Goal: Task Accomplishment & Management: Use online tool/utility

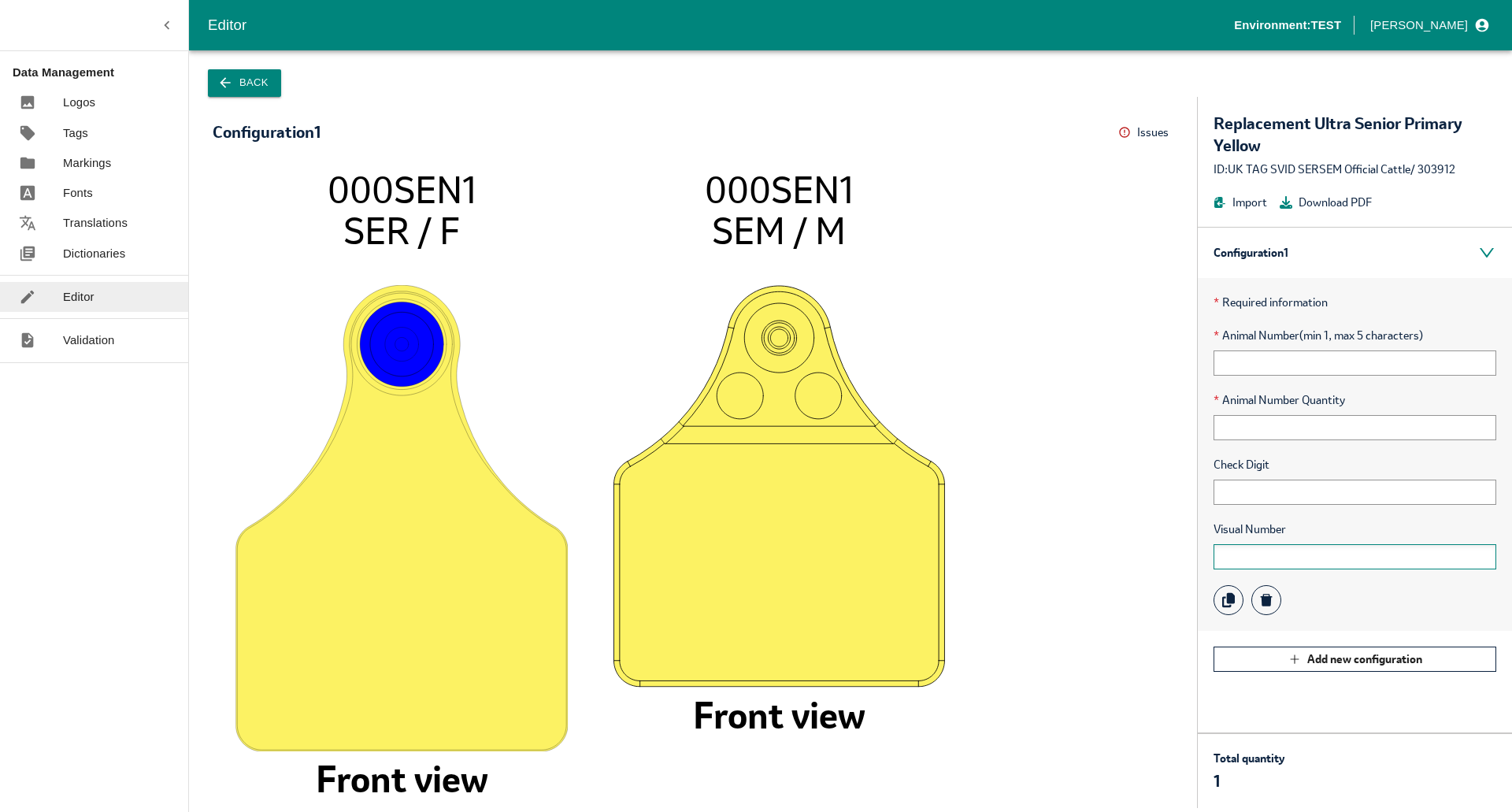
click at [1260, 561] on input "text" at bounding box center [1355, 556] width 283 height 25
click at [1267, 351] on input "text" at bounding box center [1355, 363] width 283 height 25
click at [1233, 369] on input "text" at bounding box center [1355, 363] width 283 height 25
type input "+"
type input "12344"
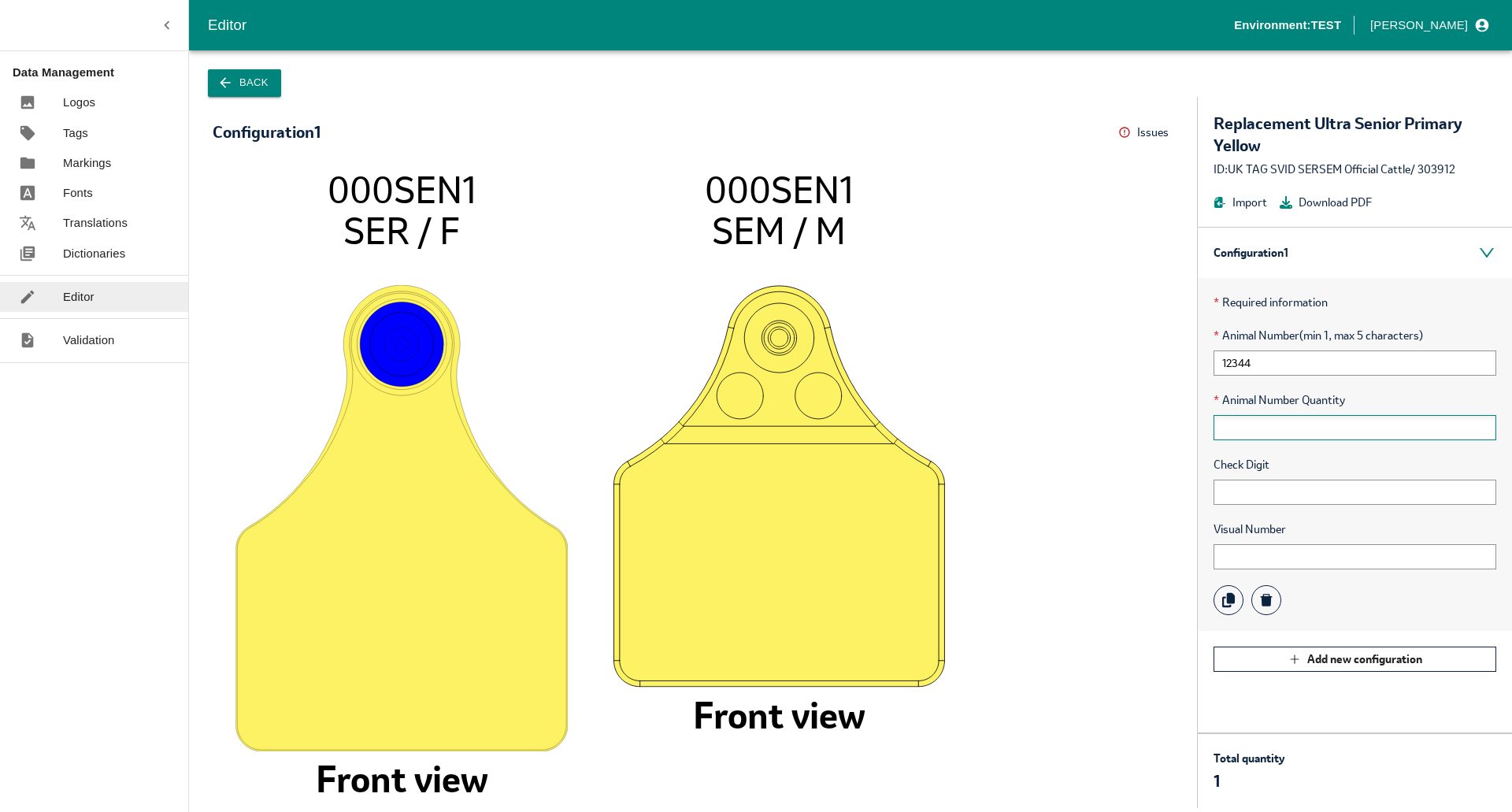
click at [1243, 423] on input "text" at bounding box center [1355, 427] width 283 height 25
type input "1"
click at [1224, 481] on input "text" at bounding box center [1355, 492] width 283 height 25
type input "1"
type input "+"
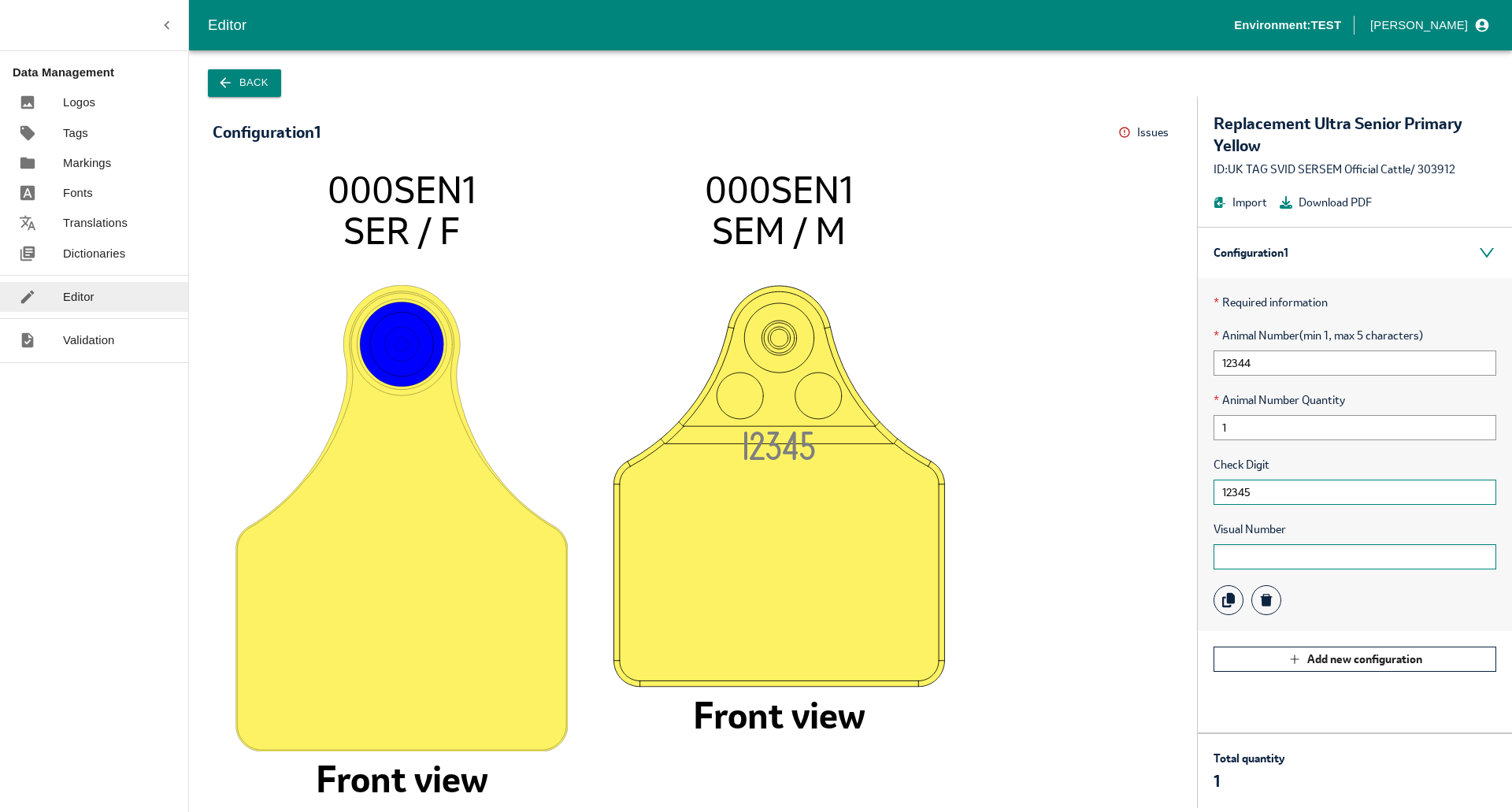
type input "12345"
click at [1243, 564] on input "text" at bounding box center [1355, 556] width 283 height 25
type input "+"
type input "12345"
click at [1118, 137] on icon at bounding box center [1125, 132] width 13 height 13
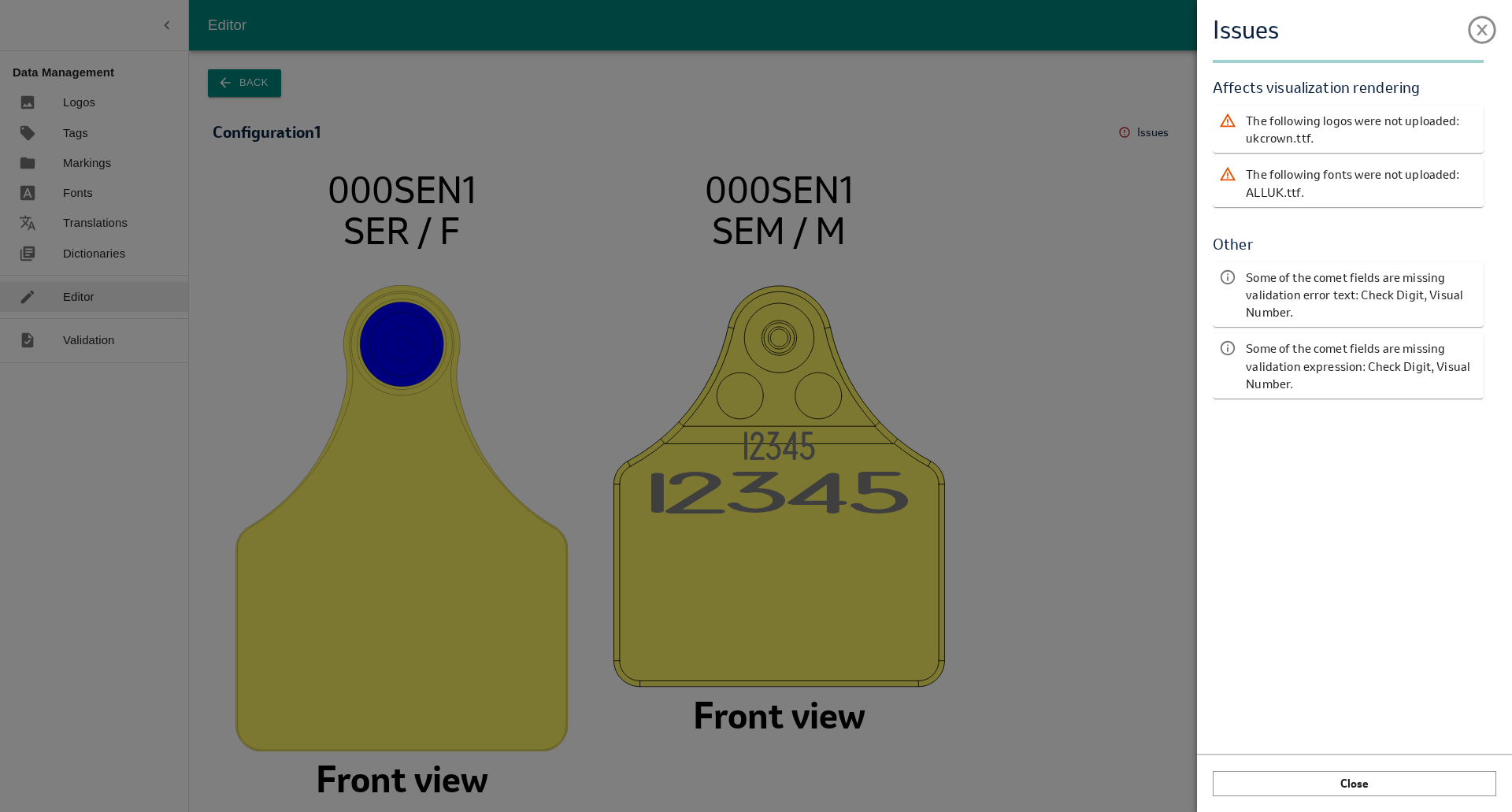
click at [543, 352] on div "Issues Validation Report Affects visualization rendering The following logos we…" at bounding box center [756, 406] width 1512 height 812
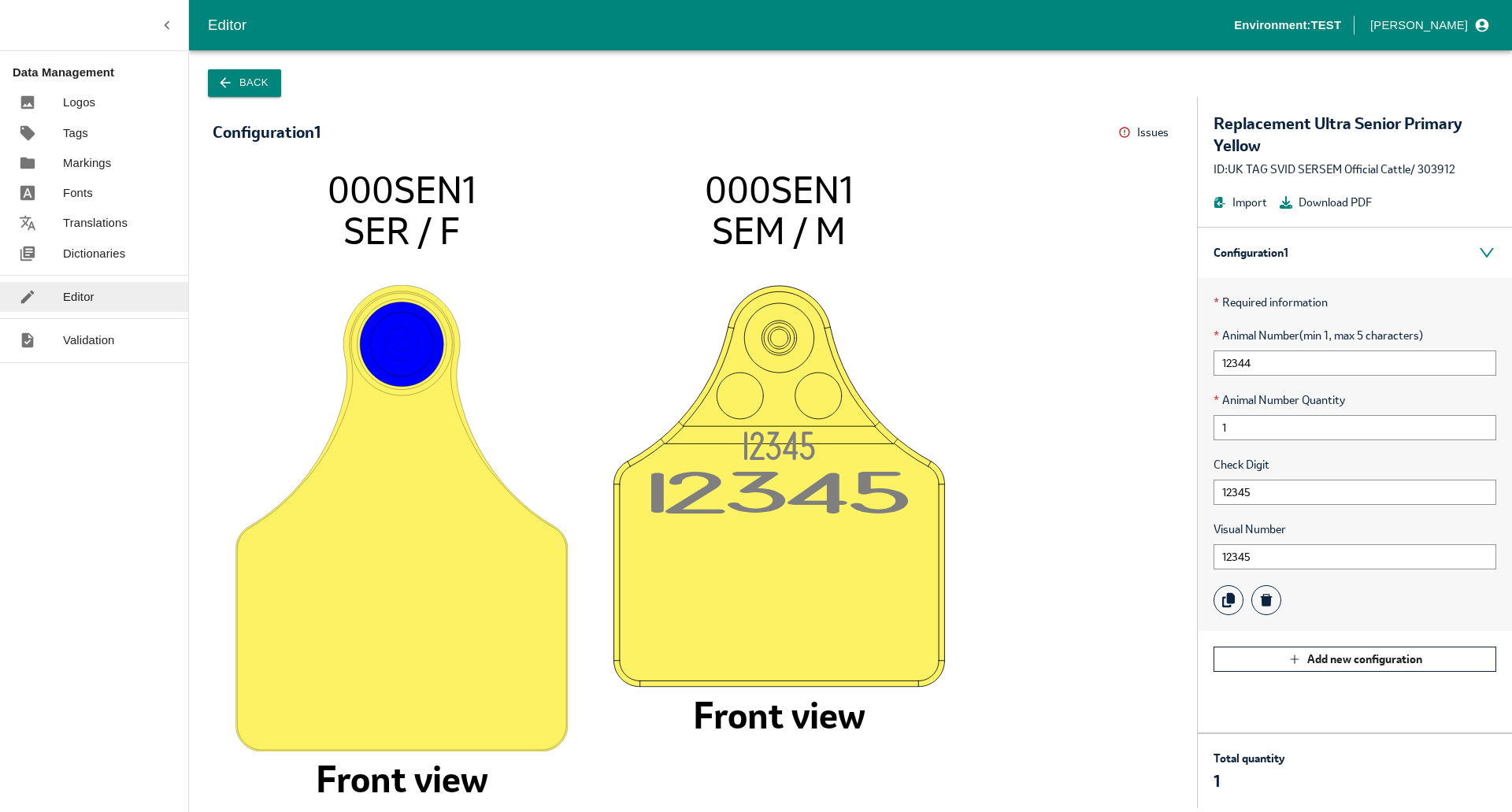
drag, startPoint x: 319, startPoint y: 185, endPoint x: 472, endPoint y: 199, distance: 153.6
click at [472, 199] on icon "000SEN1 SER / F Front view 1234 5 1234 5 000SEN1 SEM / M Front view" at bounding box center [693, 480] width 929 height 623
copy tspan "000SEN1"
click at [236, 89] on button "Back" at bounding box center [244, 83] width 73 height 27
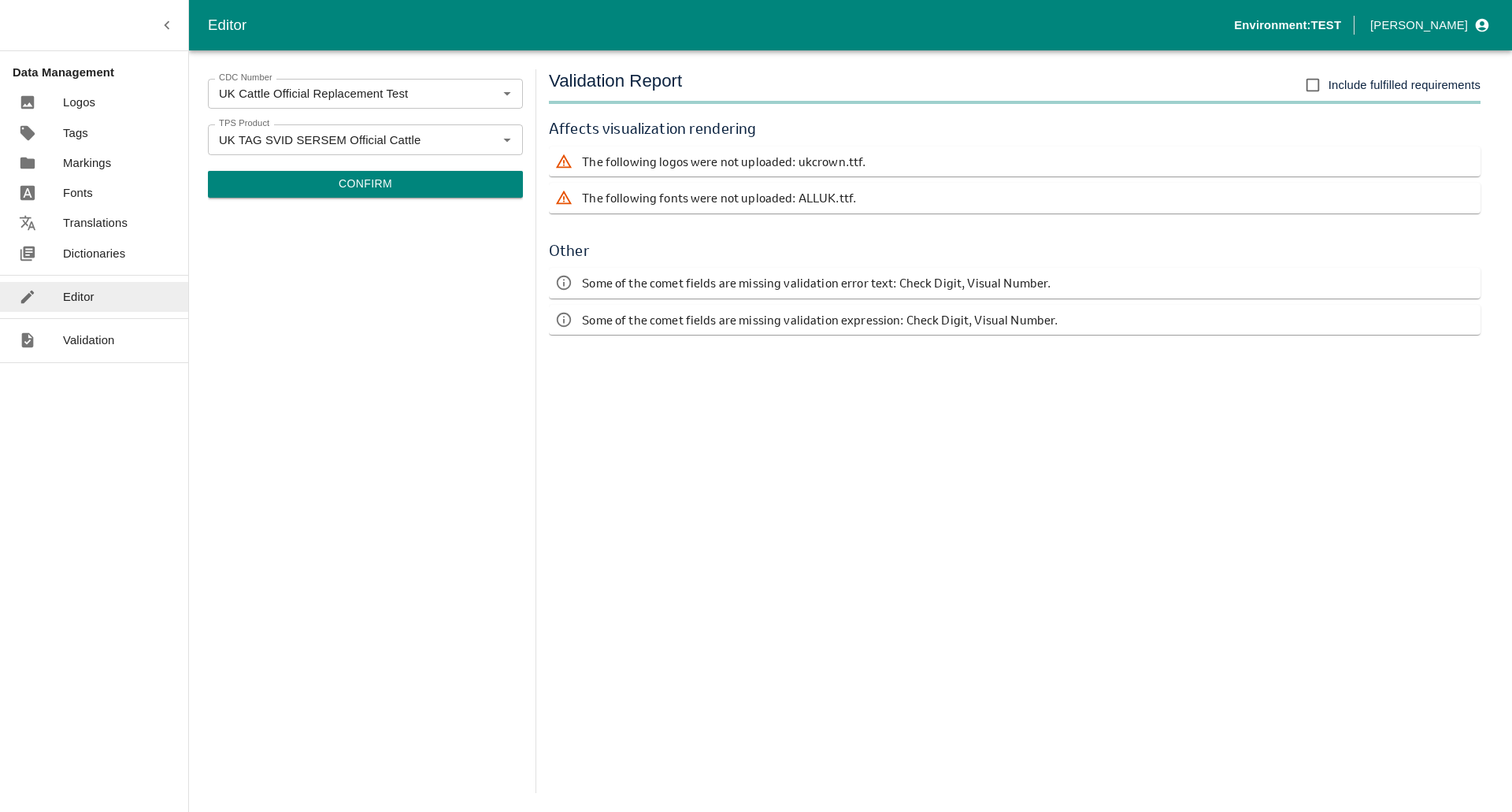
click at [132, 160] on link "Markings" at bounding box center [94, 163] width 188 height 30
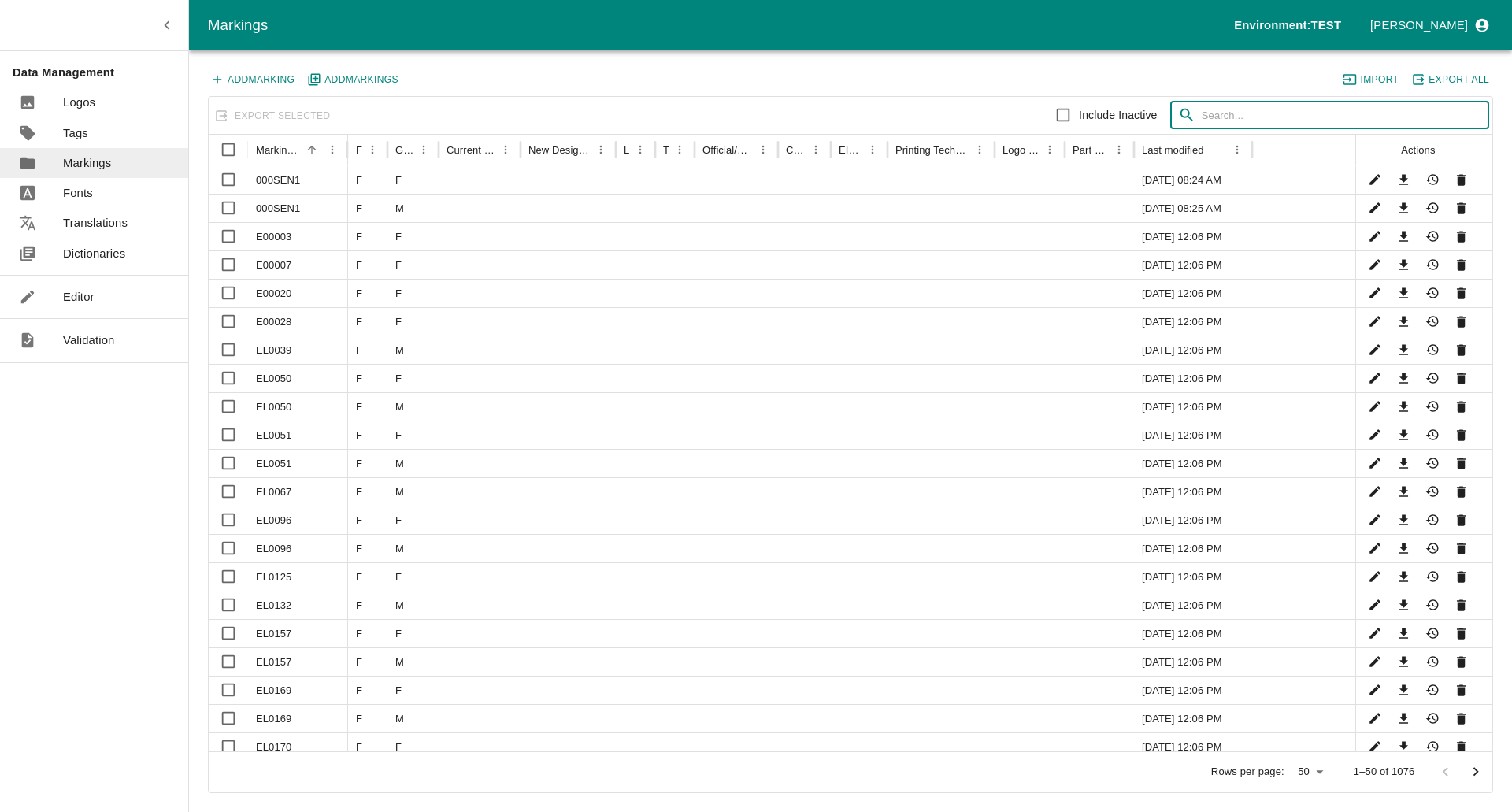
click at [1264, 112] on input "text" at bounding box center [1345, 115] width 287 height 28
paste input "000SEN1"
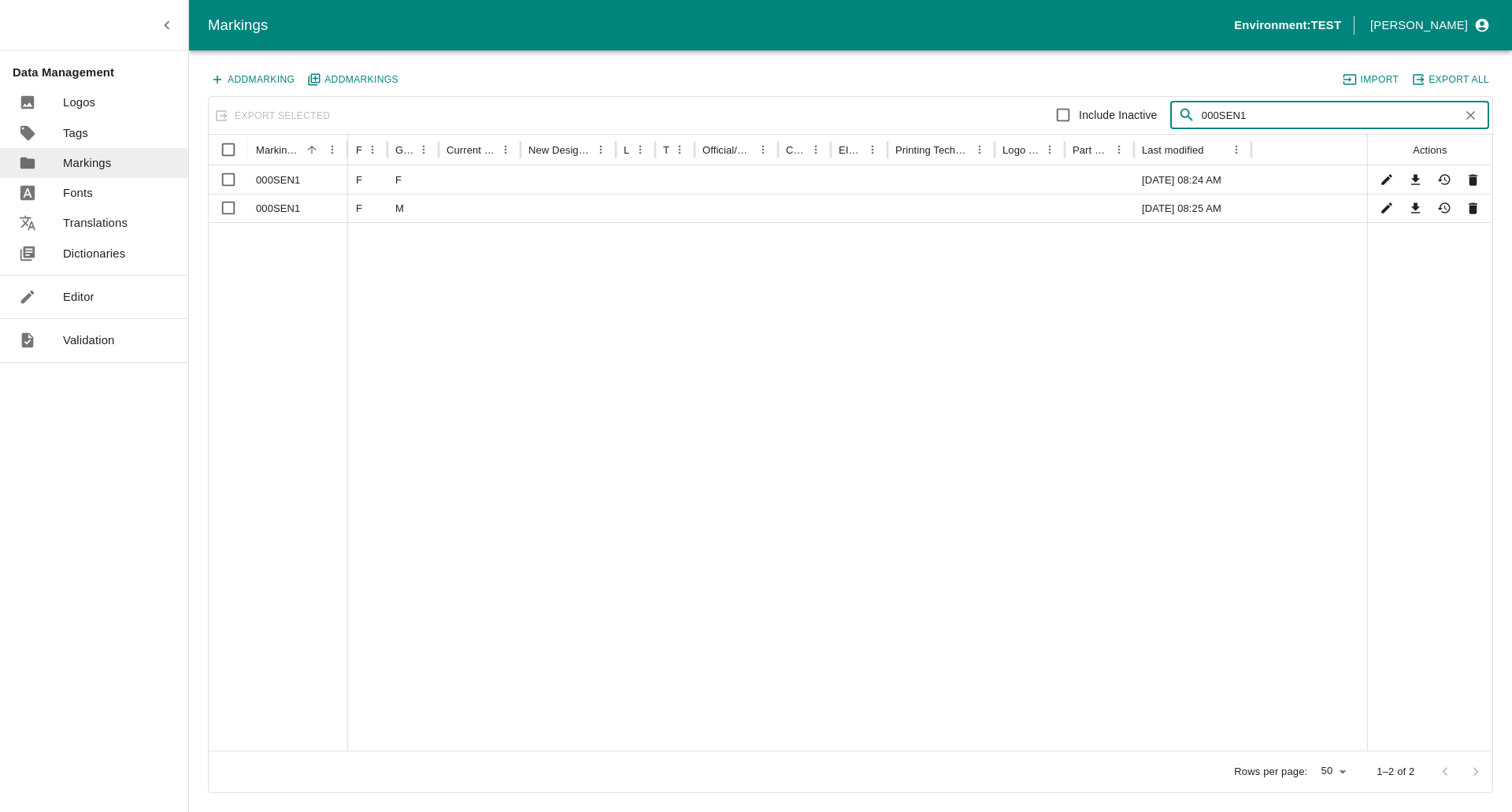
drag, startPoint x: 1260, startPoint y: 115, endPoint x: 1155, endPoint y: 113, distance: 105.0
click at [1155, 113] on div "Include Inactive ​ 000SEN1 ​" at bounding box center [1170, 115] width 639 height 31
type input "SEN"
click at [1447, 180] on icon "Show History" at bounding box center [1444, 180] width 15 height 15
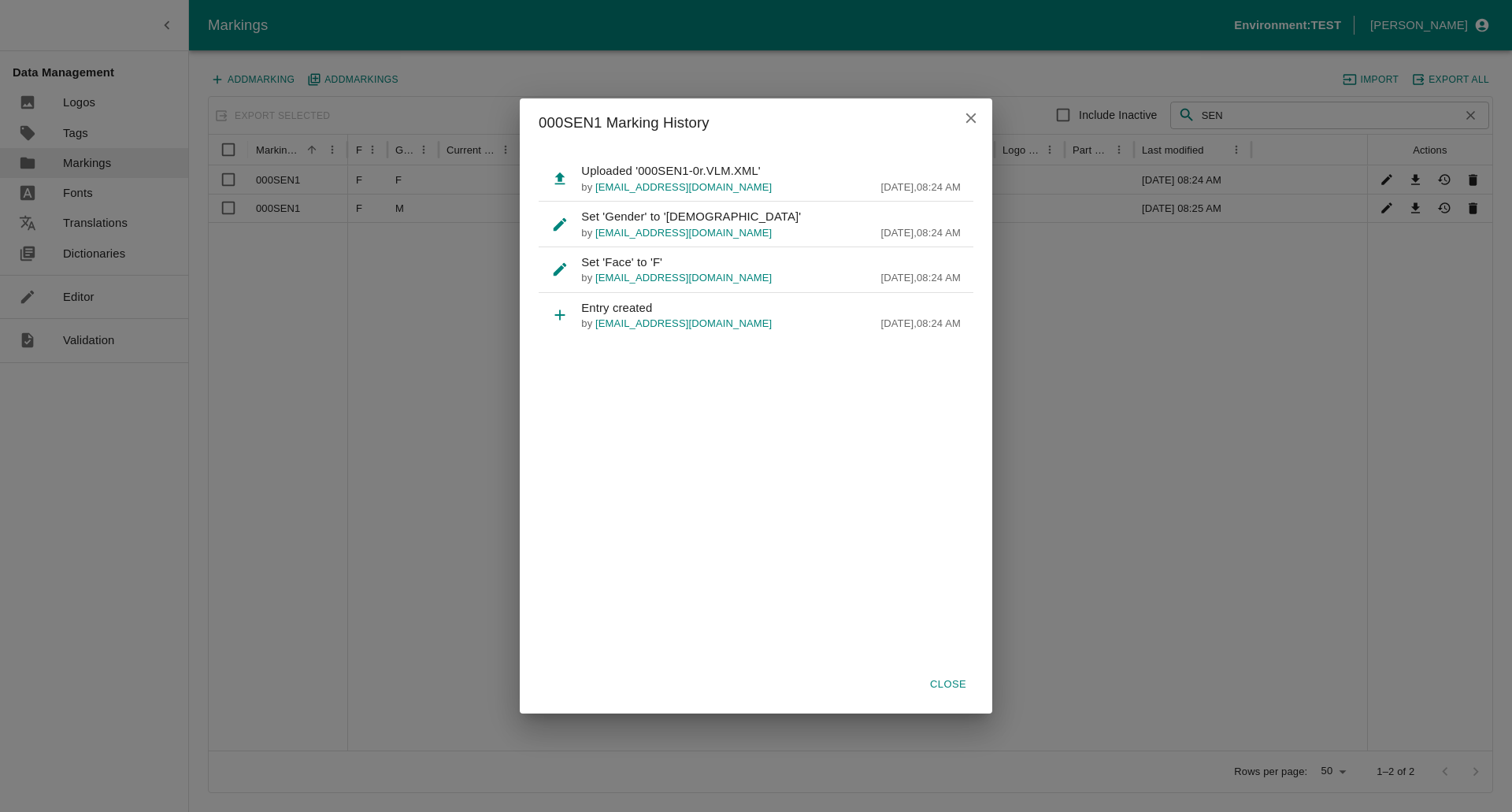
click at [433, 307] on div "000SEN1 Marking History Uploaded '000SEN1-0r.VLM.XML' by [PERSON_NAME][EMAIL_AD…" at bounding box center [756, 406] width 1512 height 812
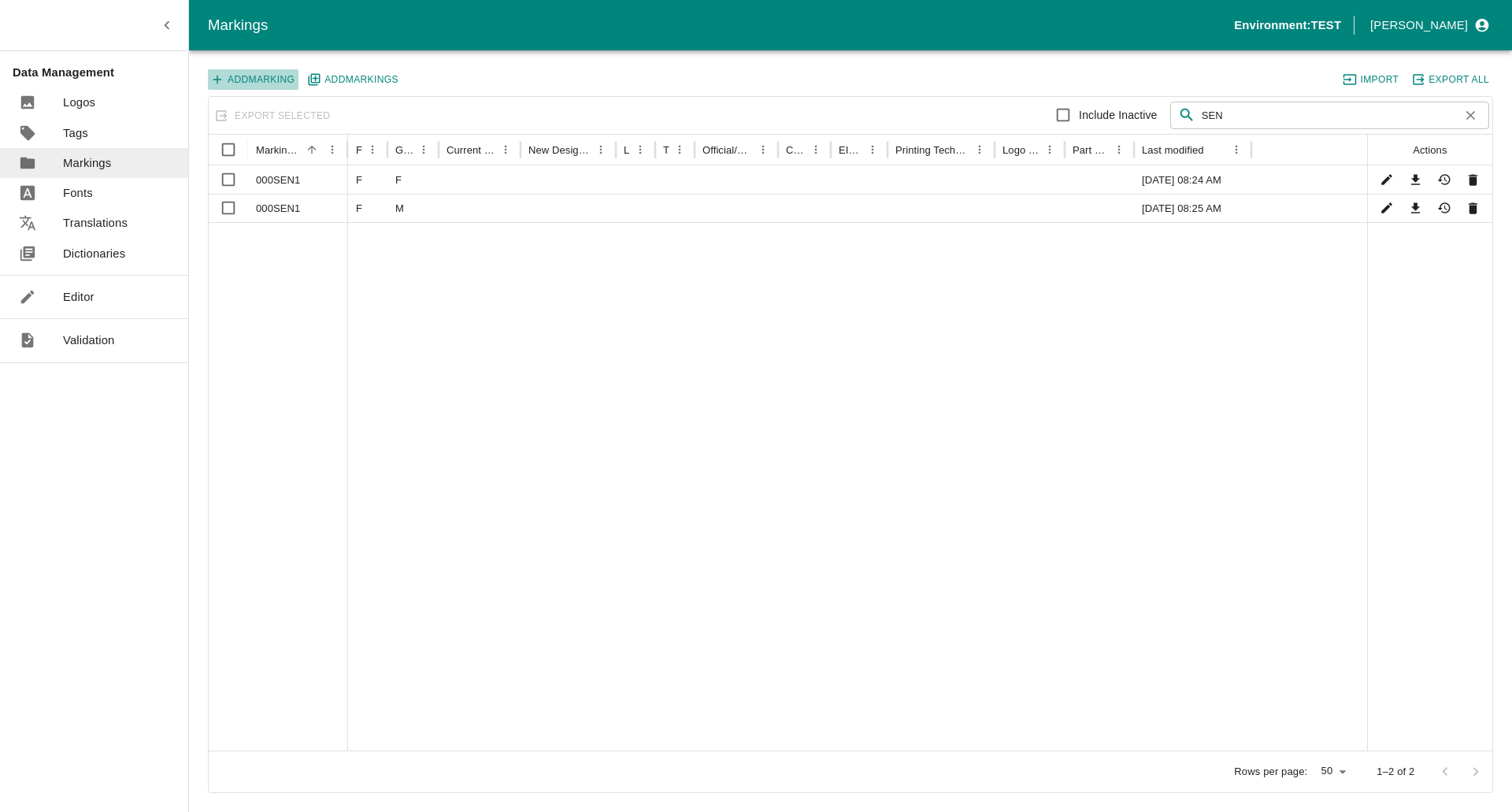
click at [252, 82] on button "Add Marking" at bounding box center [253, 79] width 90 height 20
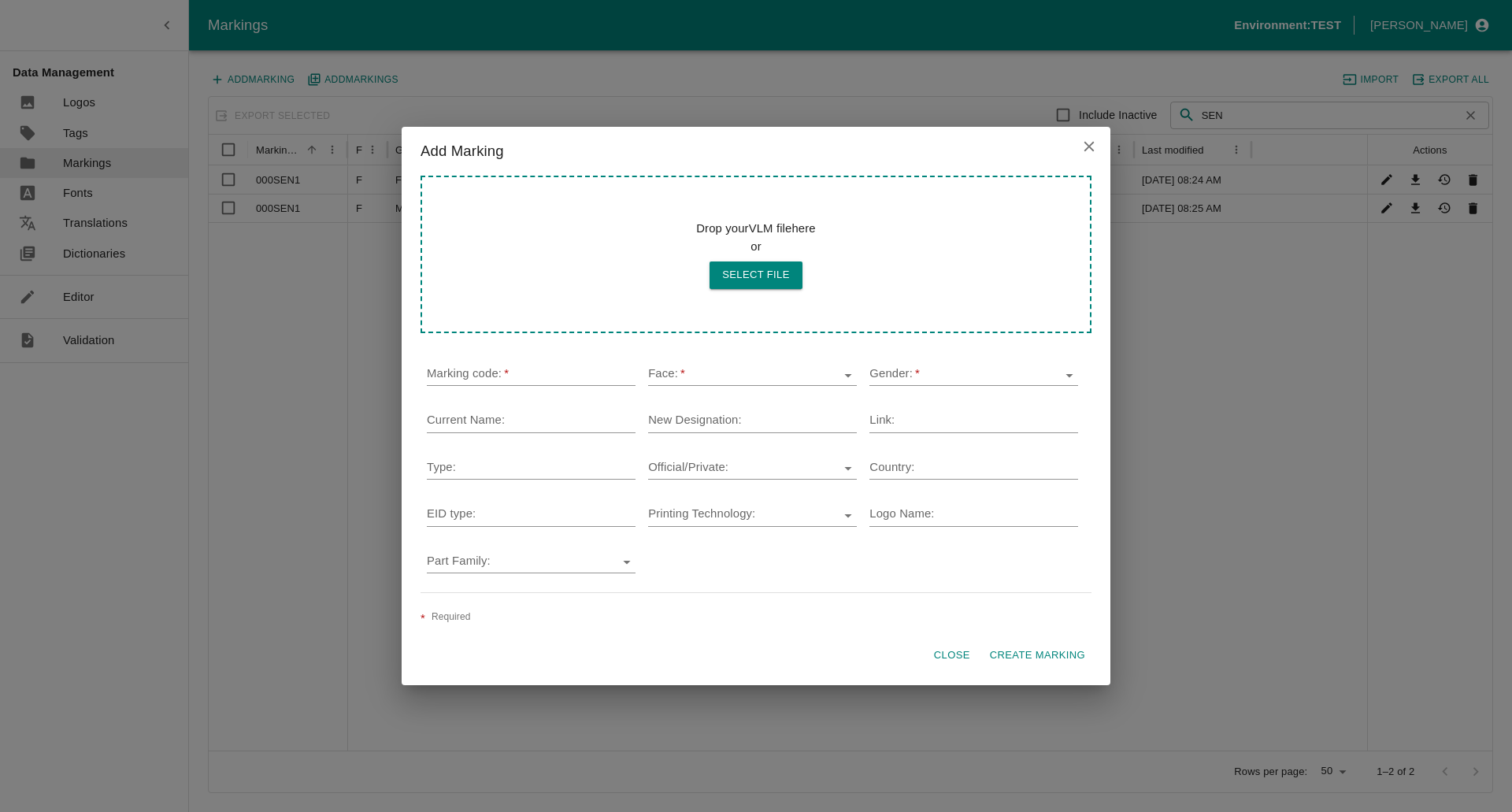
click at [1089, 147] on icon "close" at bounding box center [1089, 147] width 10 height 10
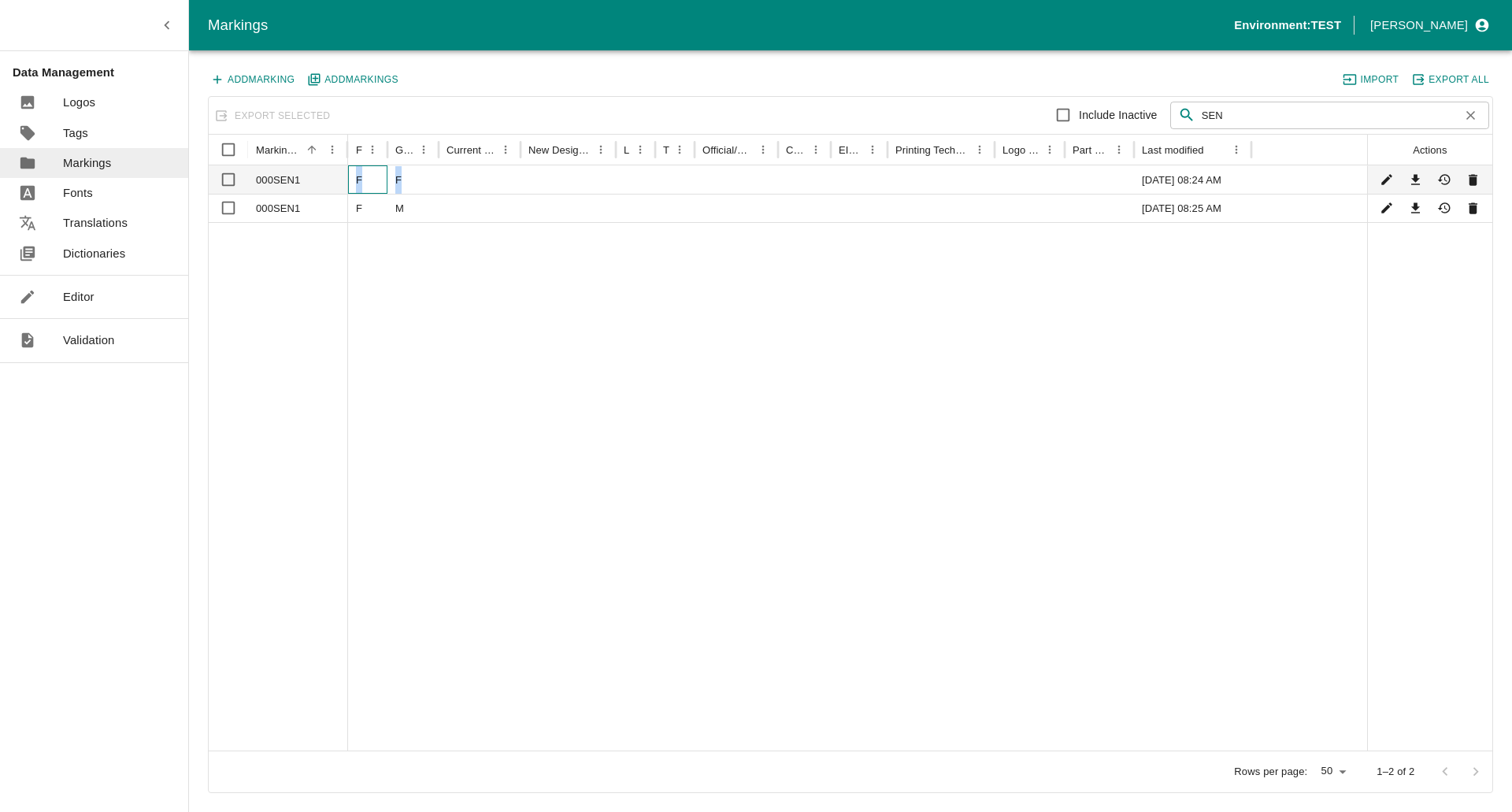
drag, startPoint x: 350, startPoint y: 179, endPoint x: 410, endPoint y: 179, distance: 60.0
click at [410, 179] on div "000SEN1 F F [DATE] 08:24 AM" at bounding box center [851, 179] width 1284 height 28
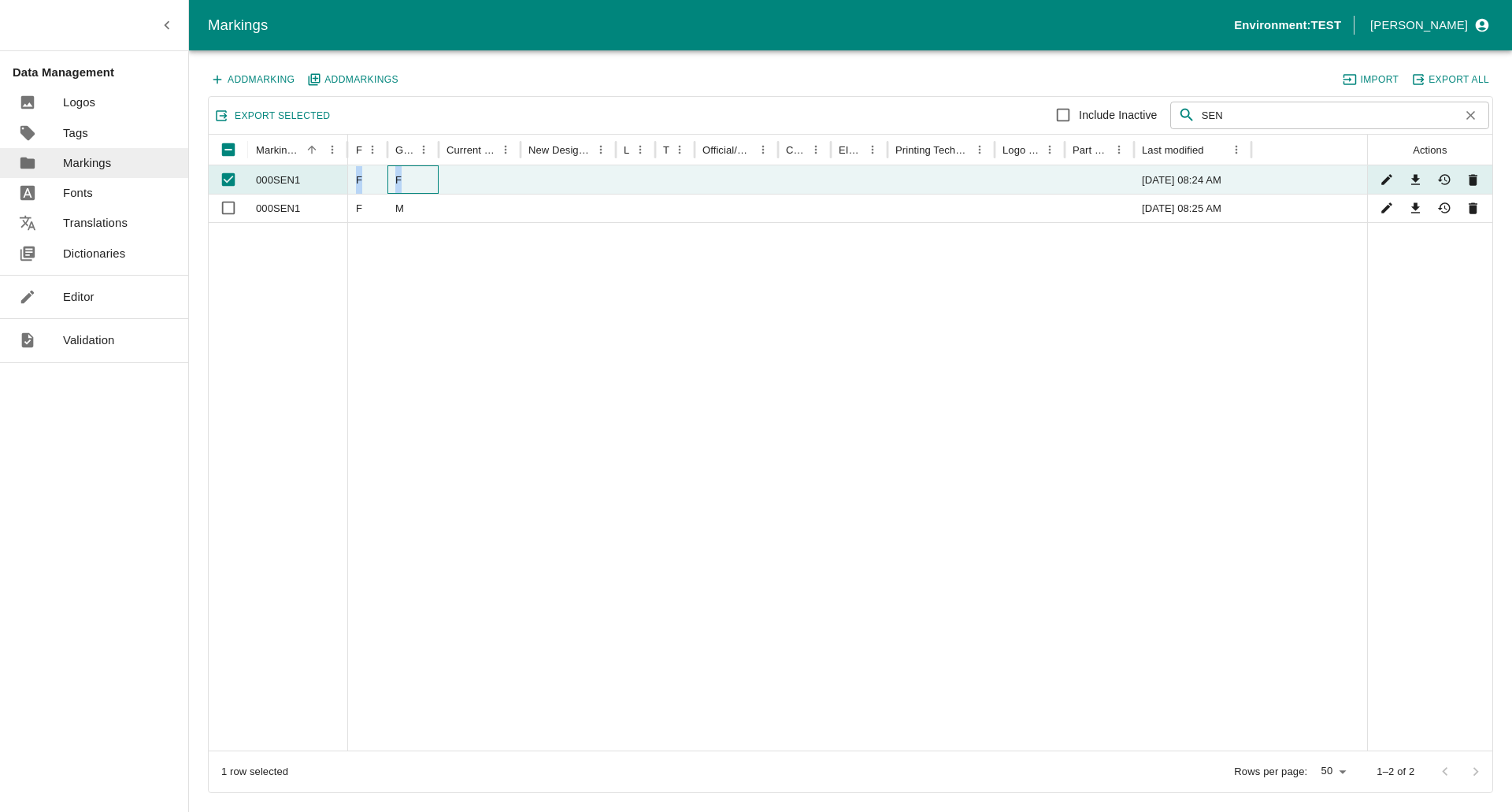
click at [420, 179] on div "F" at bounding box center [412, 179] width 51 height 28
checkbox input "false"
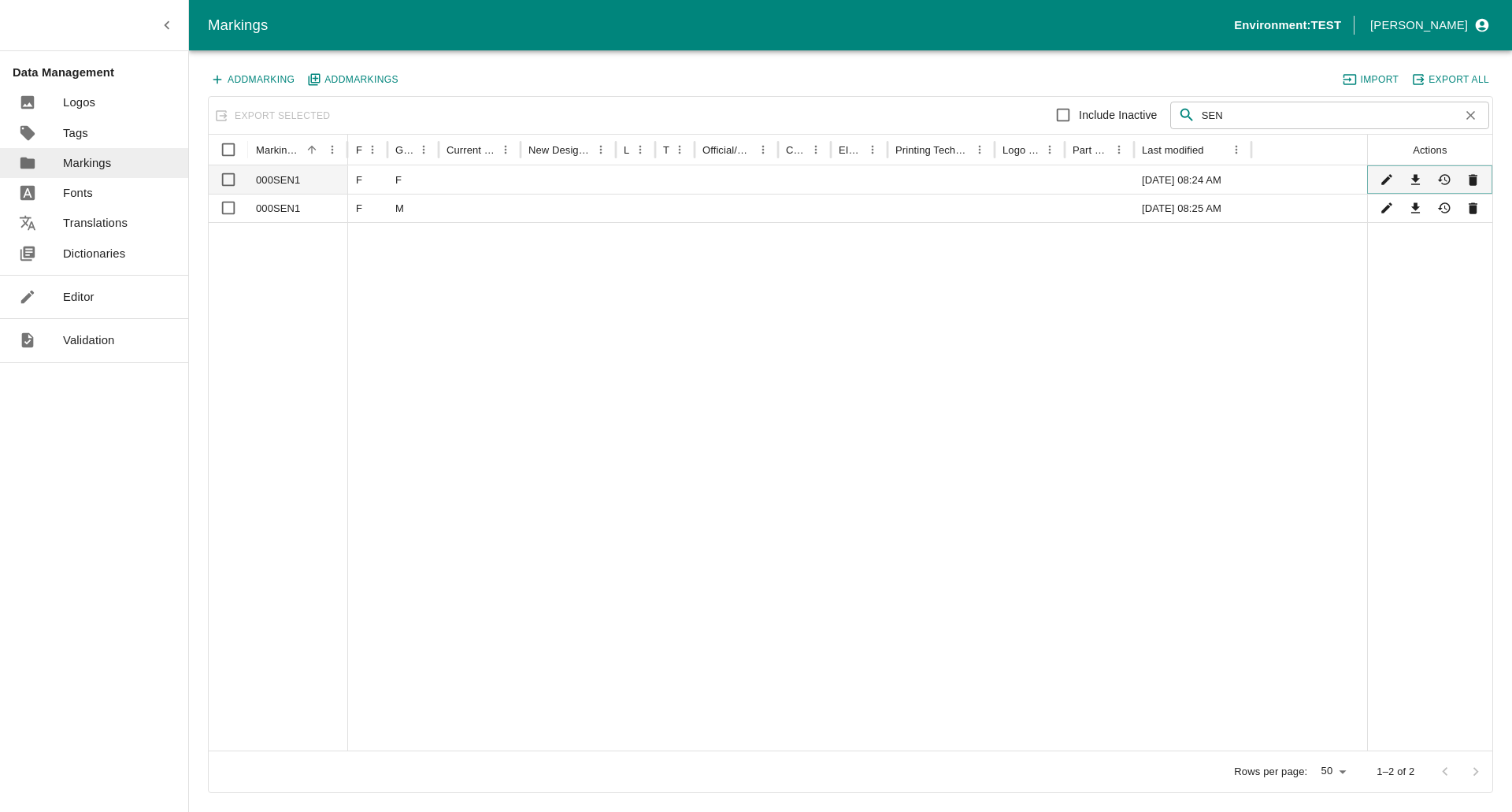
click at [1380, 181] on icon "Edit" at bounding box center [1387, 180] width 15 height 15
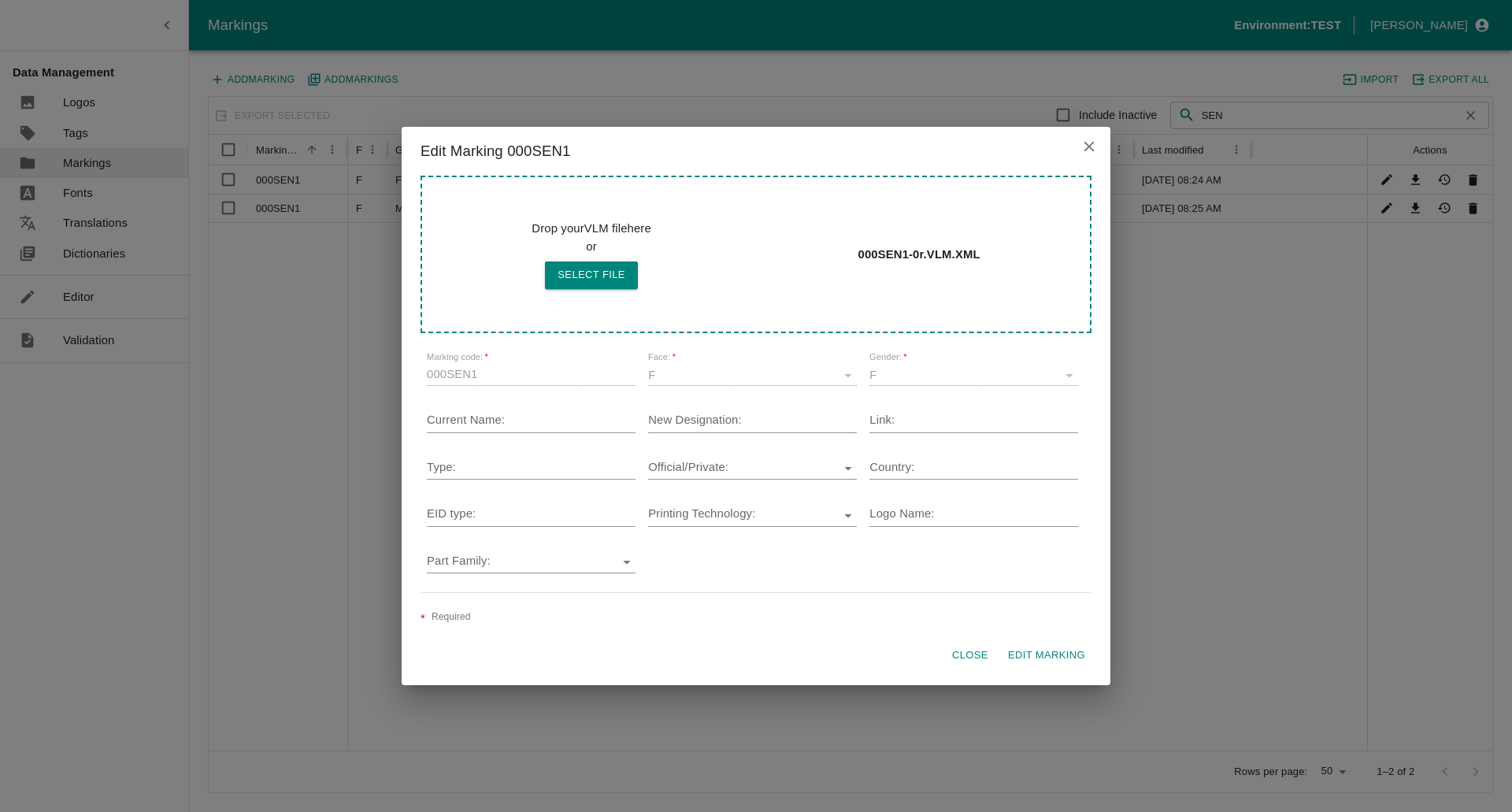
click at [1092, 139] on icon "close" at bounding box center [1089, 146] width 17 height 17
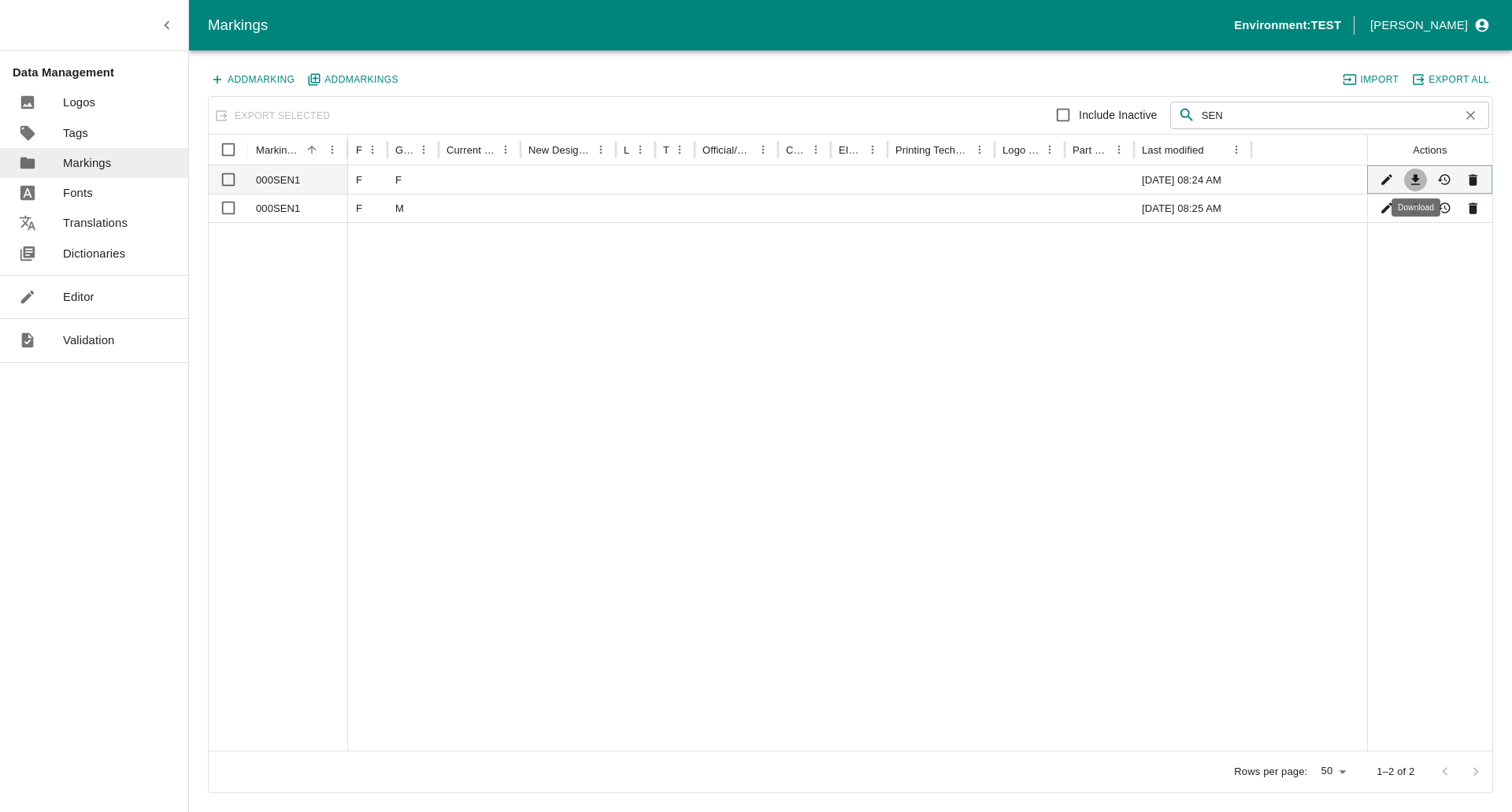
click at [1421, 180] on icon "Download" at bounding box center [1415, 180] width 15 height 15
click at [1412, 213] on icon "Download" at bounding box center [1415, 208] width 9 height 10
click at [89, 292] on p "Editor" at bounding box center [78, 296] width 31 height 17
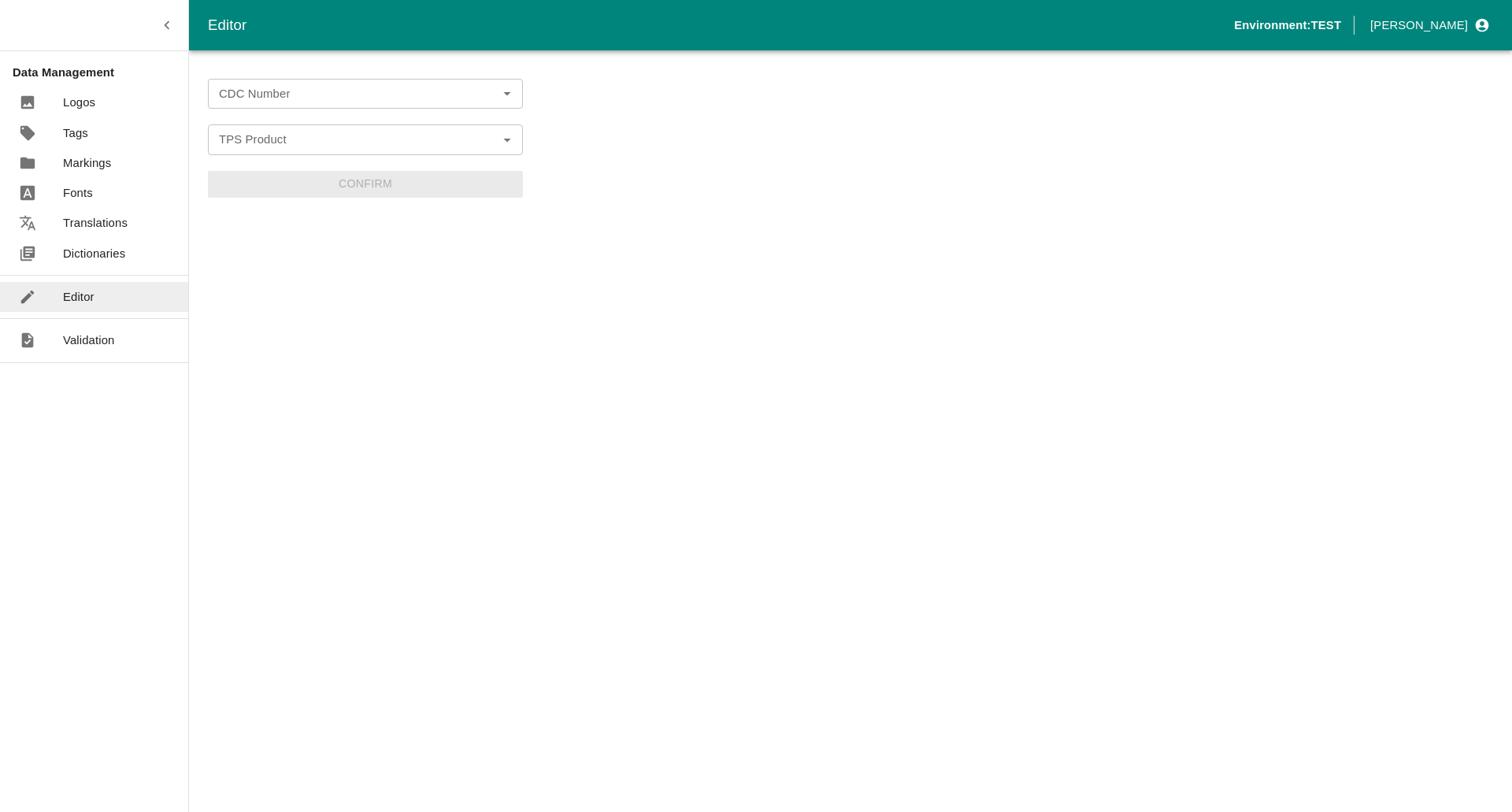
click at [338, 109] on body "Editor Environment: TEST [PERSON_NAME] Data Management Logos Tags Markings Font…" at bounding box center [756, 406] width 1512 height 812
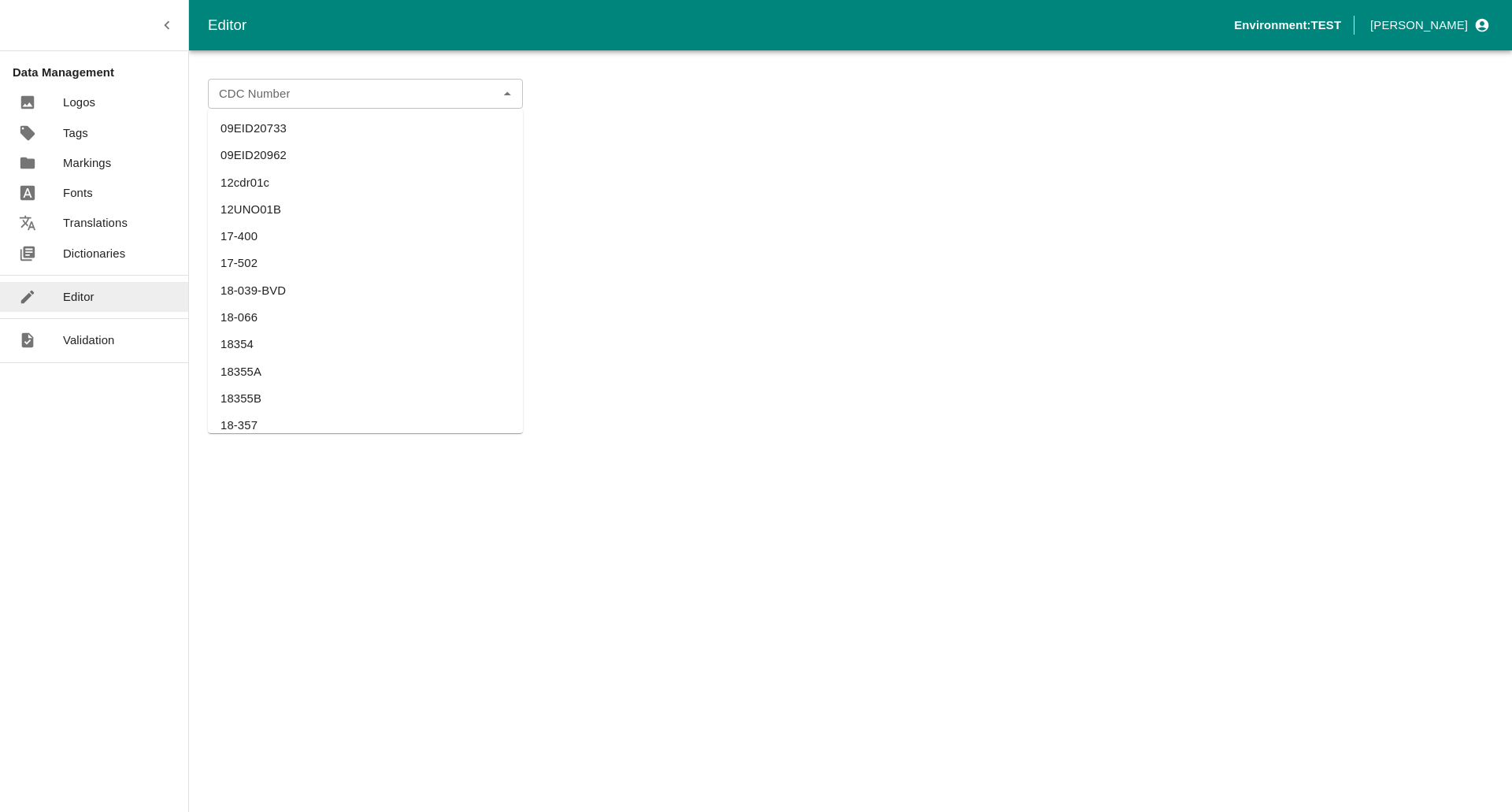
click at [335, 101] on input "CDC Number" at bounding box center [352, 94] width 280 height 20
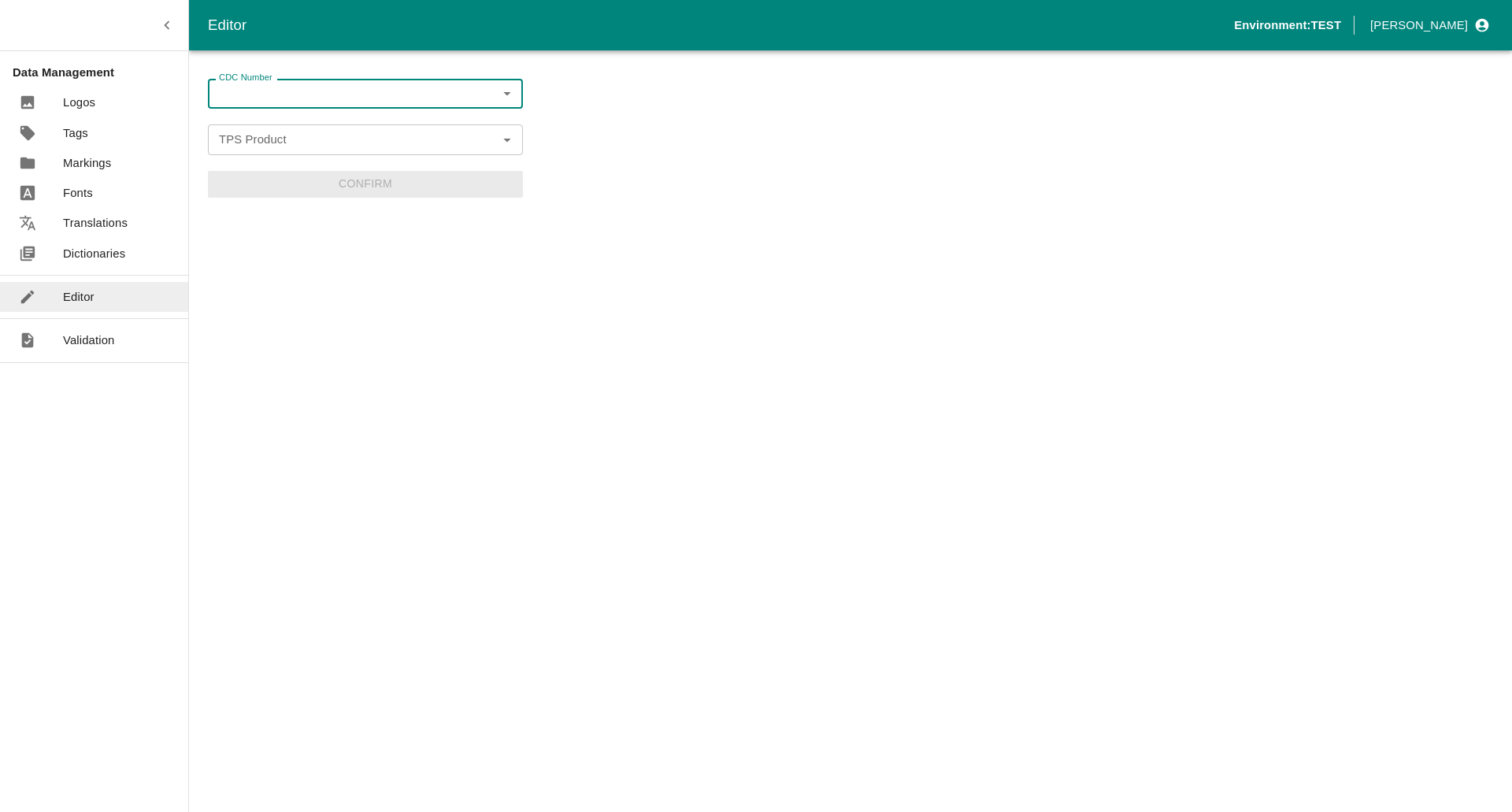
paste input "UK Cattle Official Replacement Test"
type input "UK Cattle Official Replacement Test"
click at [303, 127] on li "UK Cattle Official Replacement Test" at bounding box center [365, 128] width 315 height 27
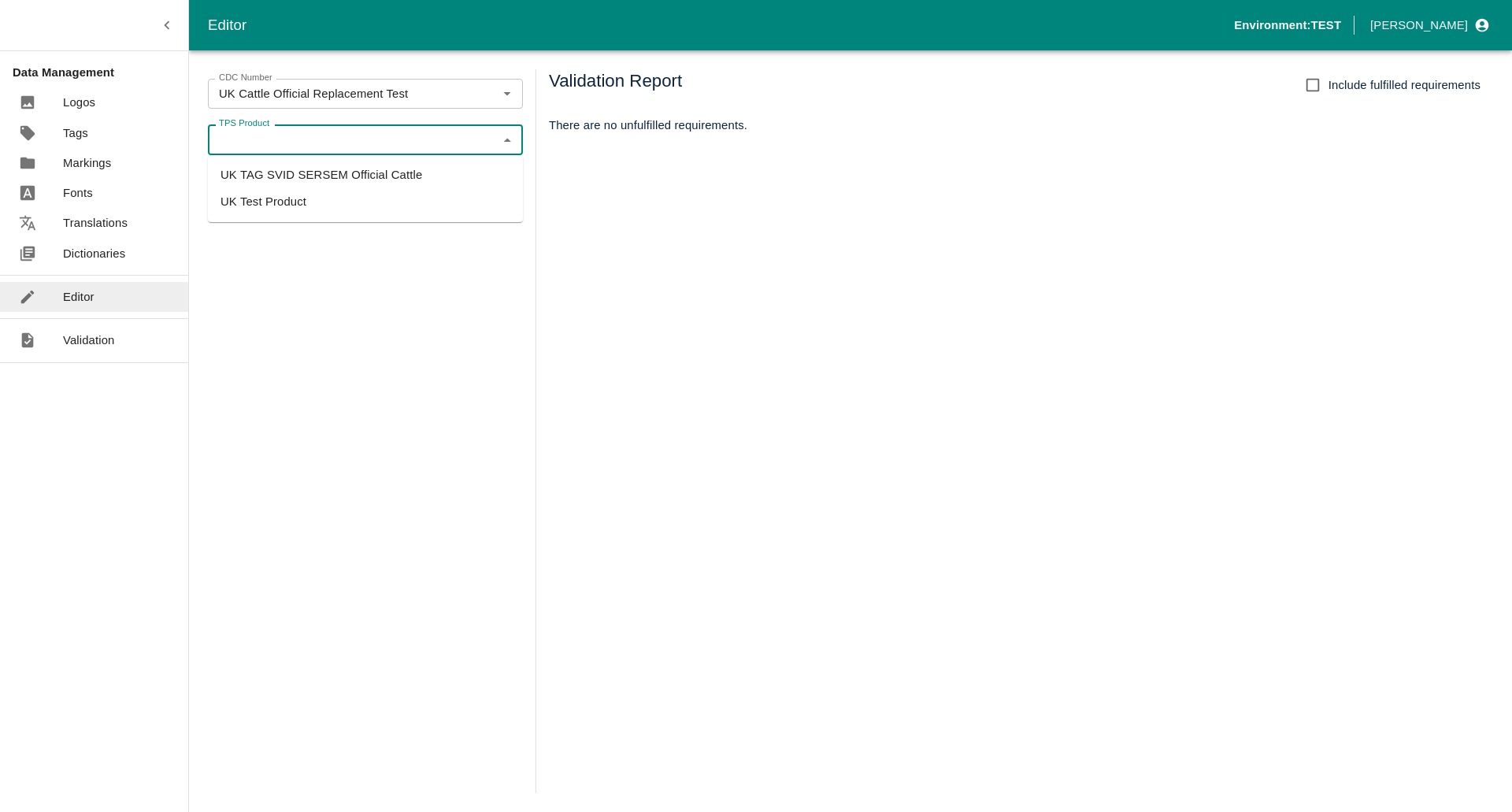
click at [302, 130] on input "TPS Product" at bounding box center [352, 139] width 280 height 20
click at [289, 174] on li "UK TAG SVID SERSEM Official Cattle" at bounding box center [365, 174] width 315 height 27
type input "UK TAG SVID SERSEM Official Cattle"
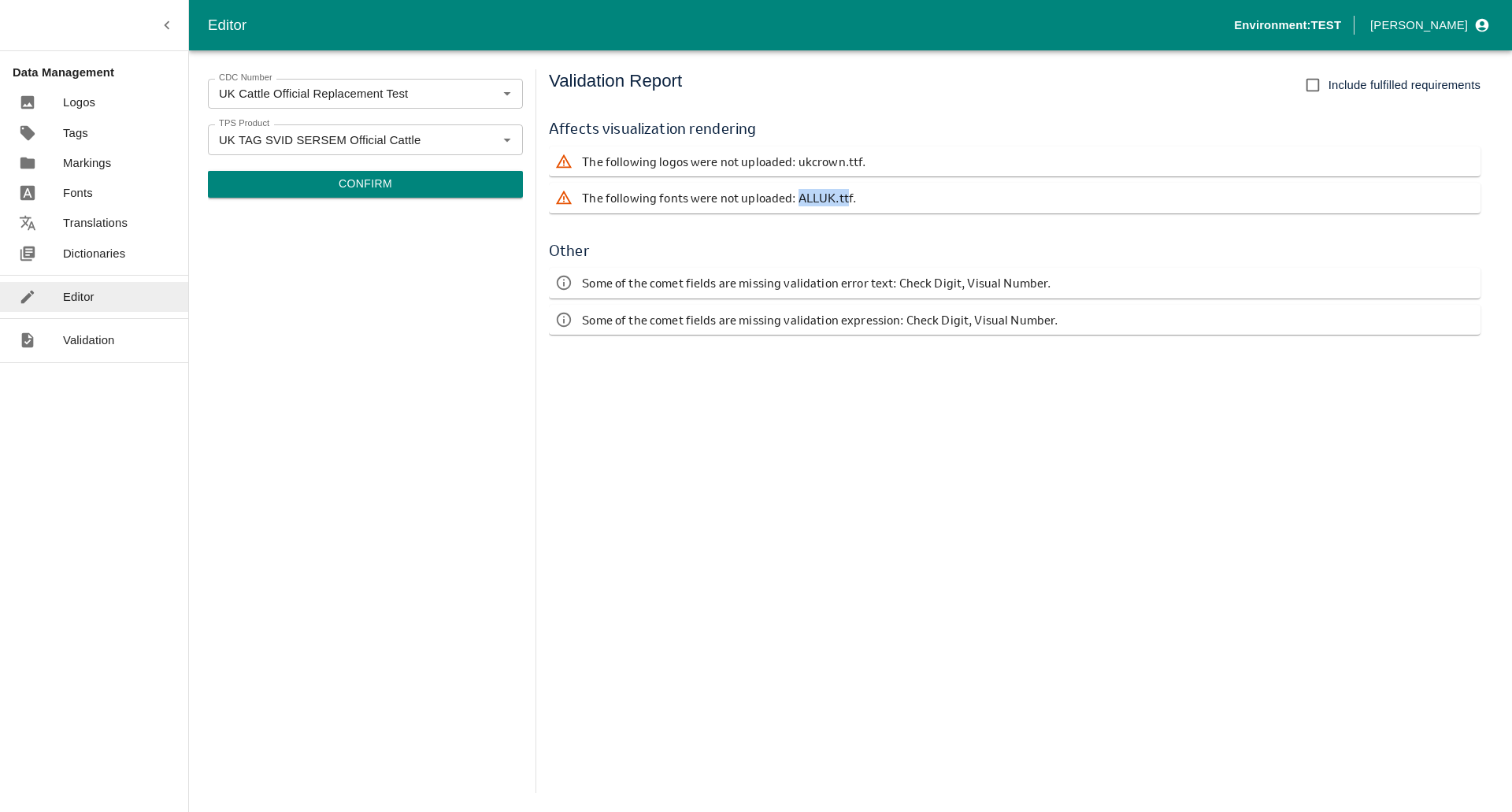
drag, startPoint x: 794, startPoint y: 198, endPoint x: 848, endPoint y: 202, distance: 54.1
click at [848, 202] on p "The following fonts were not uploaded: ALLUK.ttf." at bounding box center [719, 197] width 274 height 17
click at [882, 206] on div "The following fonts were not uploaded: ALLUK.ttf." at bounding box center [1014, 198] width 931 height 30
drag, startPoint x: 797, startPoint y: 198, endPoint x: 879, endPoint y: 198, distance: 82.0
click at [879, 198] on div "The following fonts were not uploaded: ALLUK.ttf." at bounding box center [1014, 198] width 931 height 30
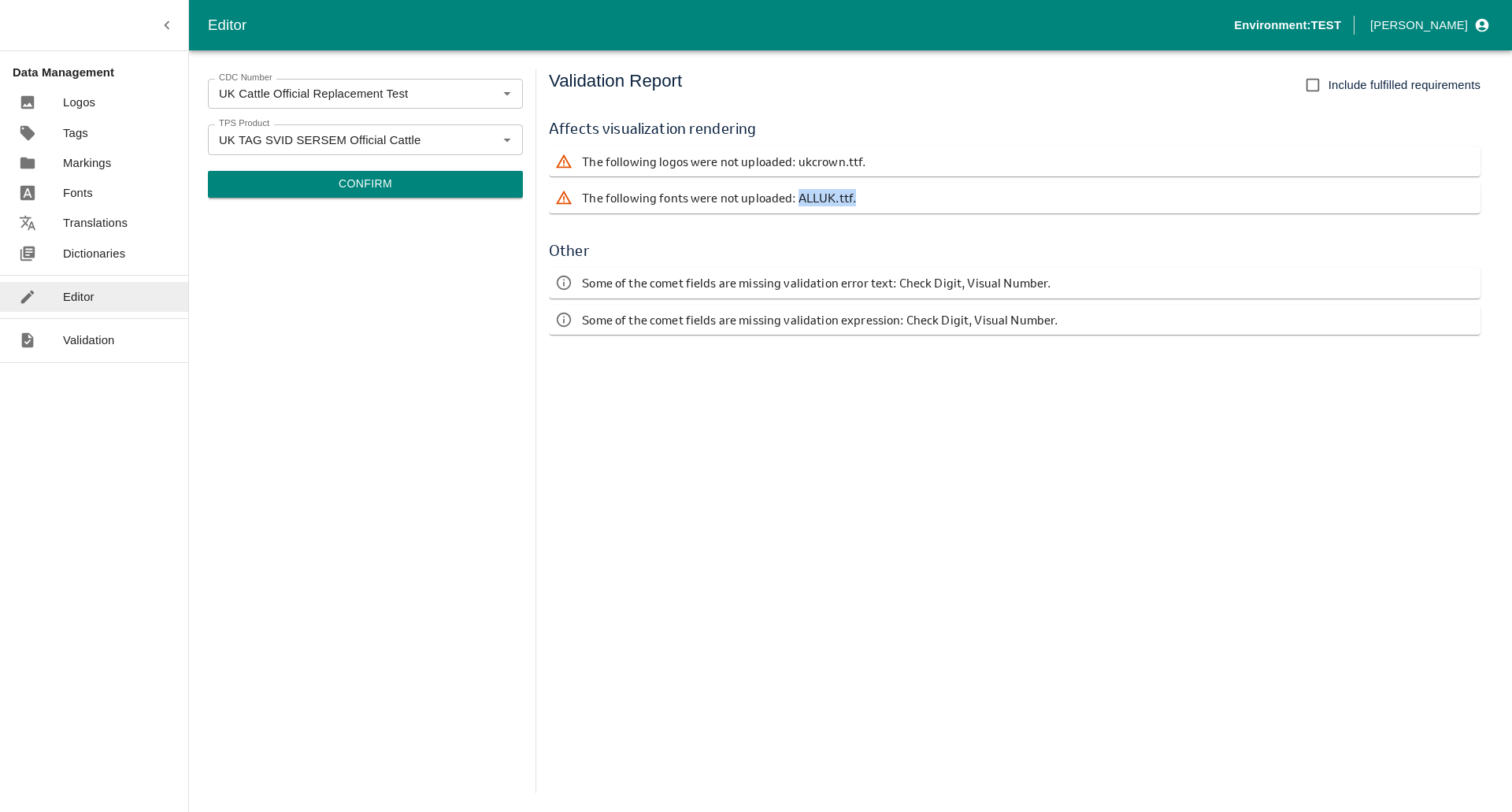
click at [879, 198] on div "The following fonts were not uploaded: ALLUK.ttf." at bounding box center [1014, 198] width 931 height 30
click at [378, 185] on button "Confirm" at bounding box center [365, 184] width 315 height 27
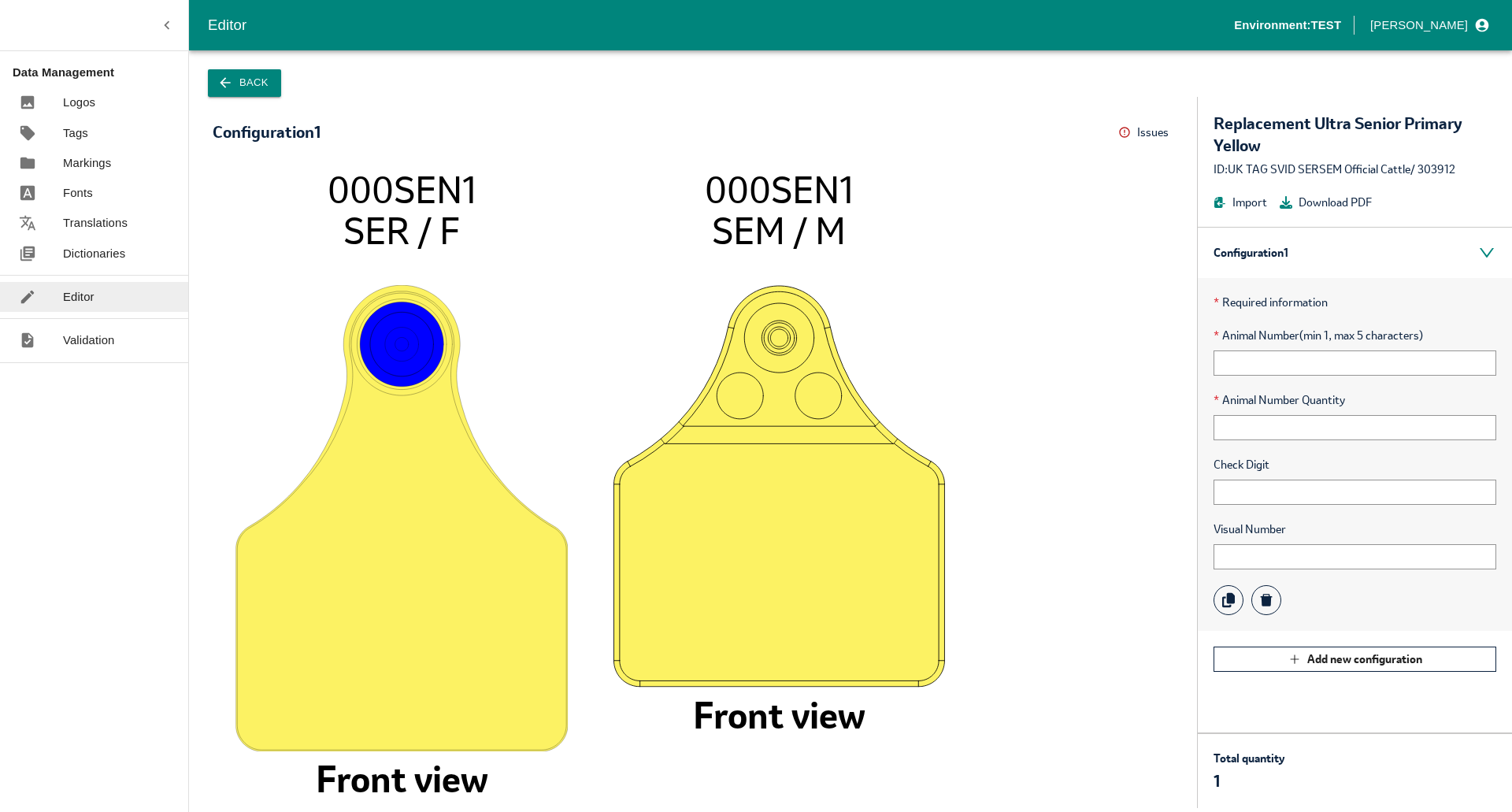
drag, startPoint x: 437, startPoint y: 227, endPoint x: 610, endPoint y: 227, distance: 173.0
click at [598, 227] on icon "000SEN1 SER / F Front view 000SEN1 SEM / M Front view" at bounding box center [693, 480] width 929 height 623
click at [864, 227] on icon "000SEN1 SER / F Front view 000SEN1 SEM / M Front view" at bounding box center [693, 480] width 929 height 623
click at [109, 164] on p "Markings" at bounding box center [87, 162] width 48 height 17
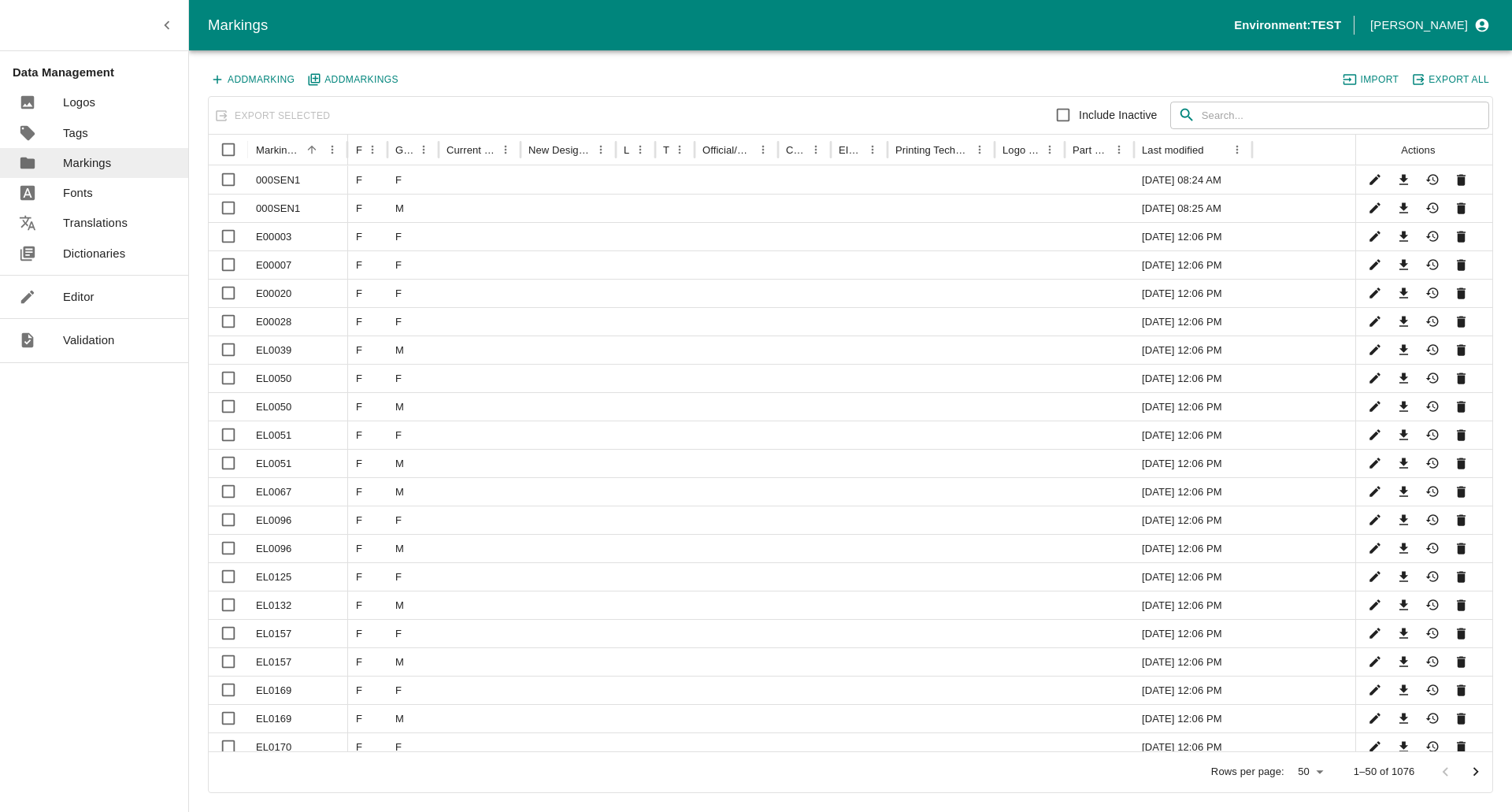
click at [85, 296] on p "Editor" at bounding box center [78, 296] width 31 height 17
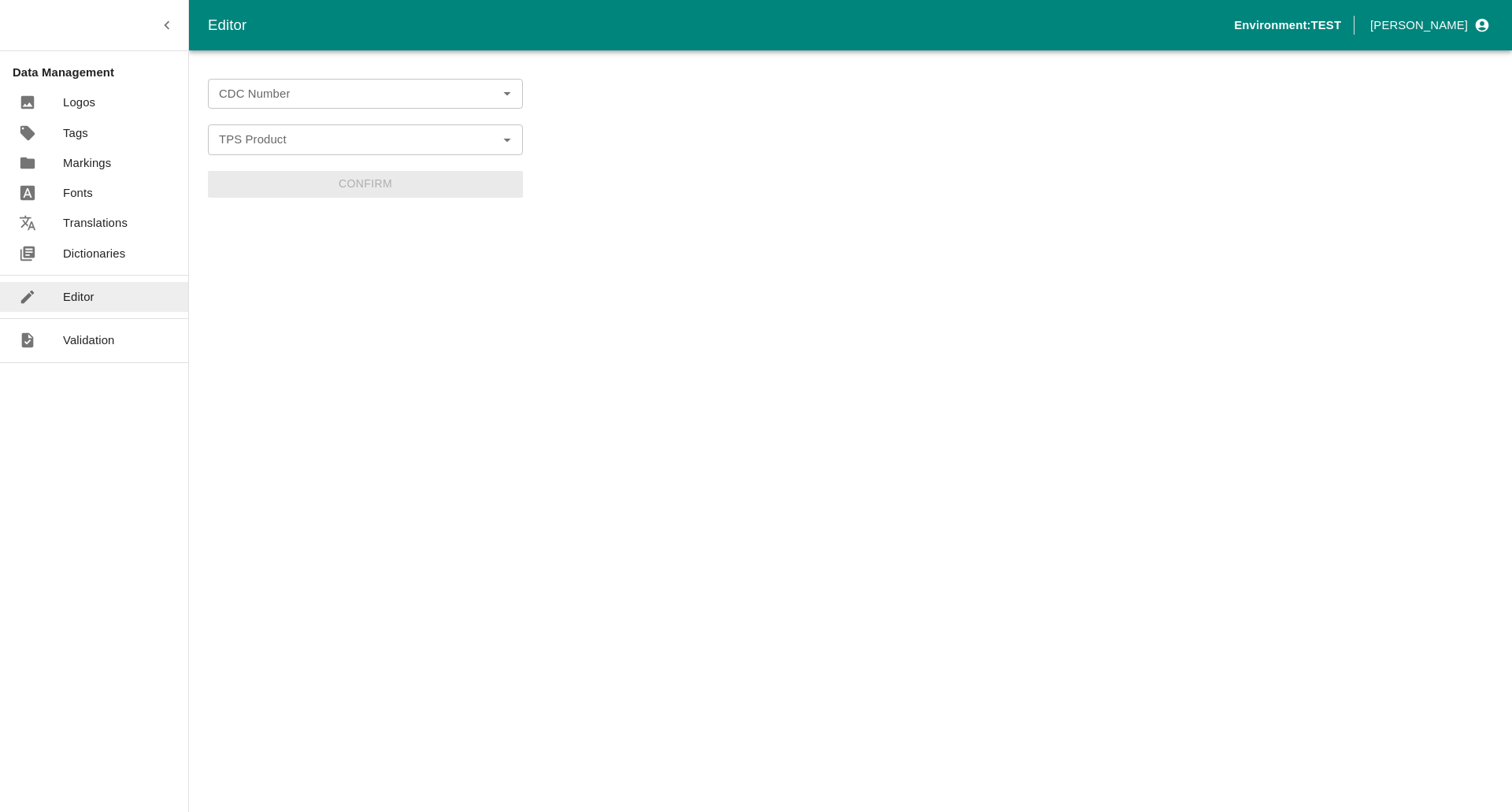
click at [98, 163] on p "Markings" at bounding box center [87, 162] width 48 height 17
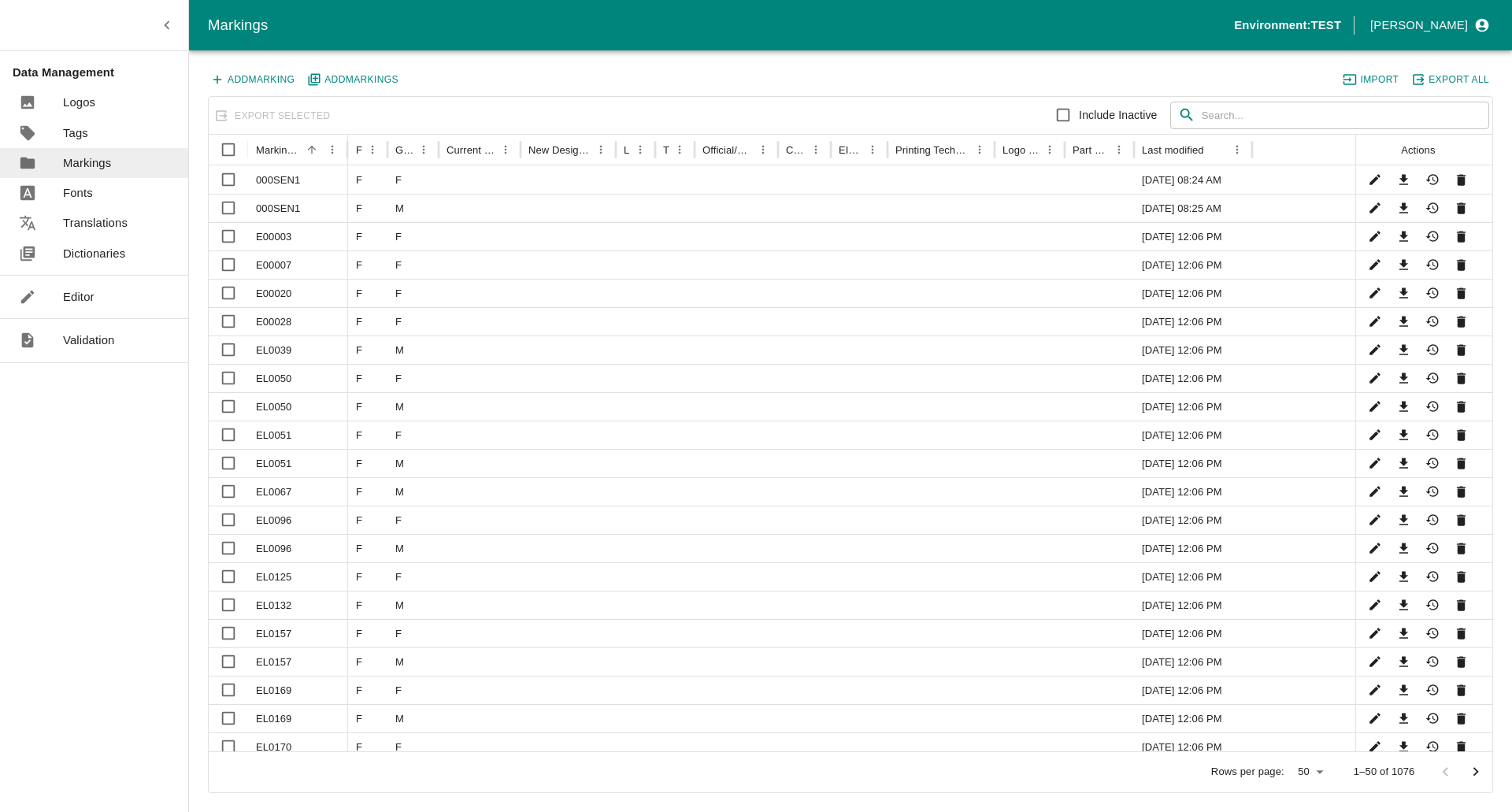
click at [1254, 103] on input "text" at bounding box center [1345, 115] width 287 height 28
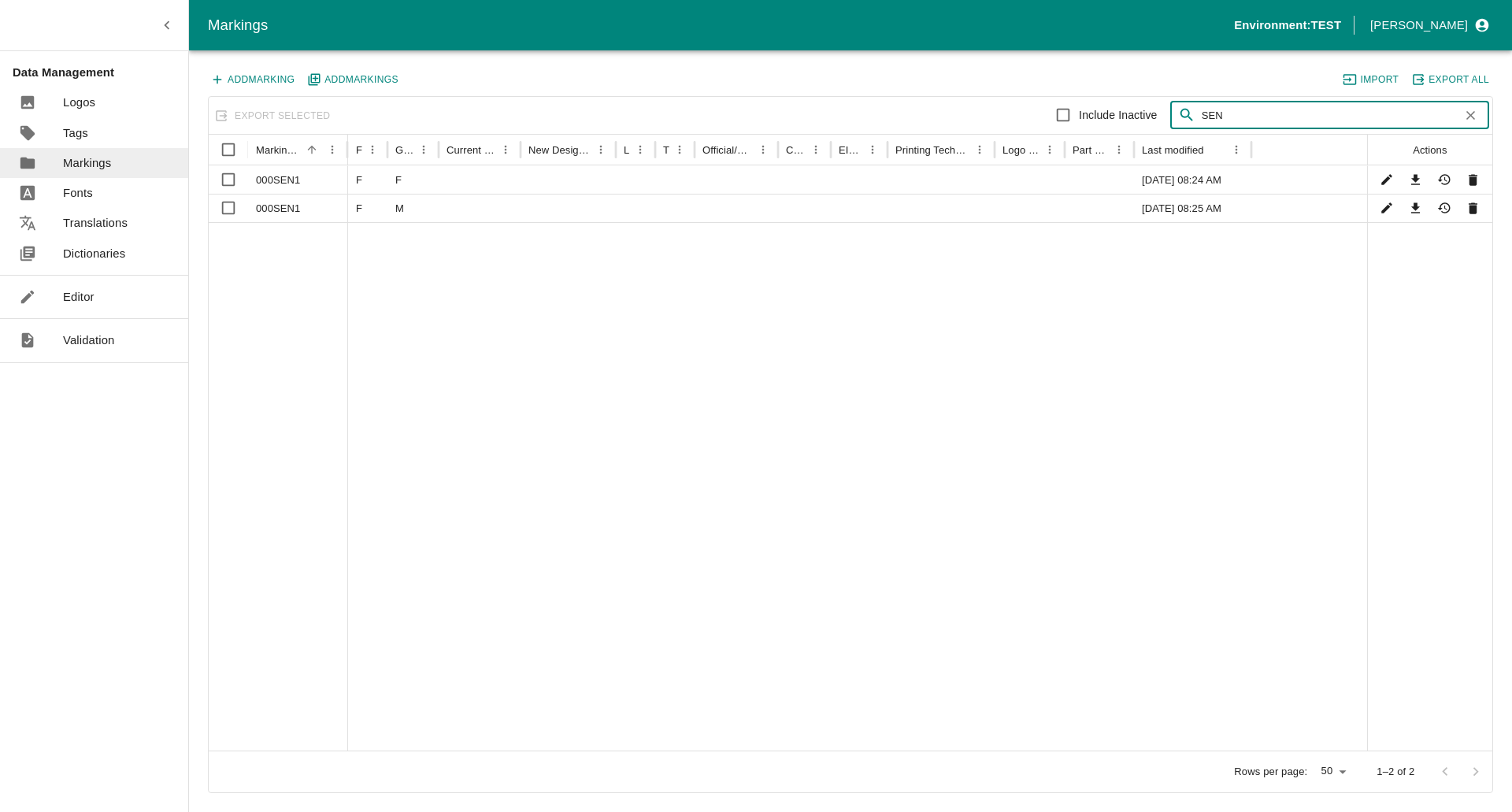
type input "SEN"
click at [1393, 181] on icon "Edit" at bounding box center [1387, 180] width 15 height 15
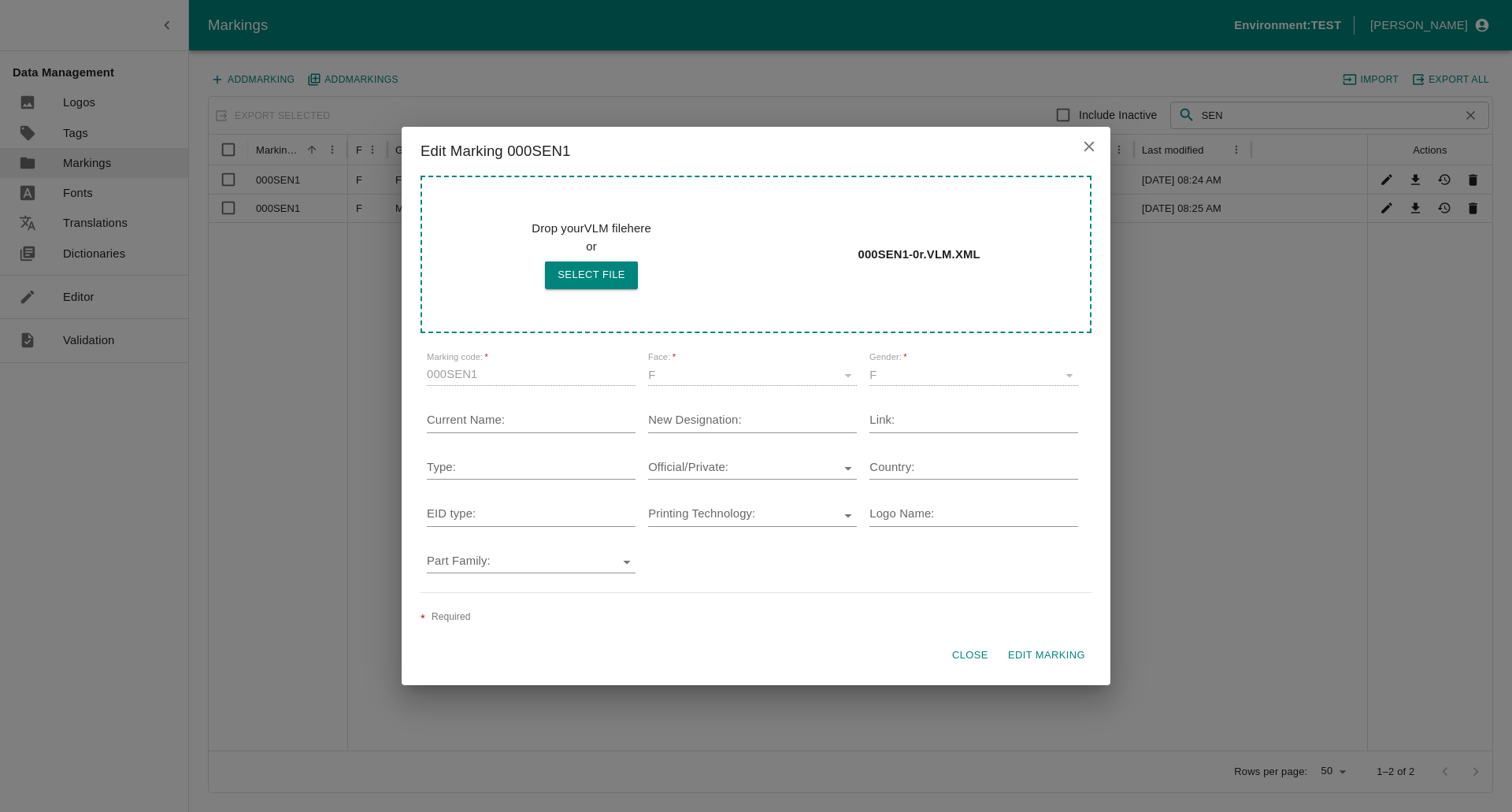
click at [1093, 148] on icon "close" at bounding box center [1089, 146] width 17 height 17
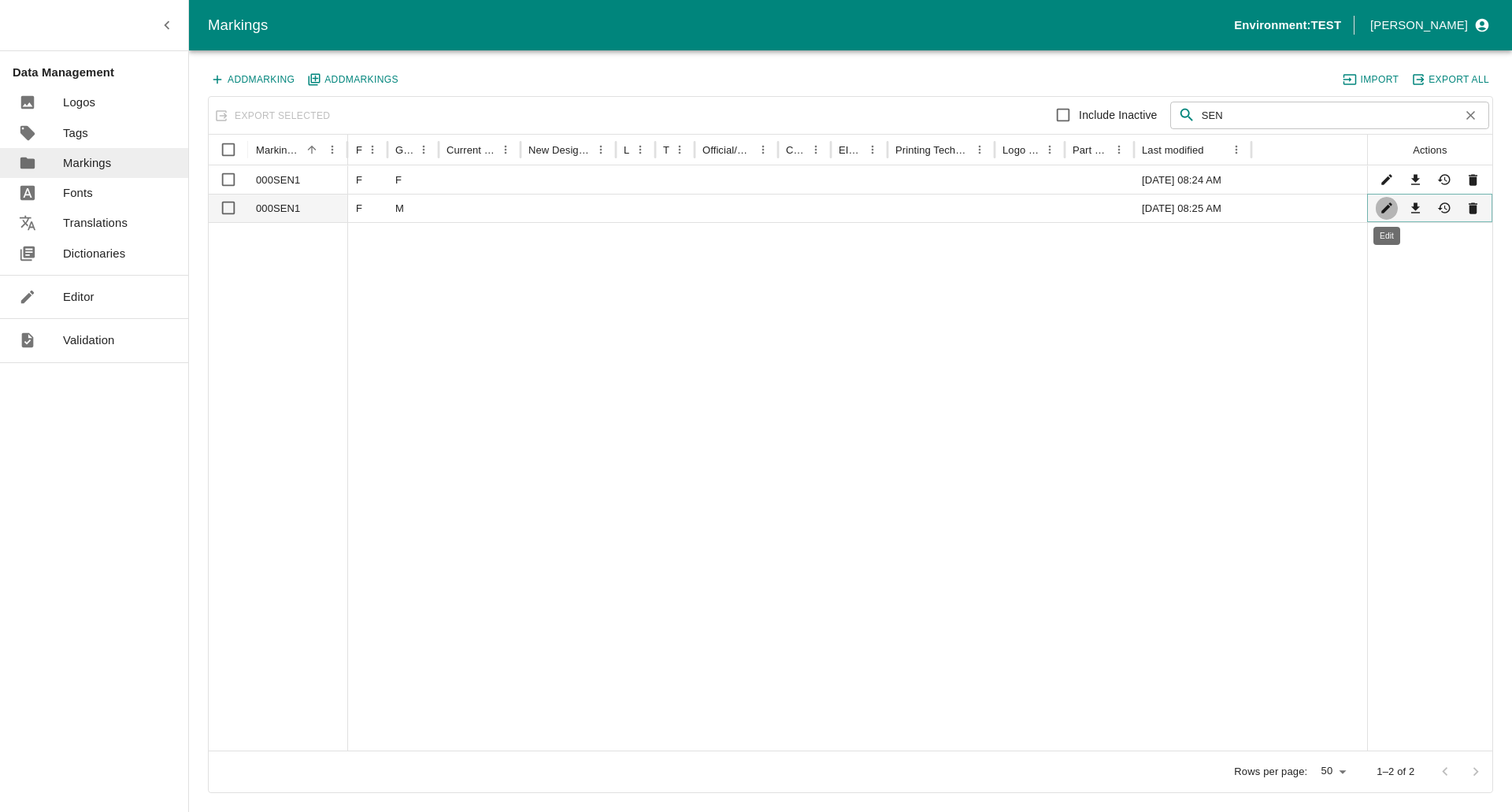
click at [1383, 209] on icon "Edit" at bounding box center [1387, 208] width 15 height 15
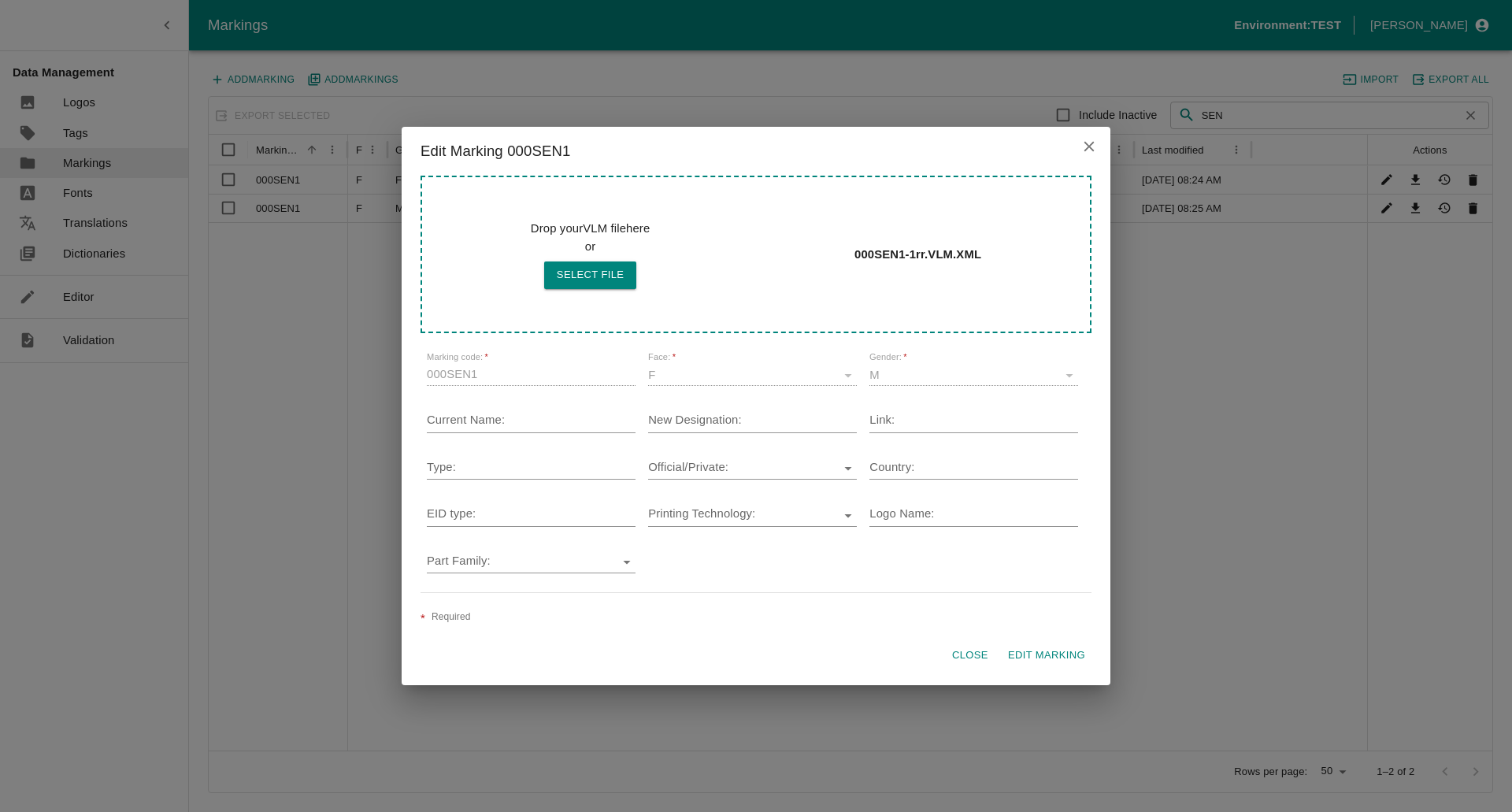
click at [1095, 150] on icon "close" at bounding box center [1089, 146] width 17 height 17
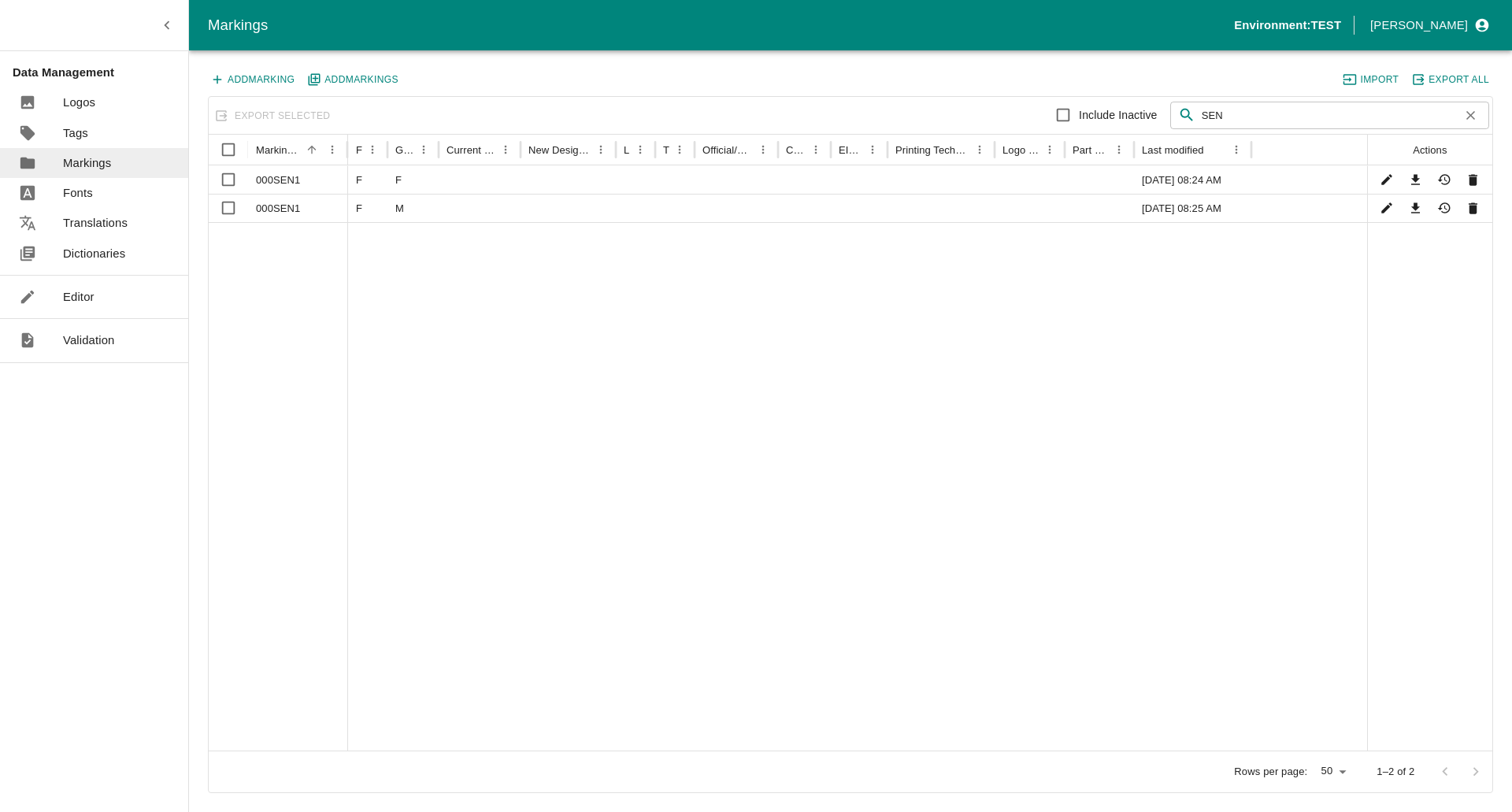
click at [85, 104] on p "Logos" at bounding box center [79, 102] width 32 height 17
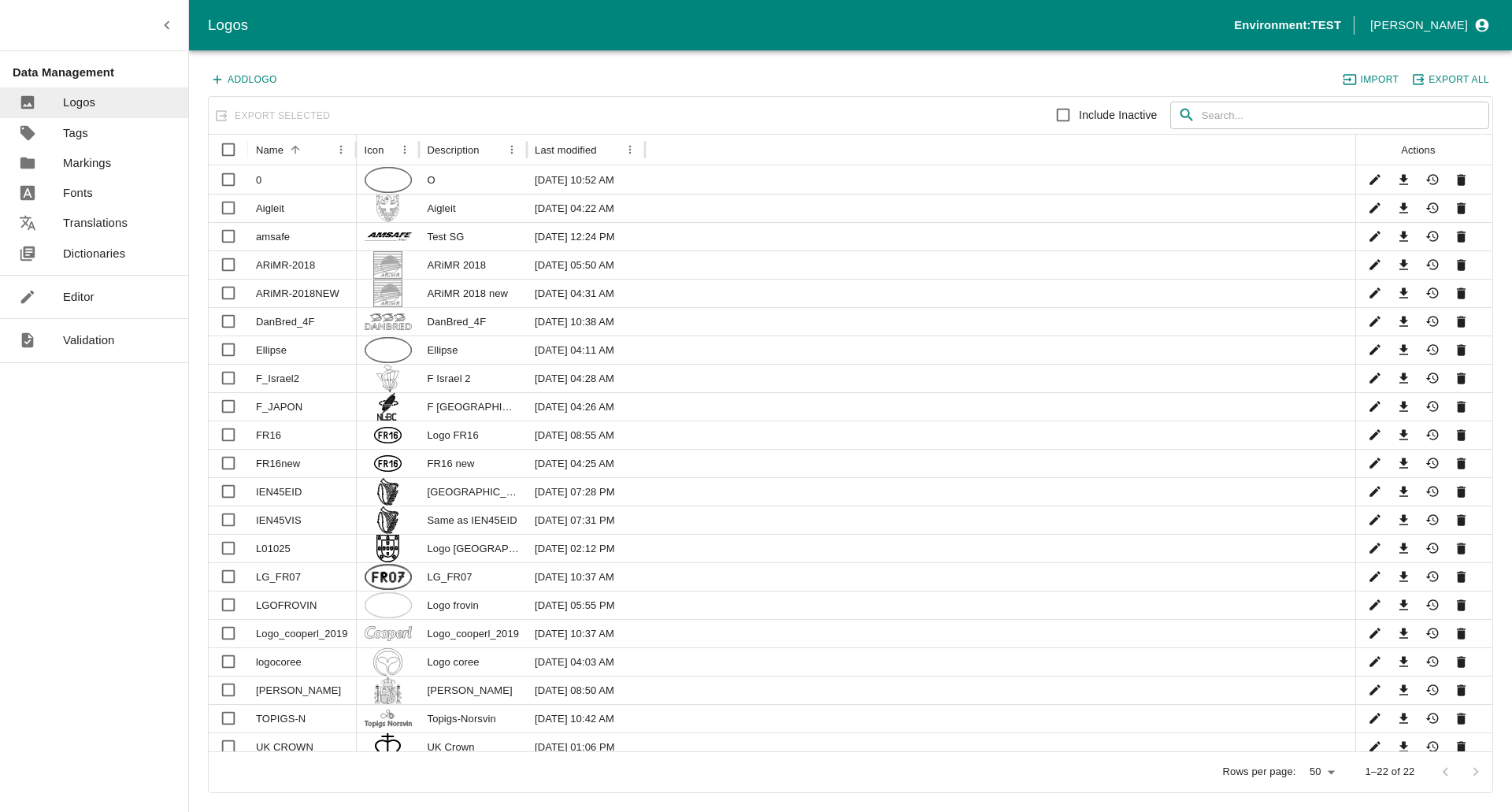
click at [1256, 105] on input "text" at bounding box center [1345, 115] width 287 height 28
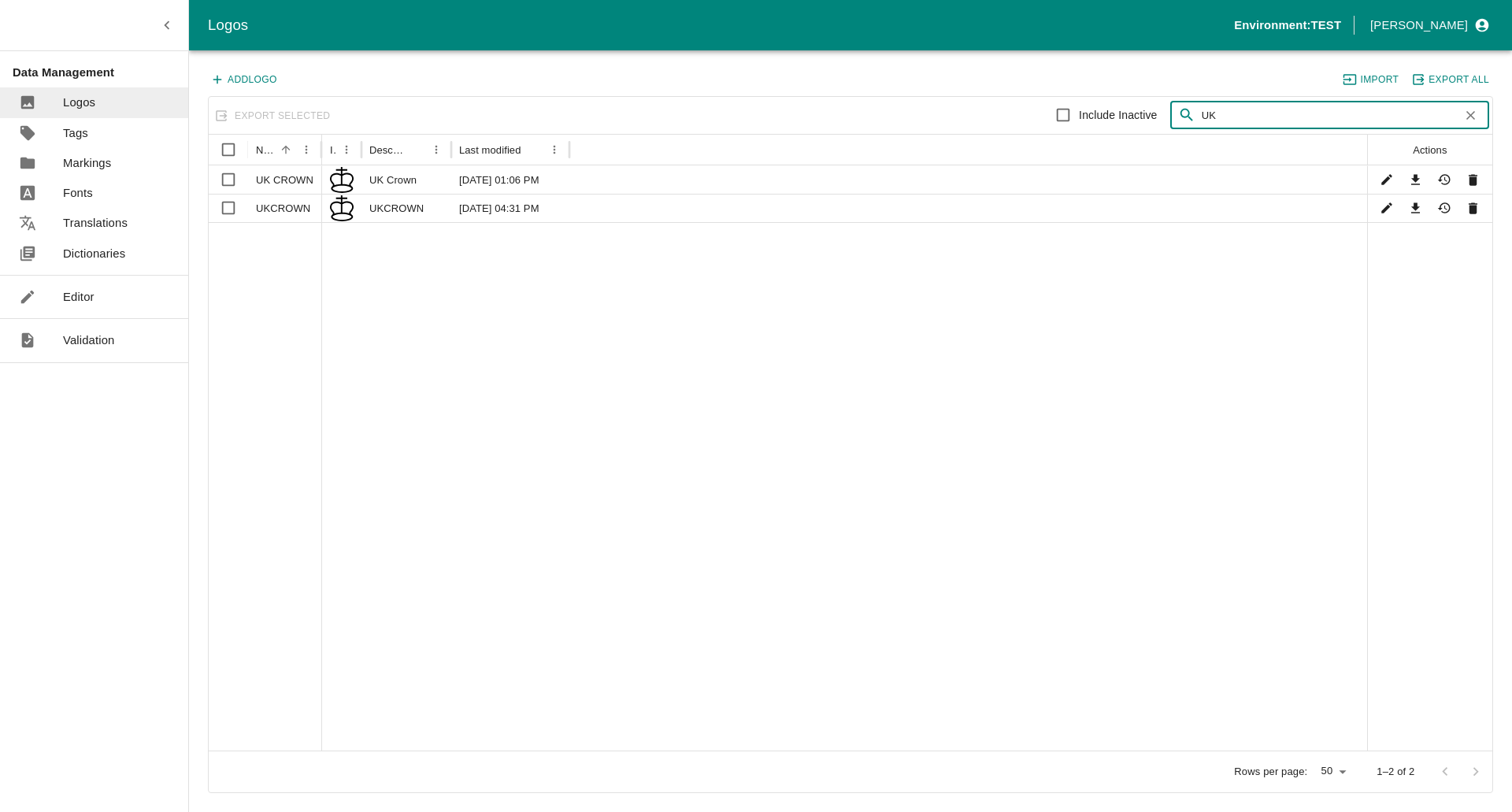
type input "UK"
click at [302, 201] on div "UKCROWN" at bounding box center [285, 207] width 74 height 28
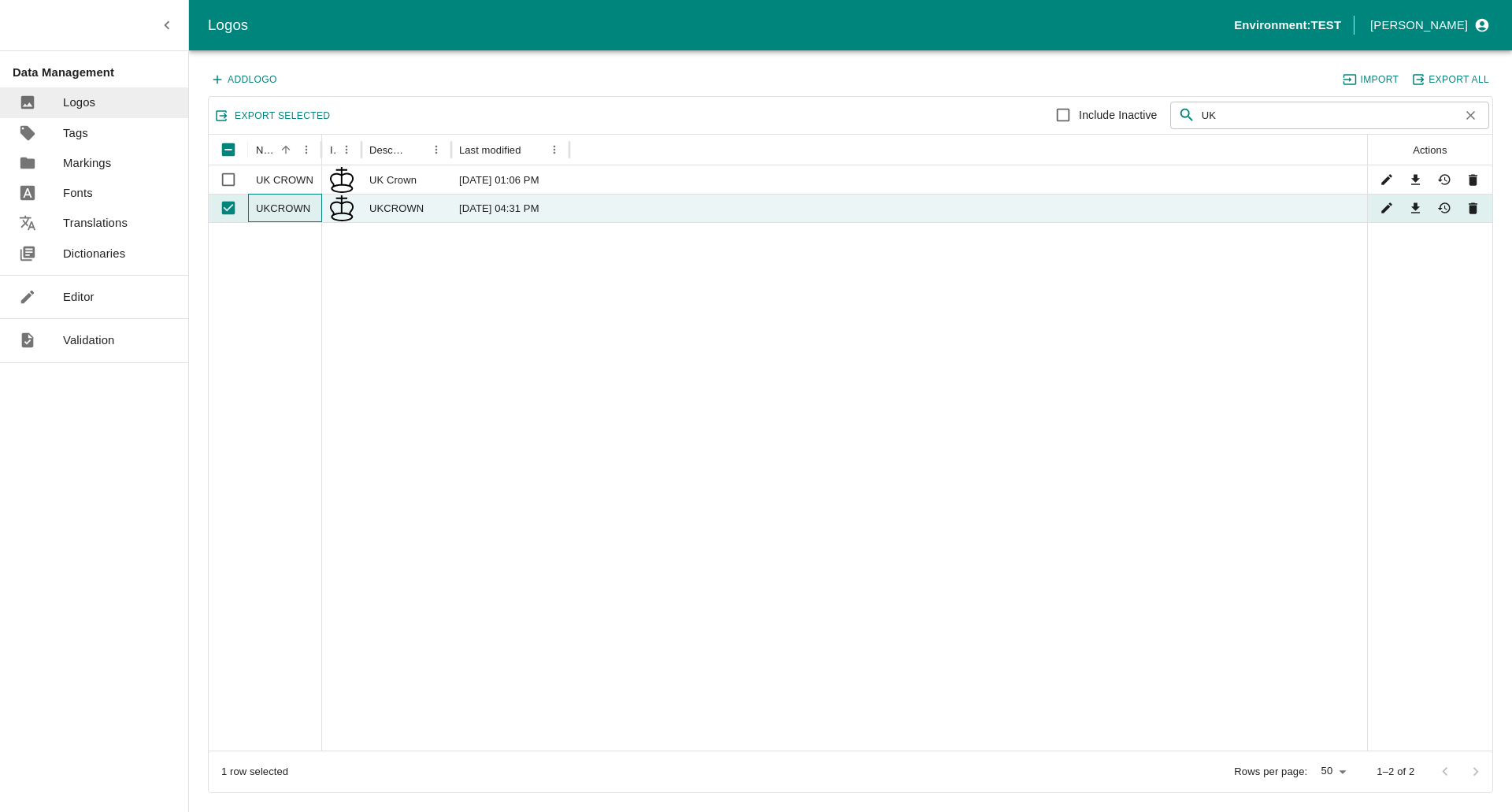
click at [274, 216] on div "UKCROWN" at bounding box center [285, 207] width 74 height 28
checkbox input "false"
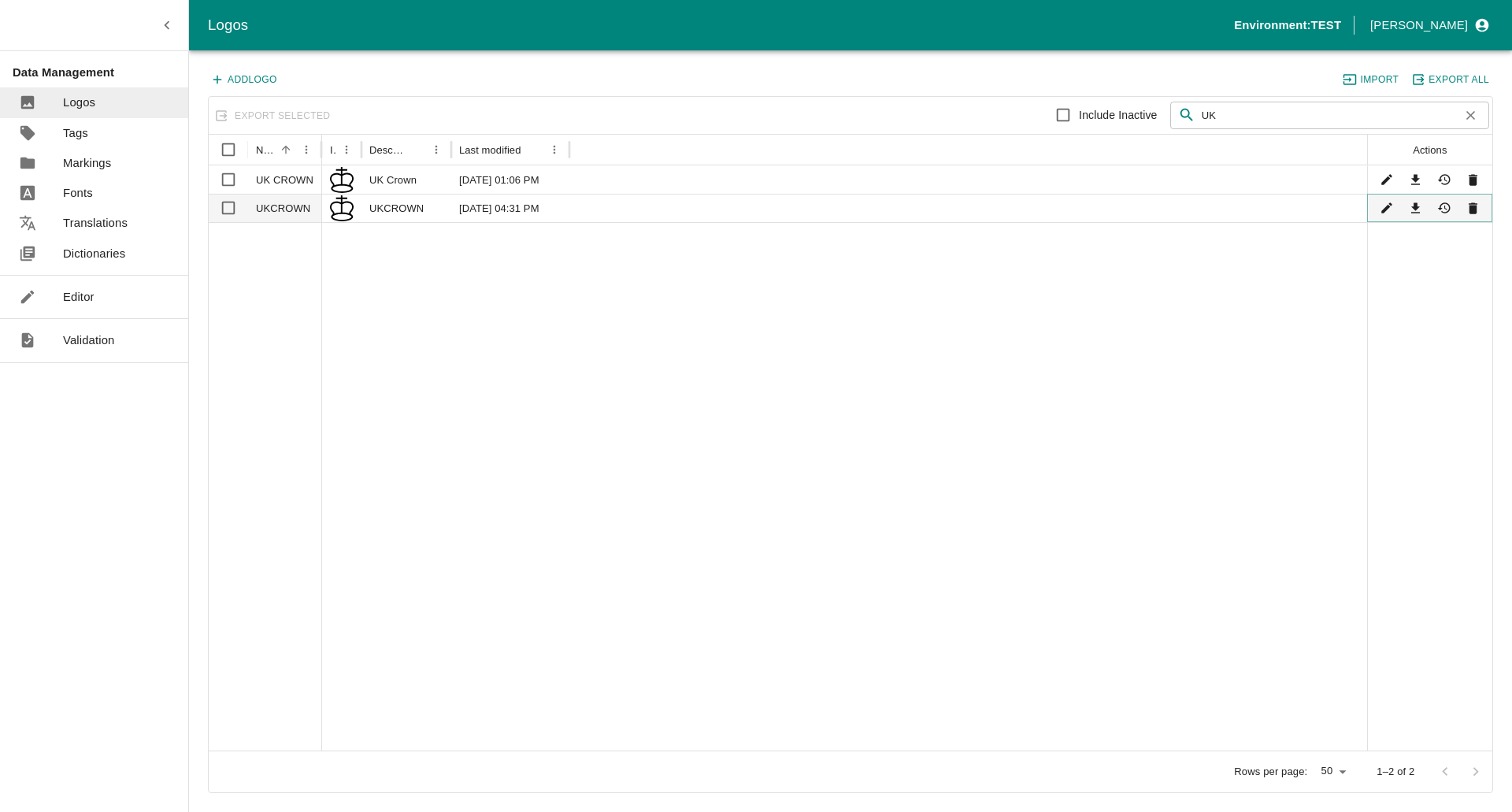
click at [1384, 212] on icon "Edit" at bounding box center [1387, 209] width 11 height 11
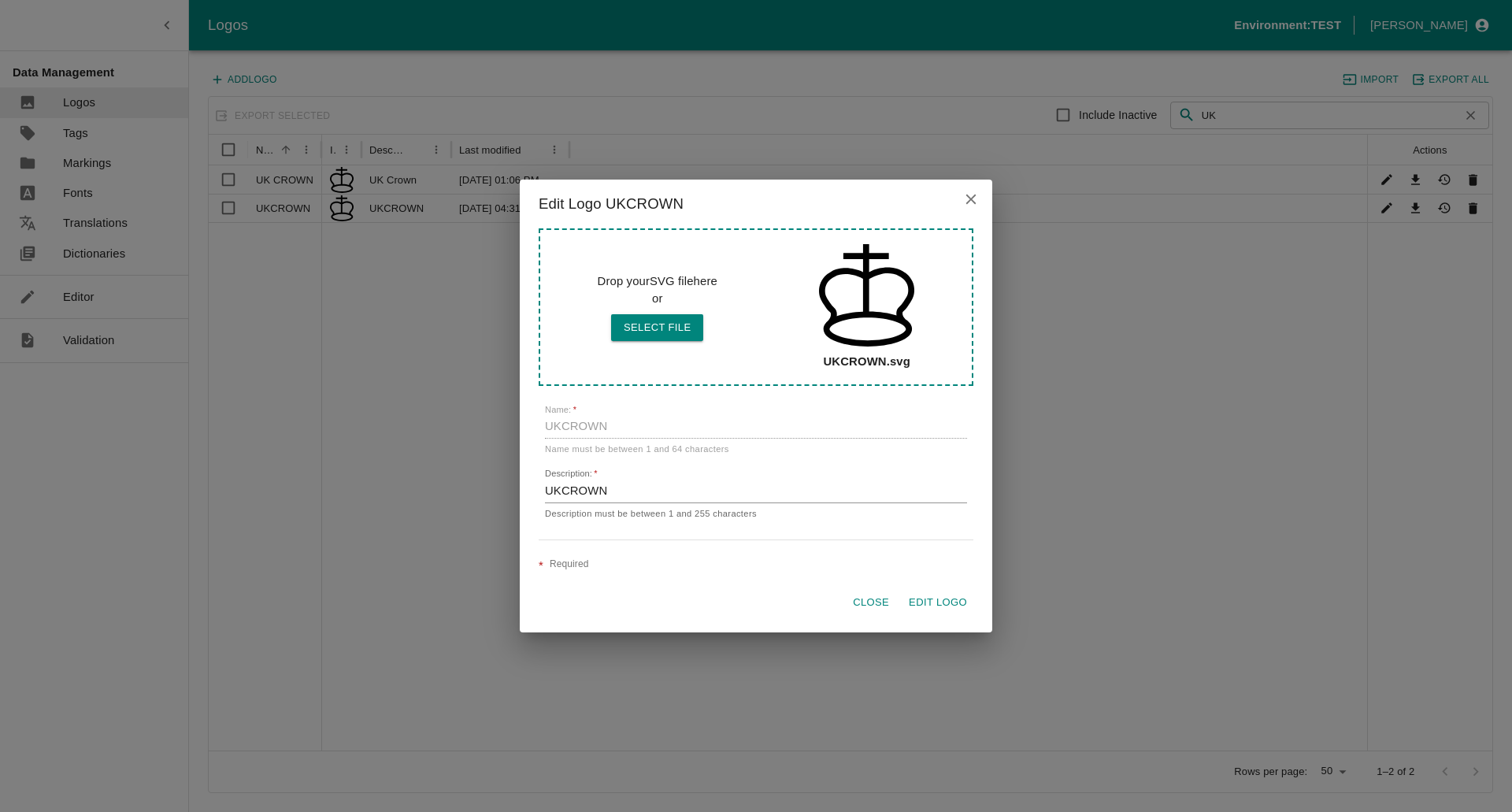
click at [975, 198] on icon "close" at bounding box center [970, 198] width 17 height 17
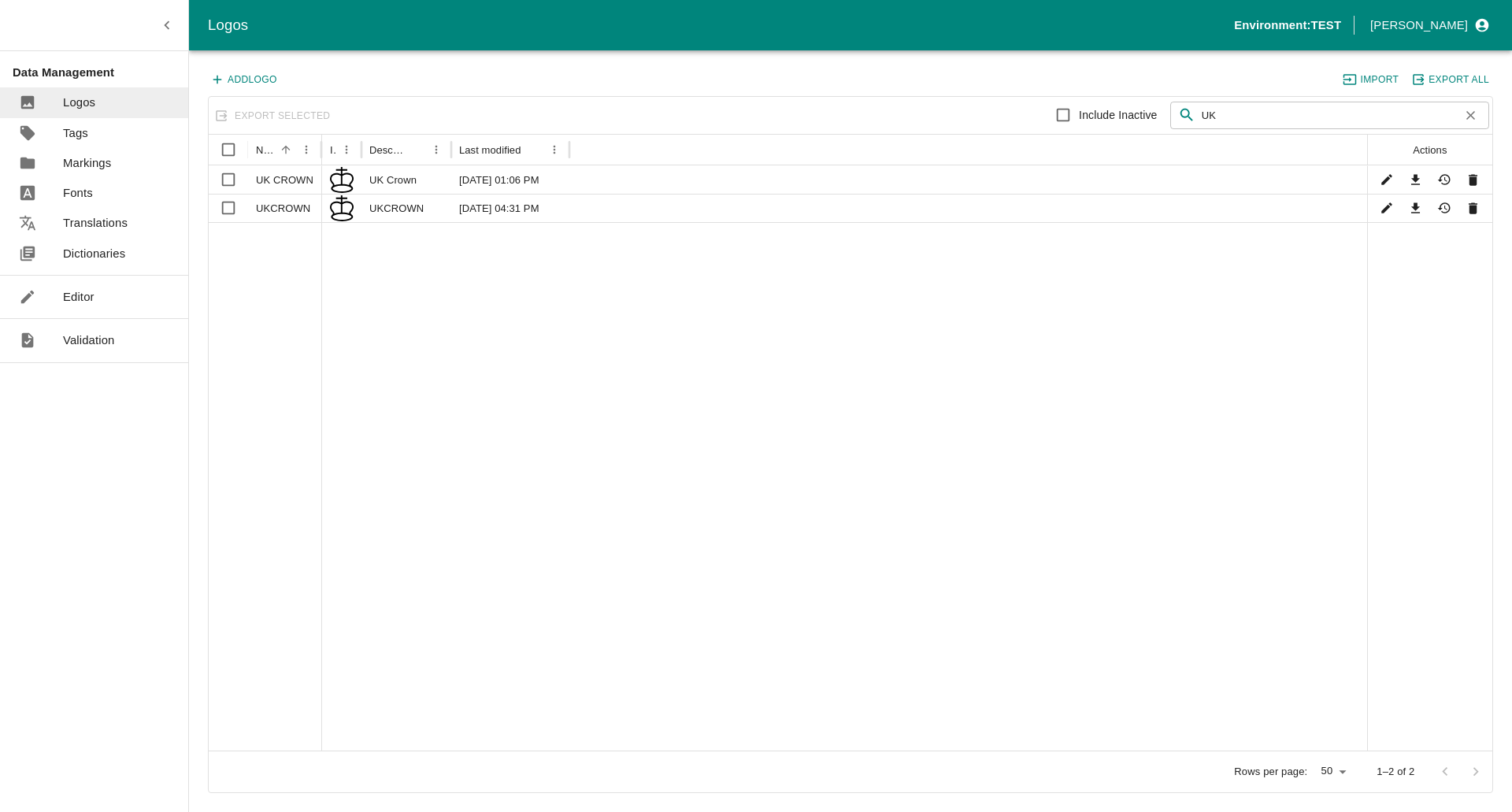
click at [146, 195] on link "Fonts" at bounding box center [94, 193] width 188 height 30
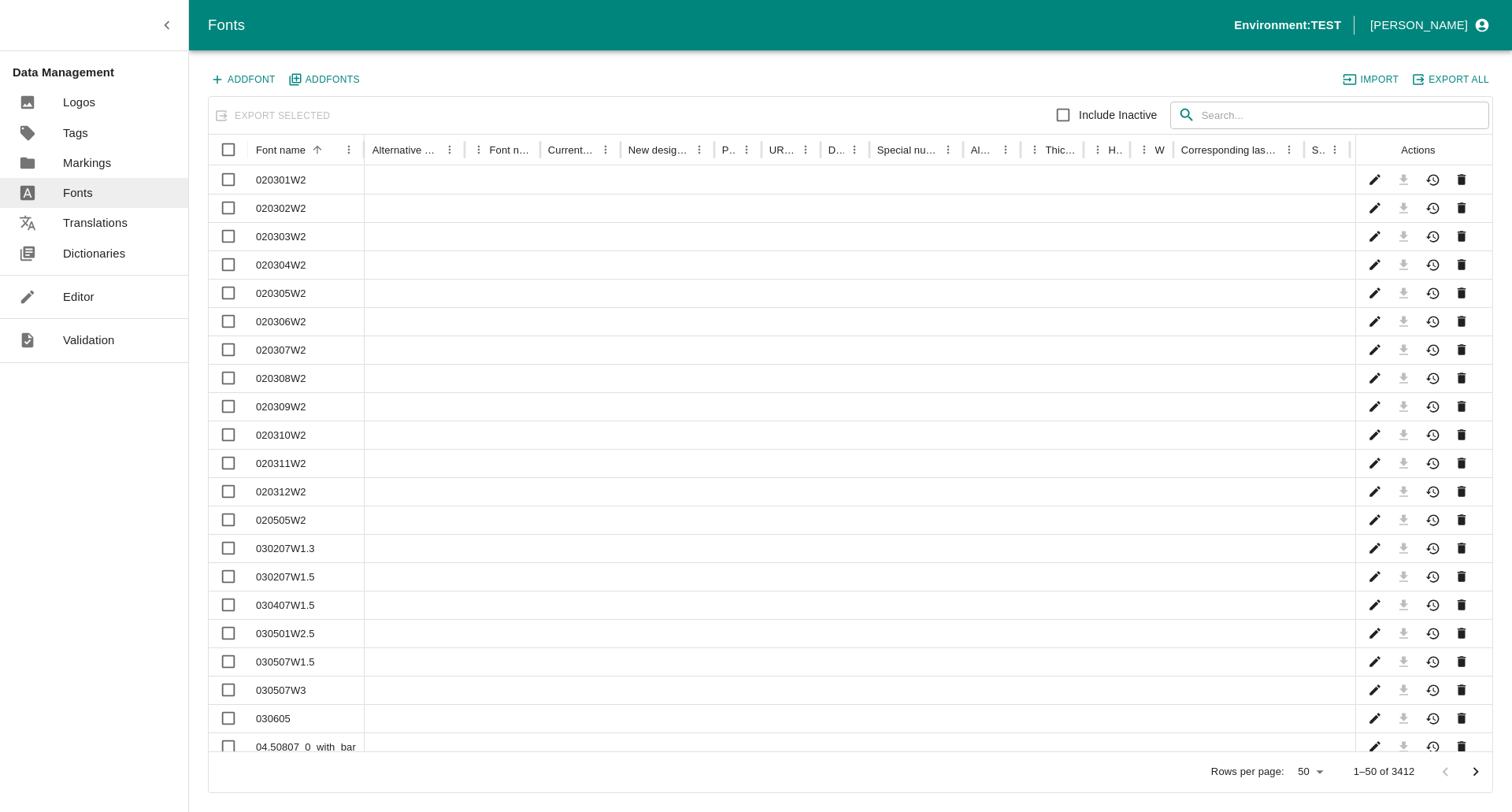
click at [1289, 100] on div "Include Inactive ​ ​" at bounding box center [1170, 115] width 639 height 31
click at [1281, 109] on input "text" at bounding box center [1345, 115] width 287 height 28
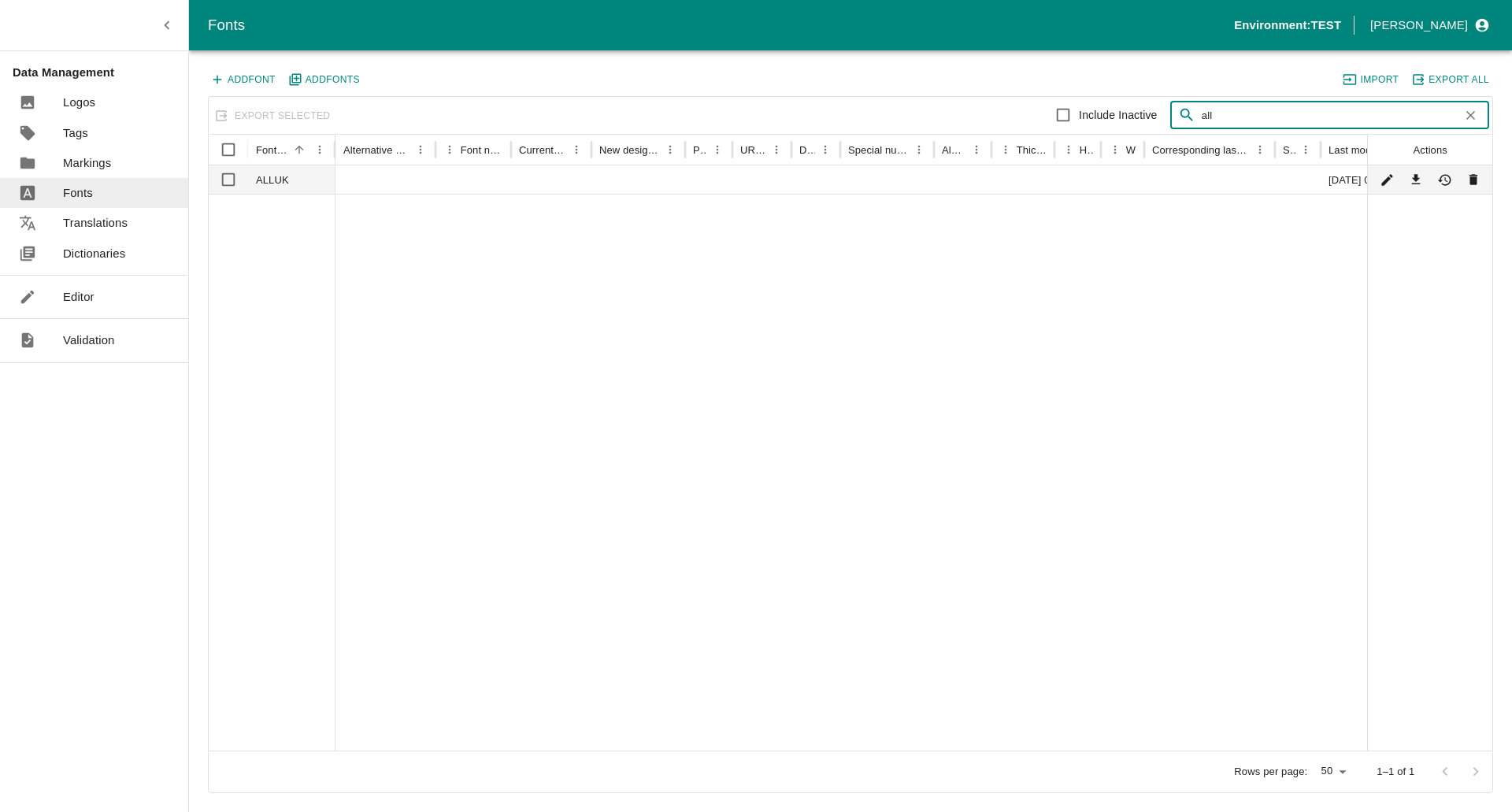
type input "all"
click at [321, 183] on div "ALLUK" at bounding box center [292, 179] width 87 height 28
checkbox input "true"
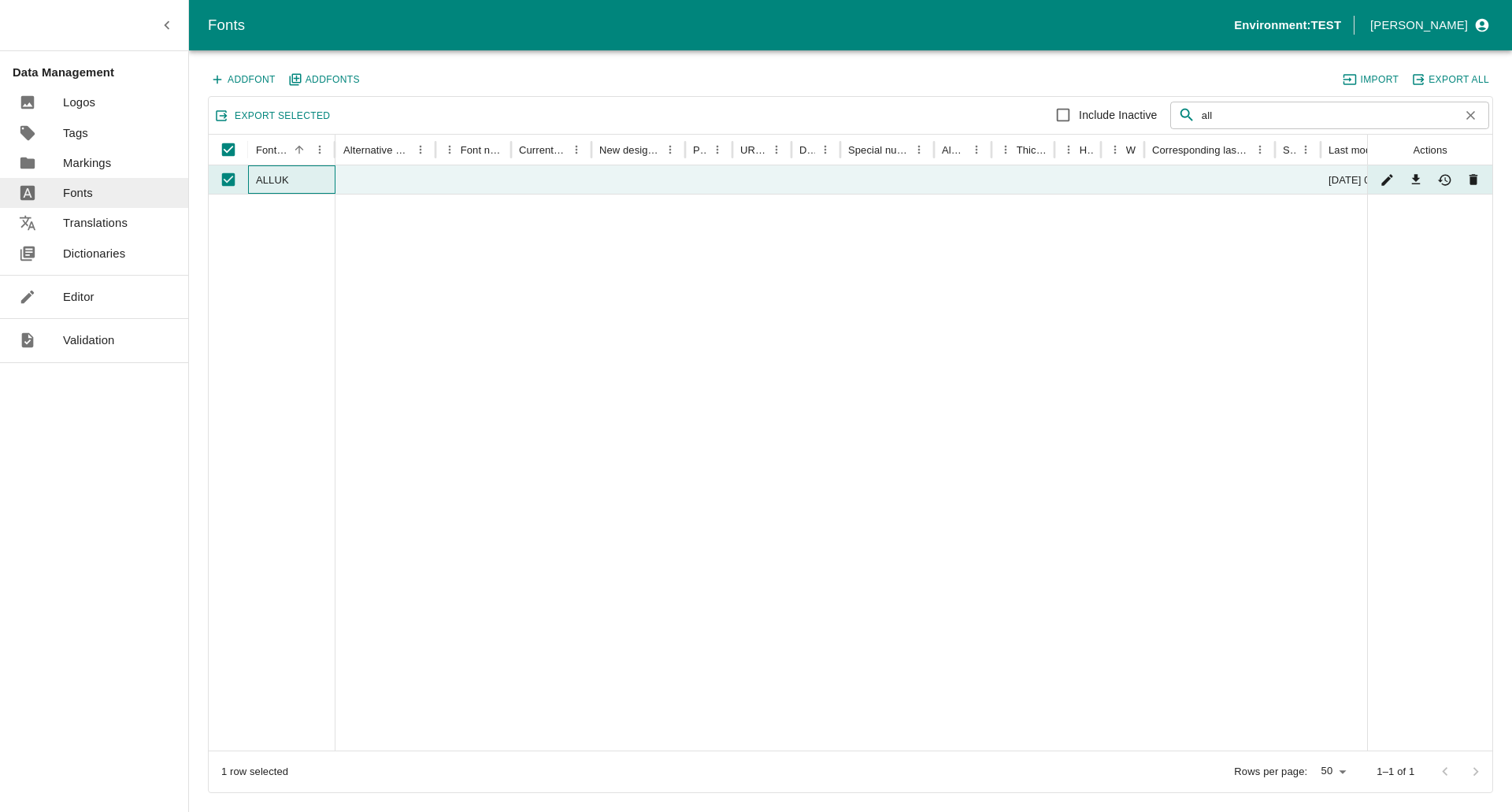
click at [319, 185] on div "ALLUK" at bounding box center [292, 179] width 87 height 28
checkbox input "false"
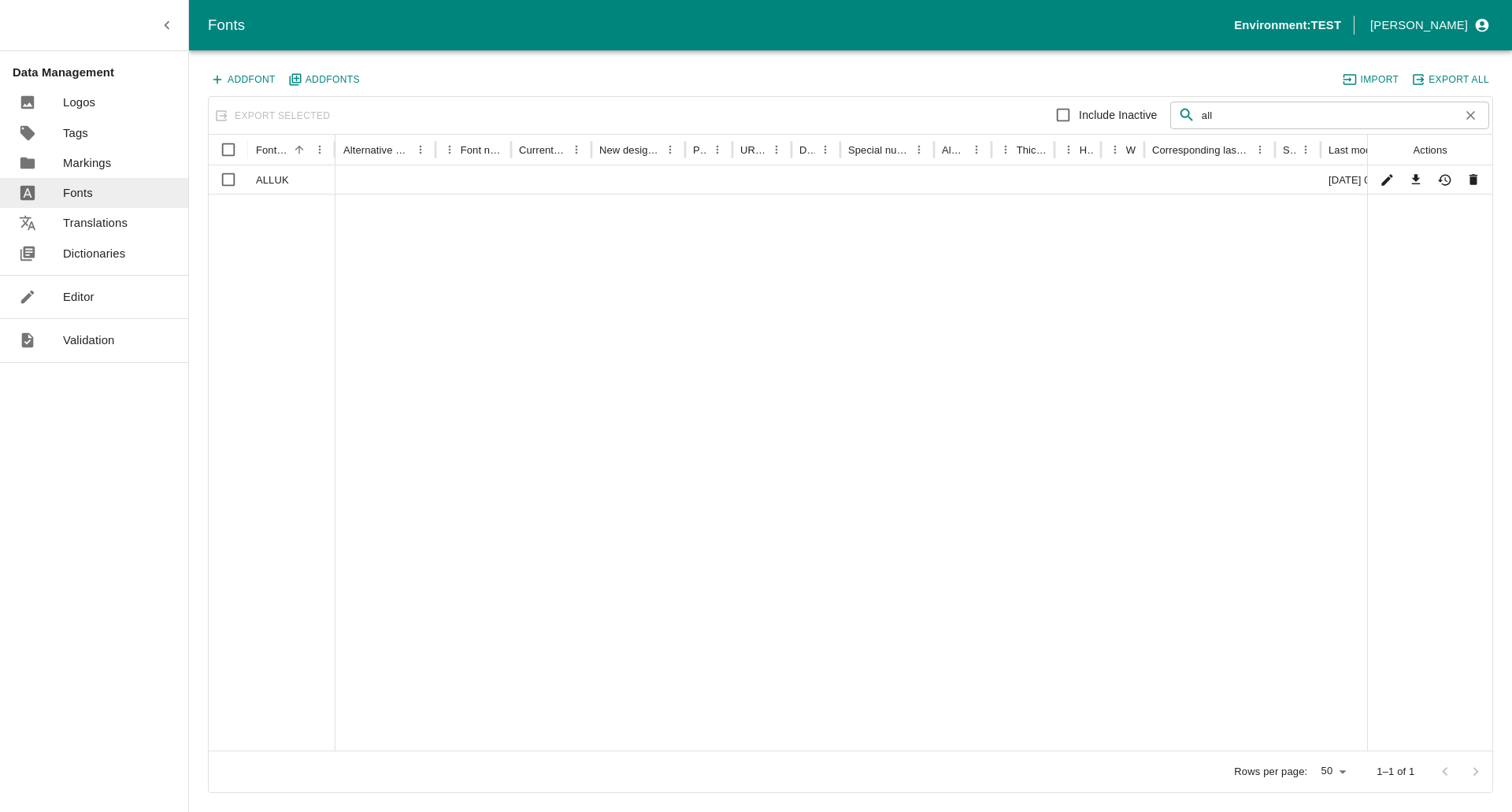
click at [293, 222] on div at bounding box center [272, 472] width 127 height 556
drag, startPoint x: 281, startPoint y: 181, endPoint x: 269, endPoint y: 185, distance: 12.6
click at [269, 185] on div "ALLUK" at bounding box center [292, 179] width 87 height 28
checkbox input "true"
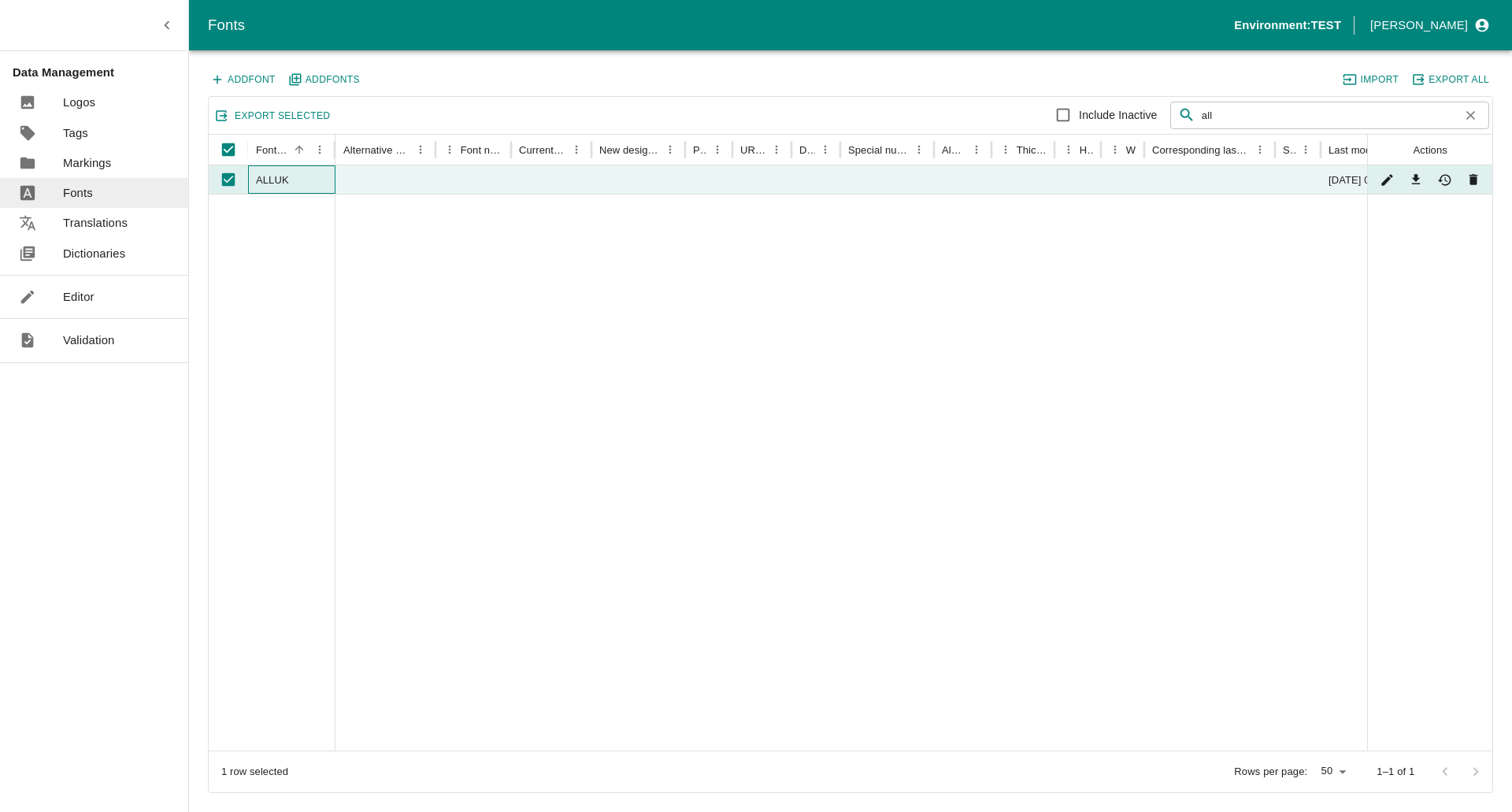
click at [252, 190] on div "ALLUK" at bounding box center [292, 179] width 87 height 28
checkbox input "false"
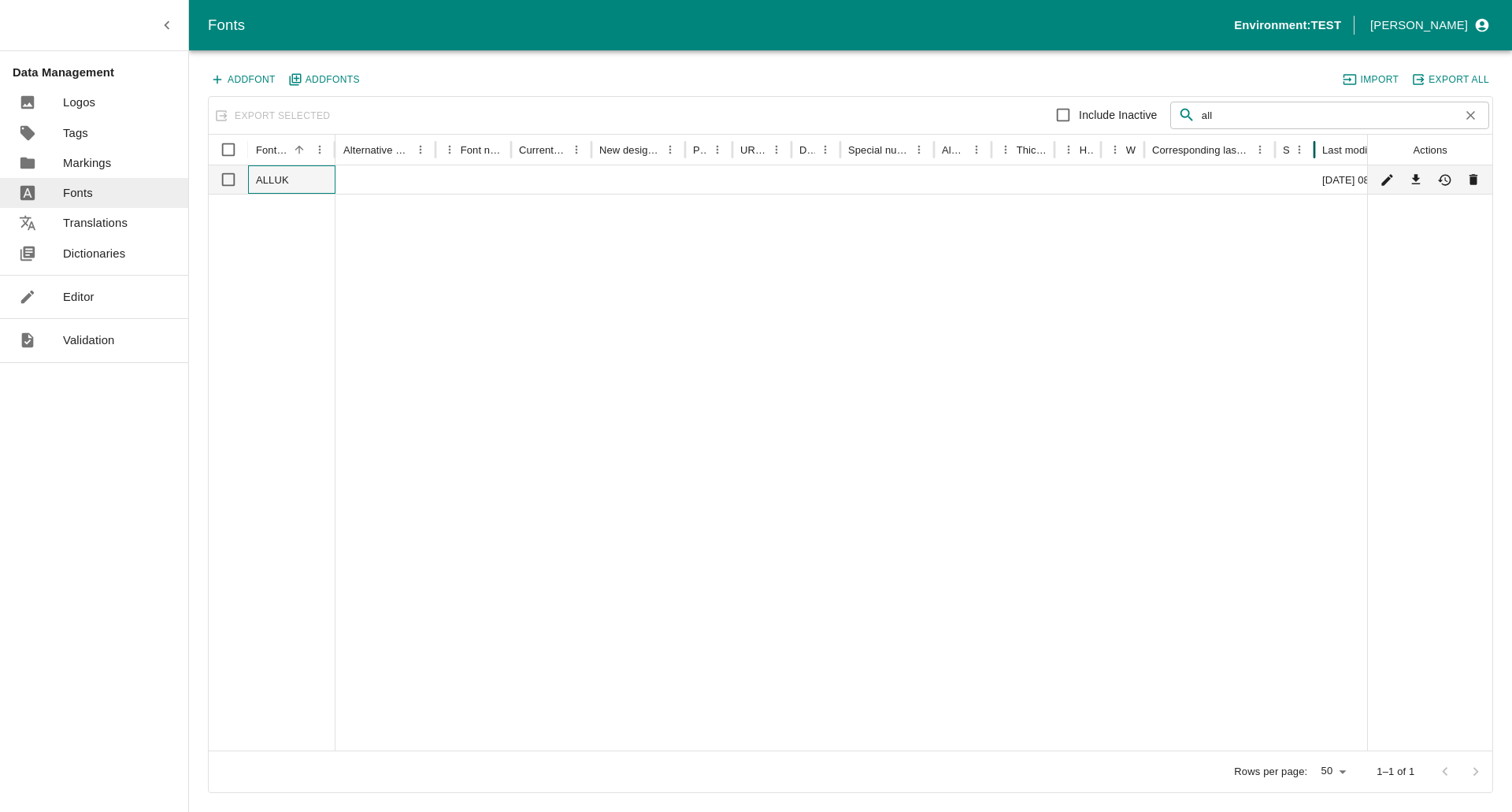
drag, startPoint x: 1320, startPoint y: 156, endPoint x: 1161, endPoint y: 165, distance: 159.3
click at [1161, 165] on div "Font name Alternative names Font number Current name New designation Printer UR…" at bounding box center [851, 443] width 1284 height 616
click at [1392, 181] on icon "Edit" at bounding box center [1387, 180] width 15 height 15
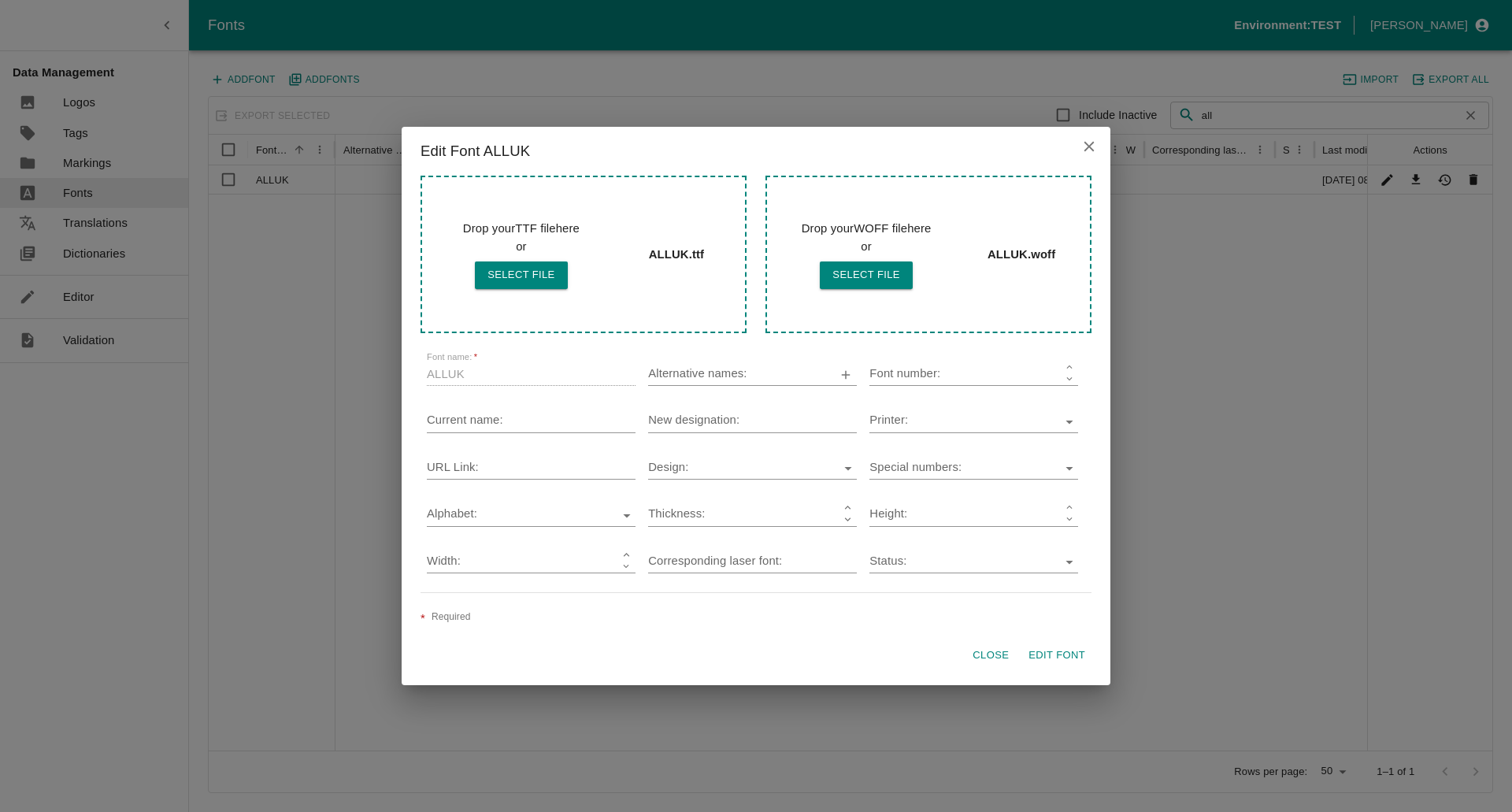
click at [1082, 151] on icon "close" at bounding box center [1089, 146] width 17 height 17
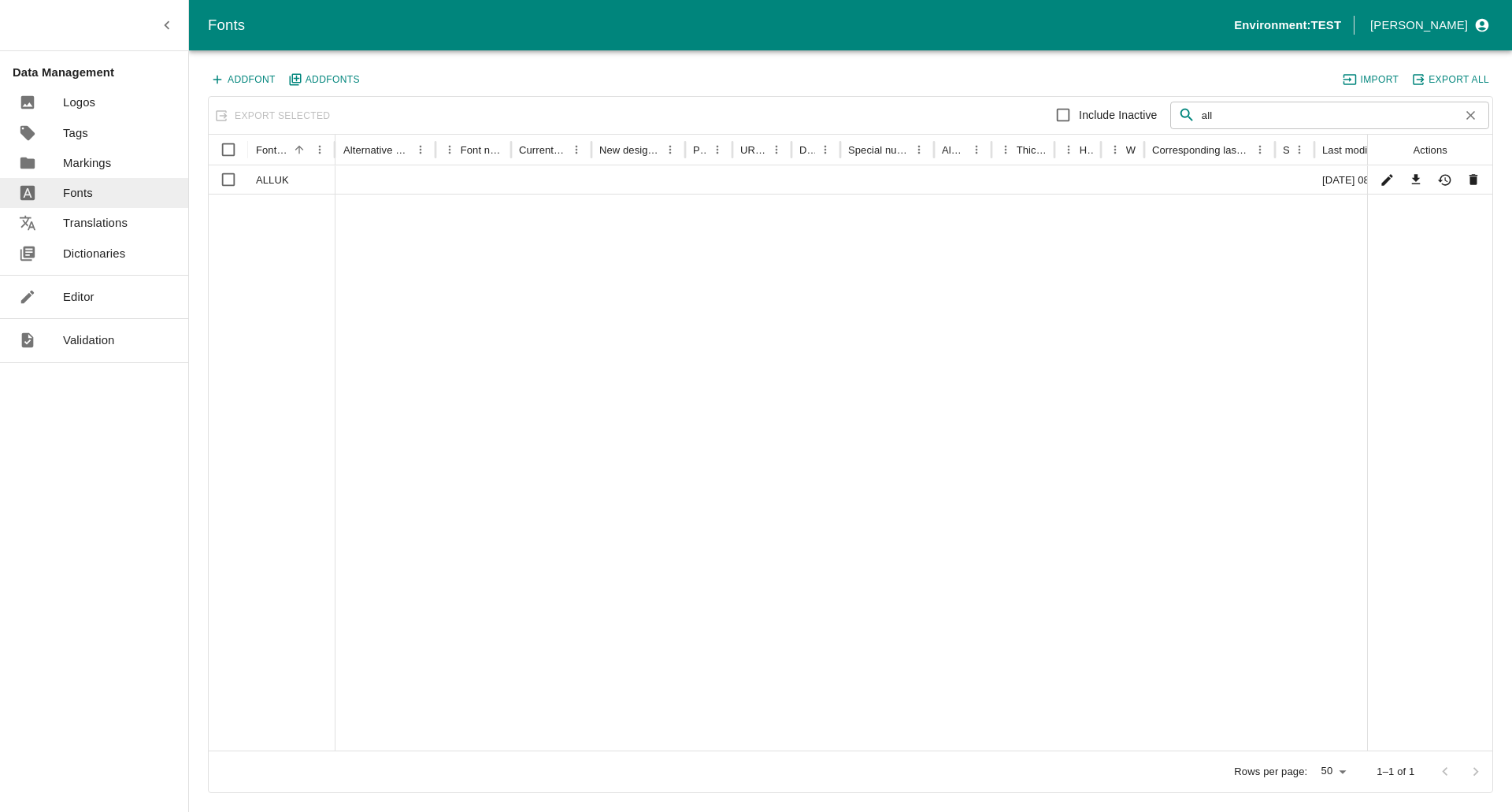
click at [594, 382] on div at bounding box center [883, 472] width 1096 height 556
click at [1381, 187] on button "Edit" at bounding box center [1387, 180] width 23 height 23
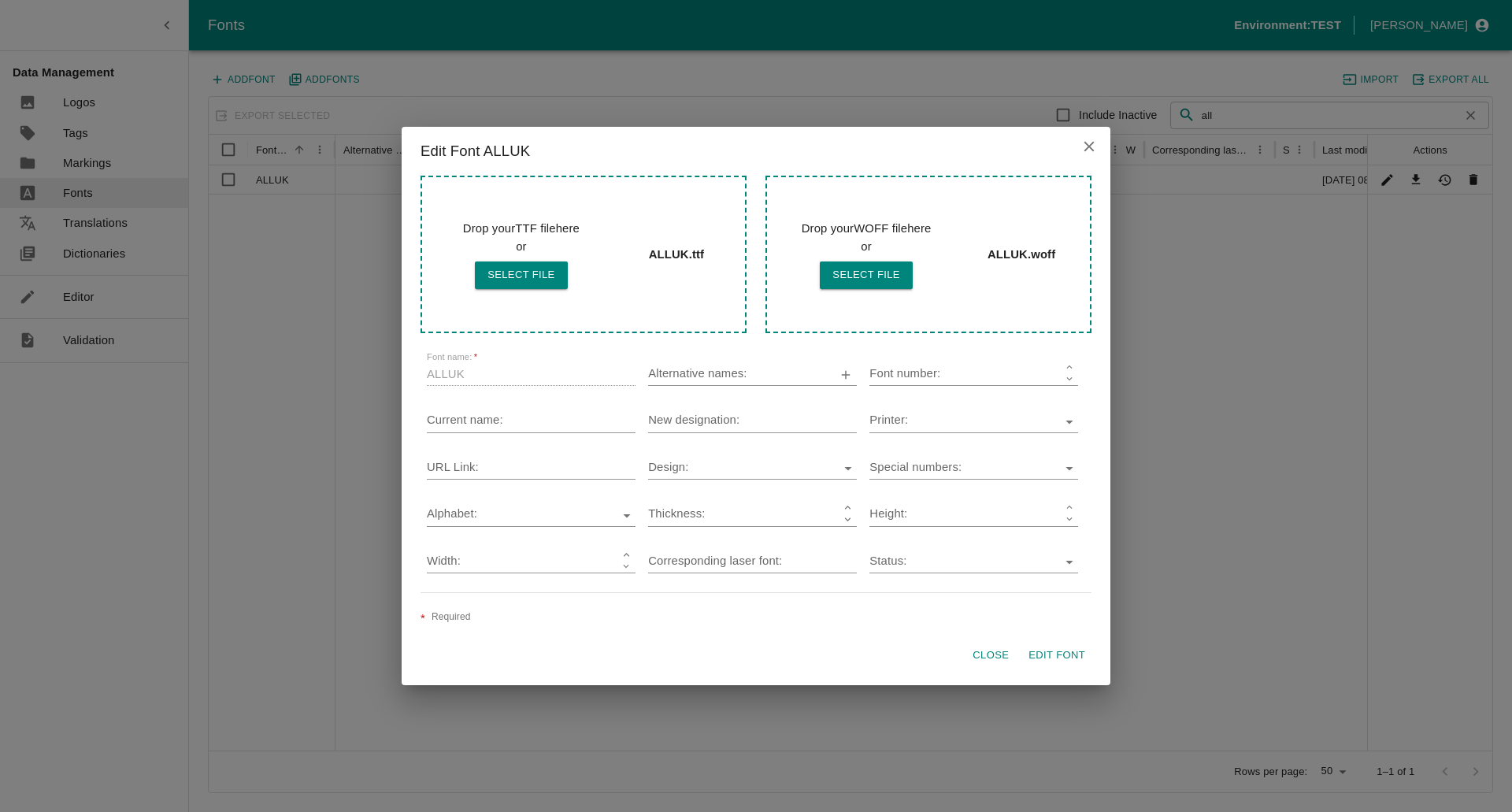
click at [1093, 141] on icon "close" at bounding box center [1089, 146] width 17 height 17
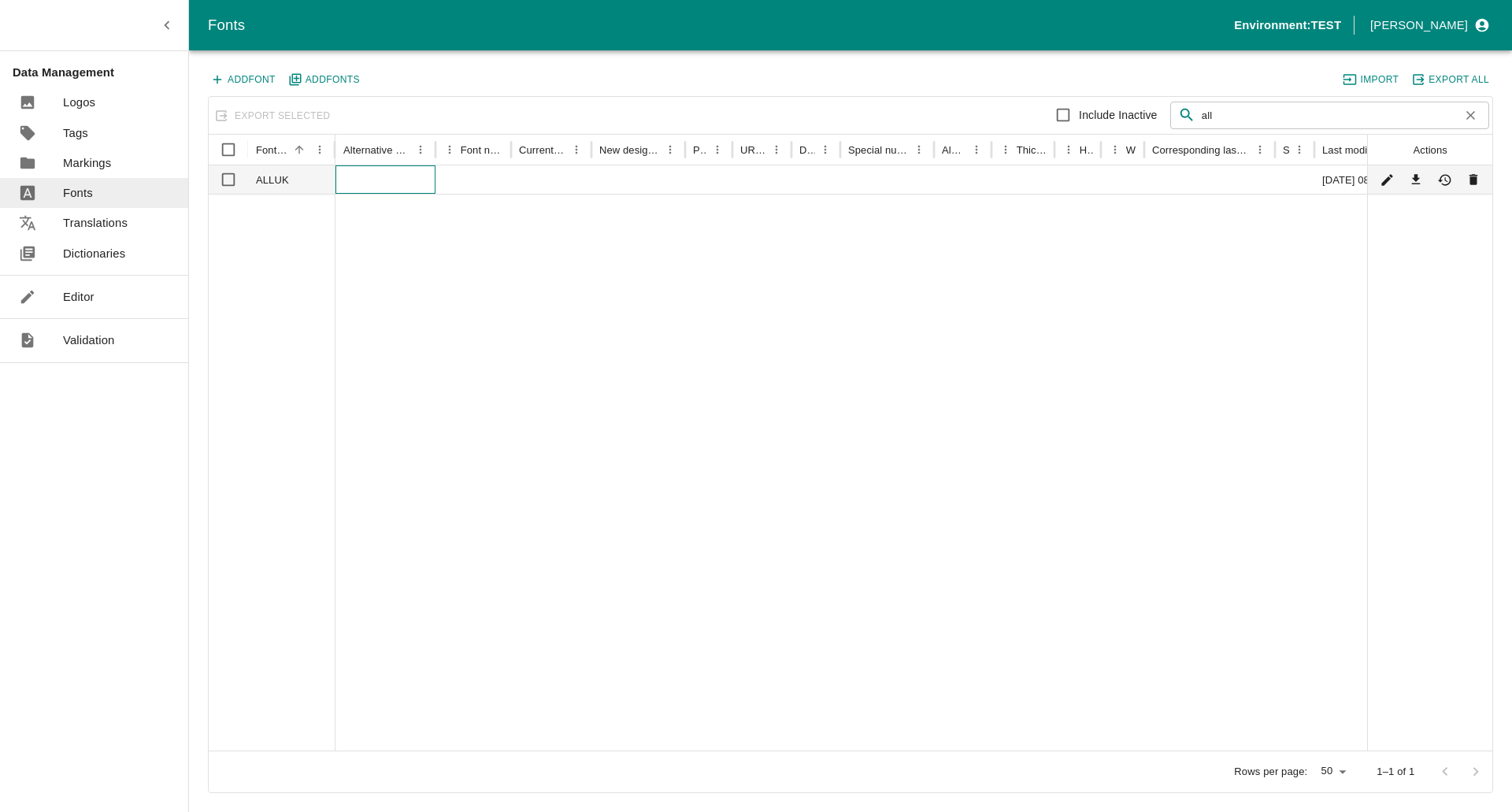
click at [354, 186] on div at bounding box center [385, 179] width 100 height 28
checkbox input "true"
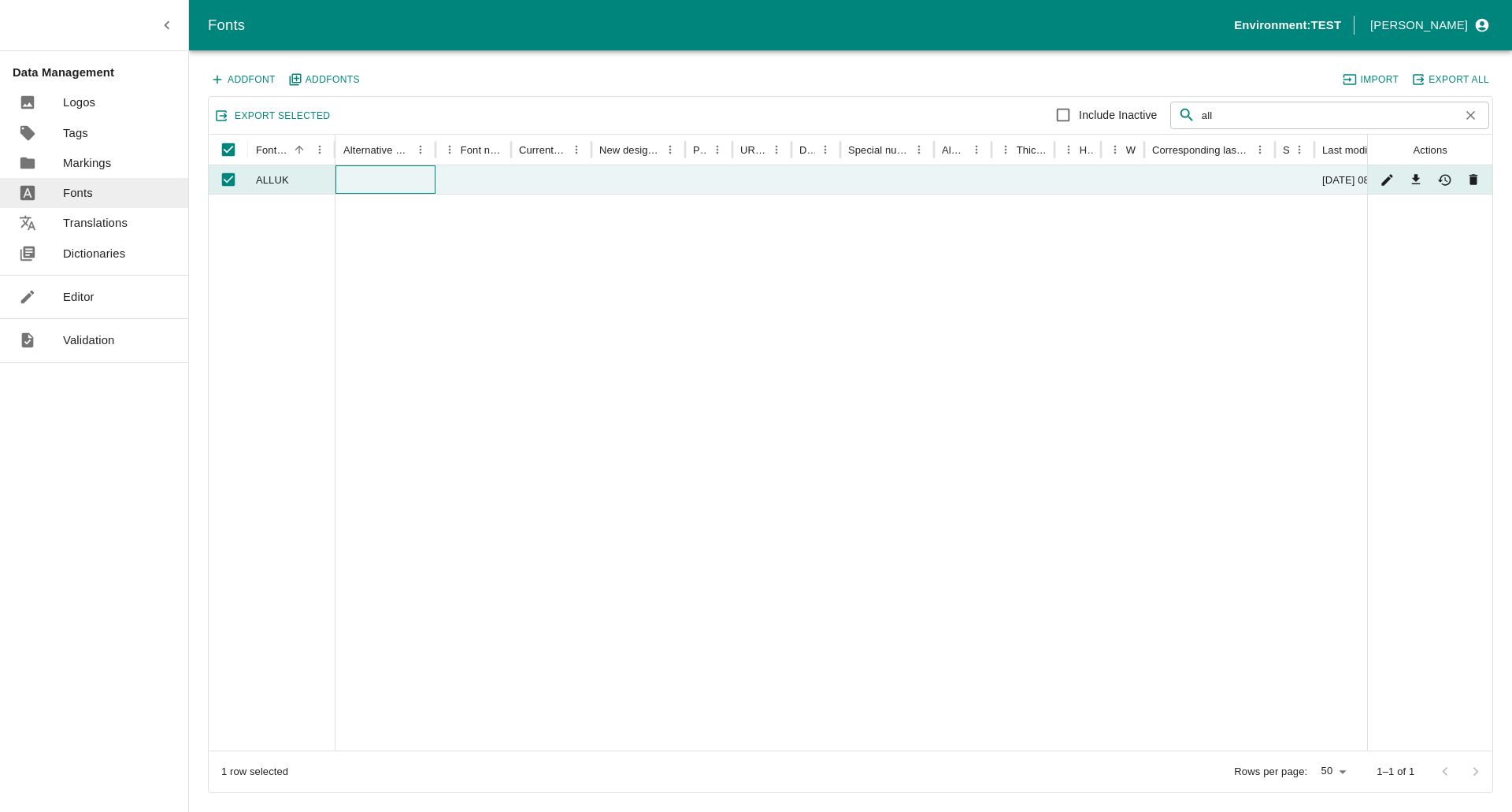
click at [354, 186] on div at bounding box center [385, 179] width 100 height 28
checkbox input "false"
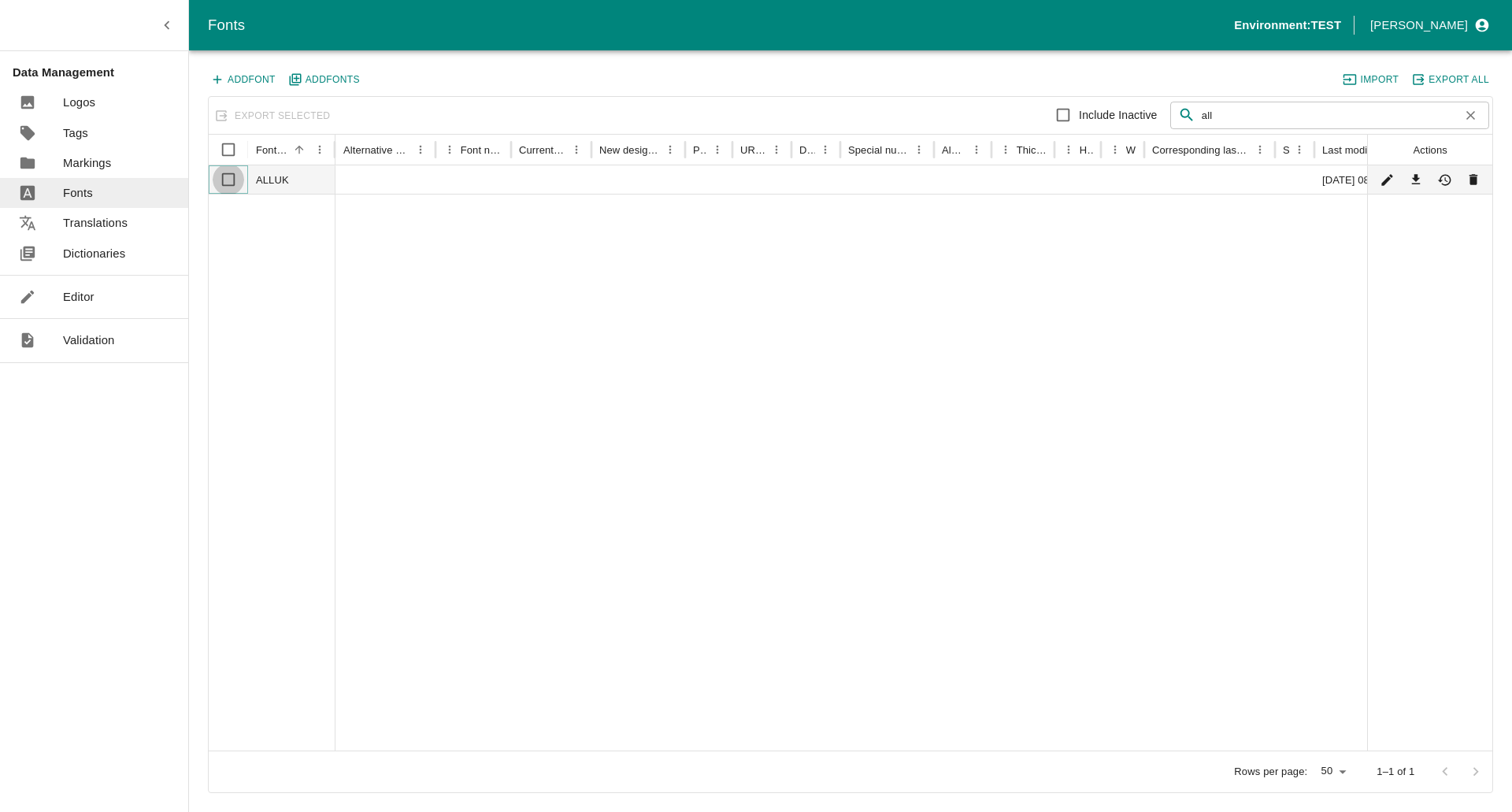
click at [224, 179] on input "Select row" at bounding box center [228, 179] width 31 height 31
checkbox input "true"
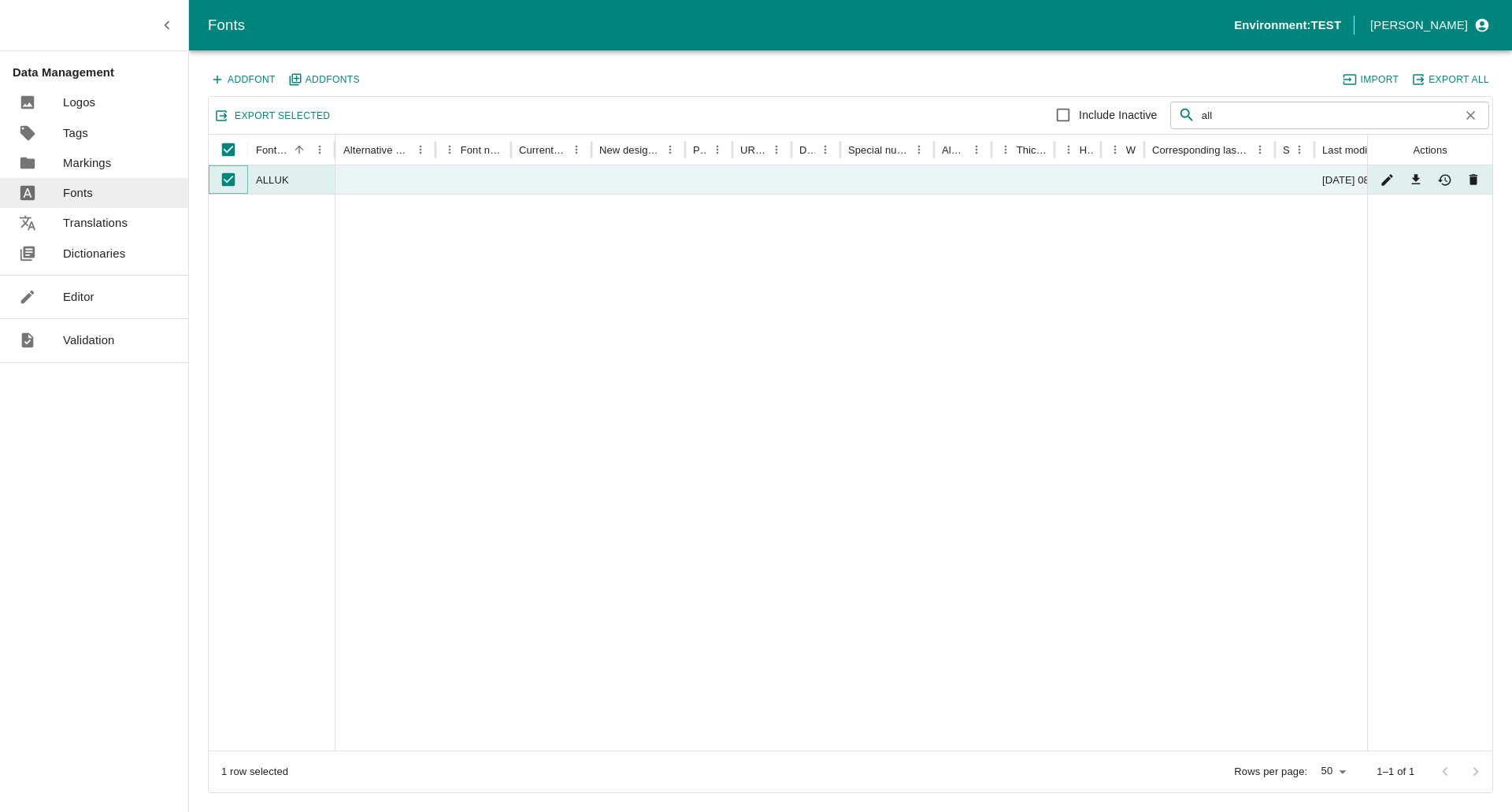
click at [232, 186] on input "Unselect row" at bounding box center [228, 179] width 31 height 31
checkbox input "false"
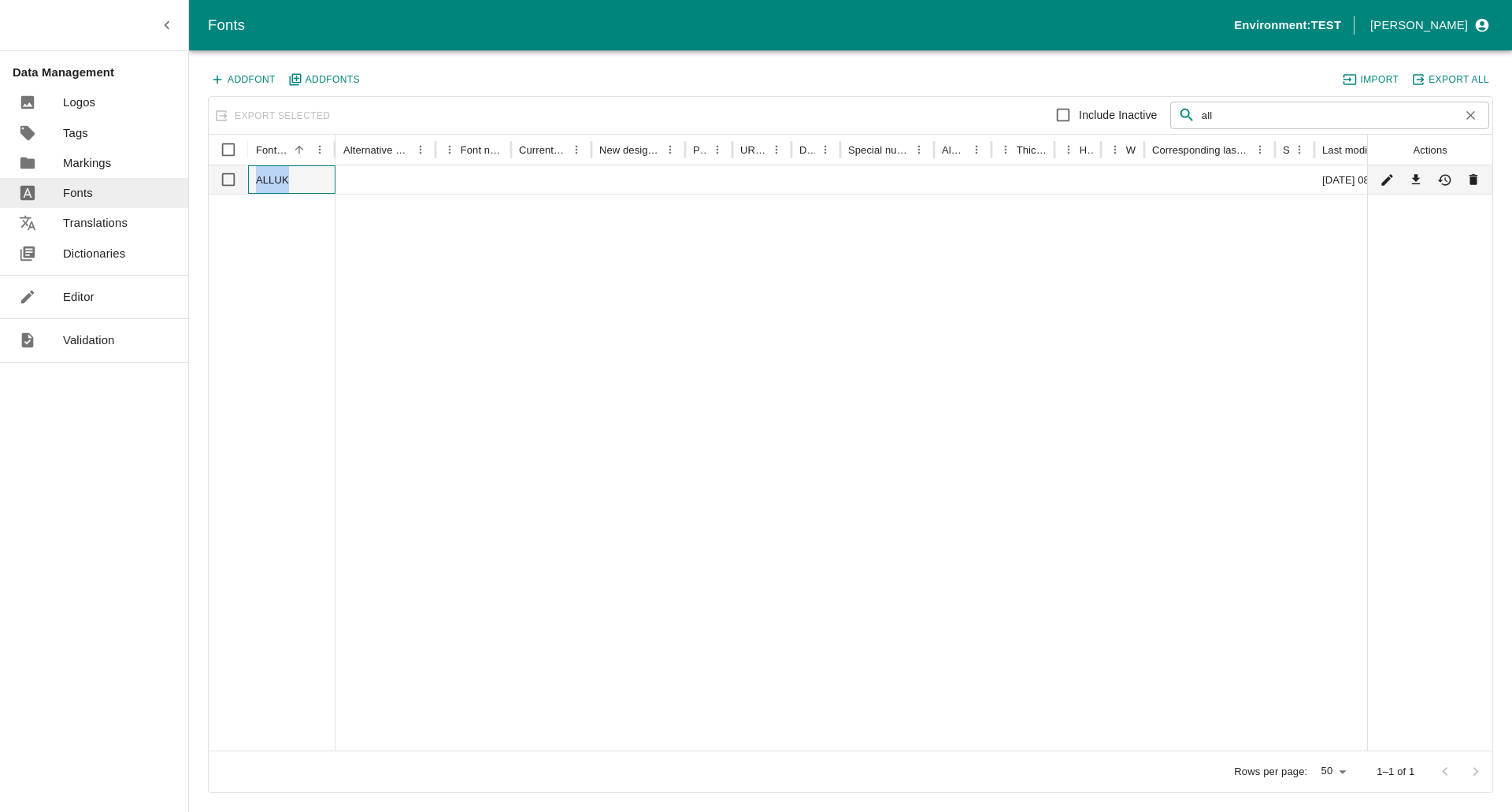
drag, startPoint x: 295, startPoint y: 185, endPoint x: 250, endPoint y: 184, distance: 45.0
click at [250, 184] on div "ALLUK" at bounding box center [292, 179] width 87 height 28
checkbox input "true"
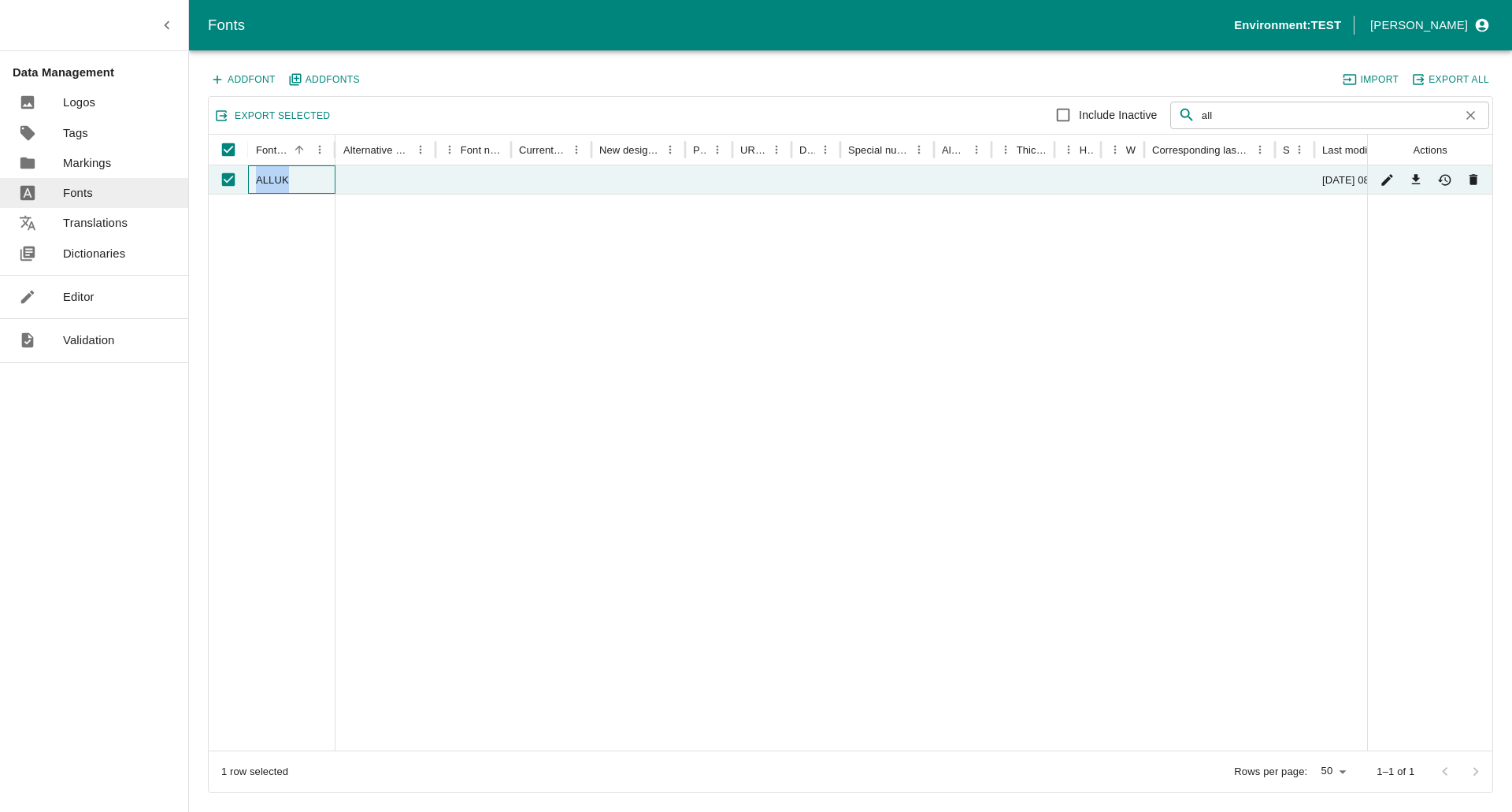
copy div "ALLUK"
click at [511, 251] on div at bounding box center [883, 472] width 1096 height 556
click at [1380, 183] on icon "Edit" at bounding box center [1387, 180] width 15 height 15
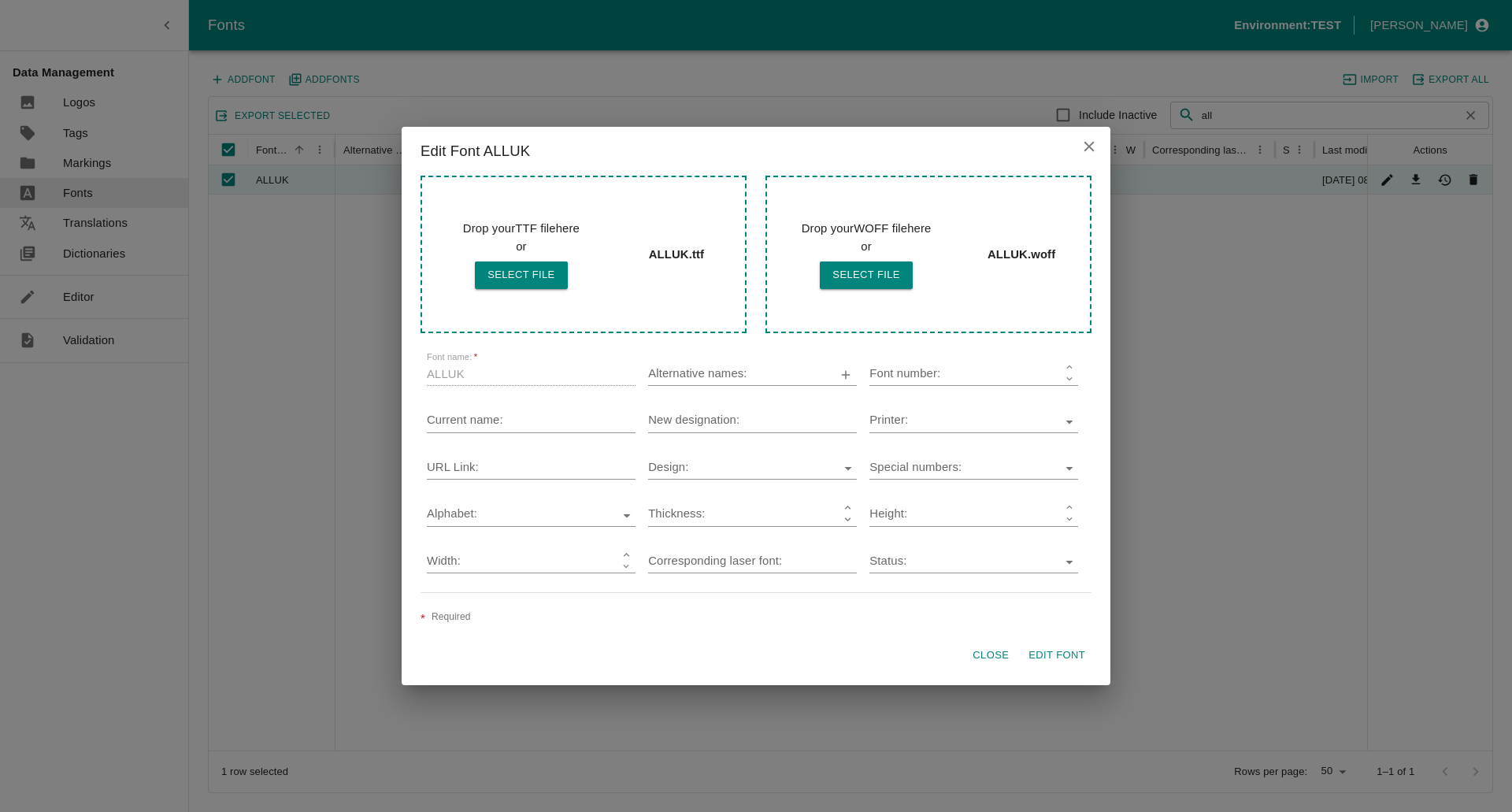
click at [672, 376] on input "Alternative names:" at bounding box center [733, 374] width 169 height 20
paste input "ALLUK"
type input "ALLUK.ttf"
click at [1065, 660] on button "Edit Font" at bounding box center [1057, 656] width 69 height 27
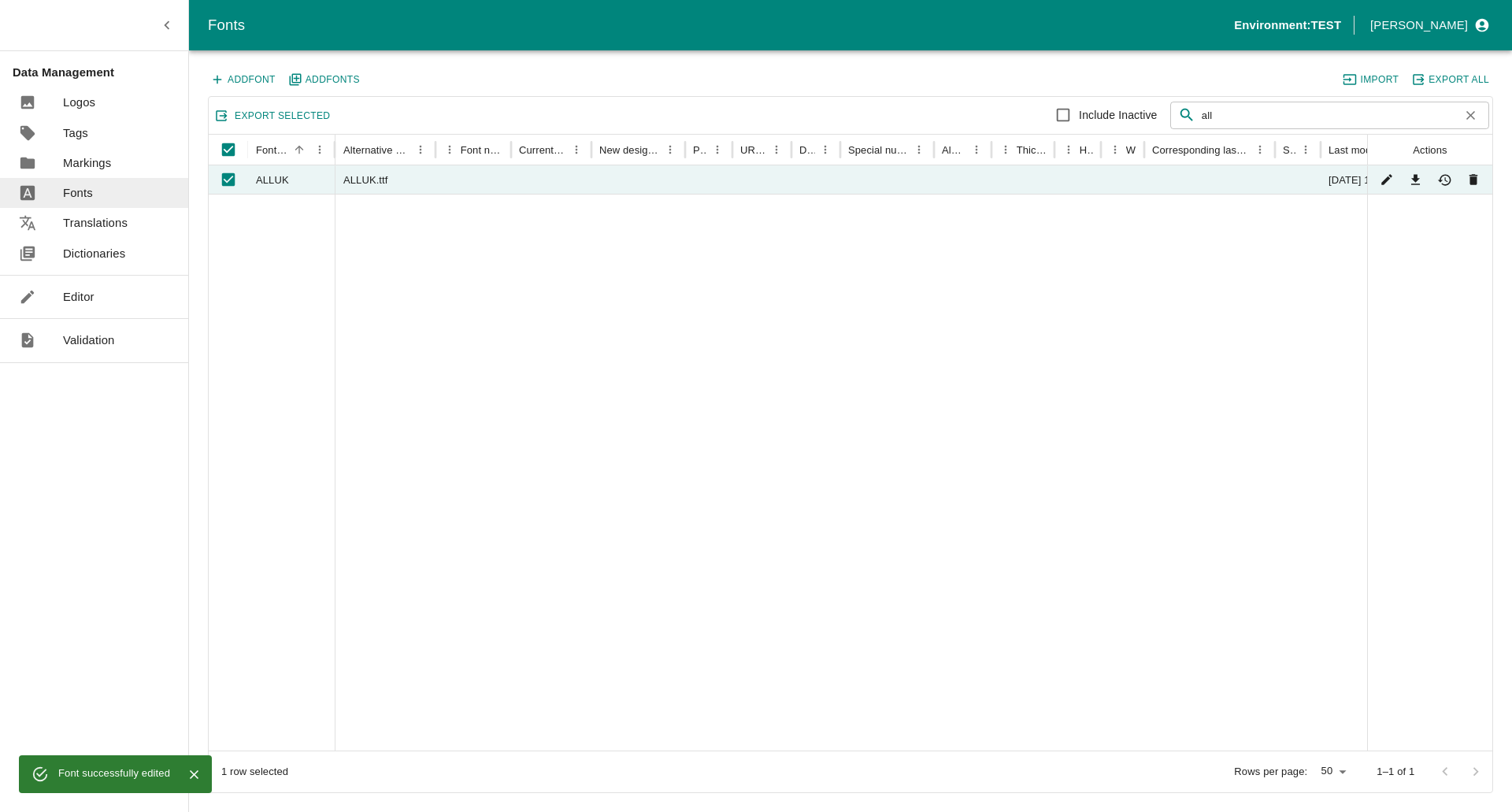
click at [617, 452] on div at bounding box center [887, 472] width 1103 height 556
click at [106, 289] on link "Editor" at bounding box center [94, 297] width 188 height 30
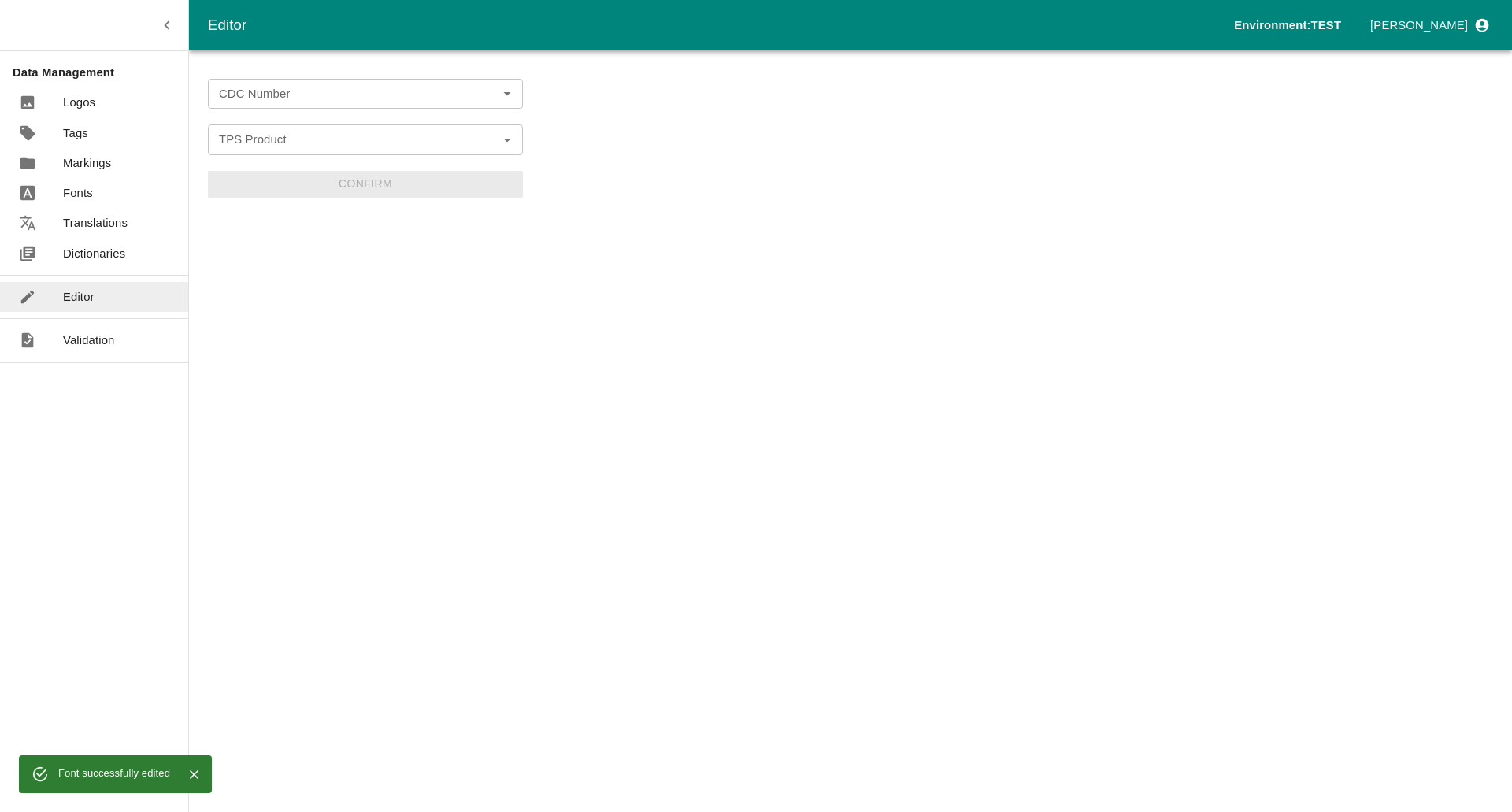
click at [304, 99] on input "CDC Number" at bounding box center [352, 94] width 280 height 20
paste input "UK Cattle Official Replacement Test"
type input "UK Cattle Official Replacement Test"
click at [287, 135] on input "TPS Product" at bounding box center [352, 139] width 280 height 20
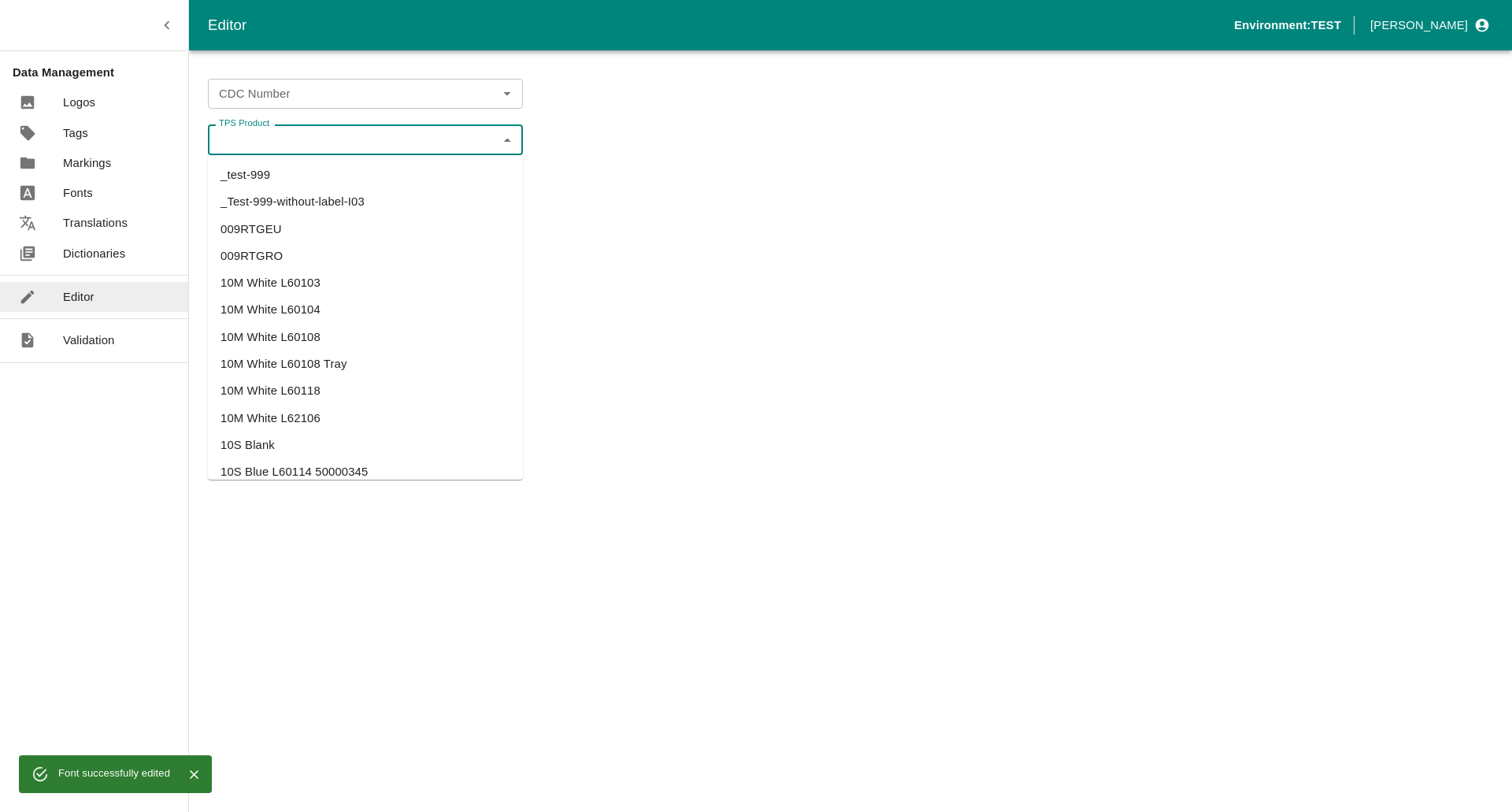
click at [285, 112] on form "CDC Number CDC Number TPS Product TPS Product Confirm" at bounding box center [365, 138] width 315 height 119
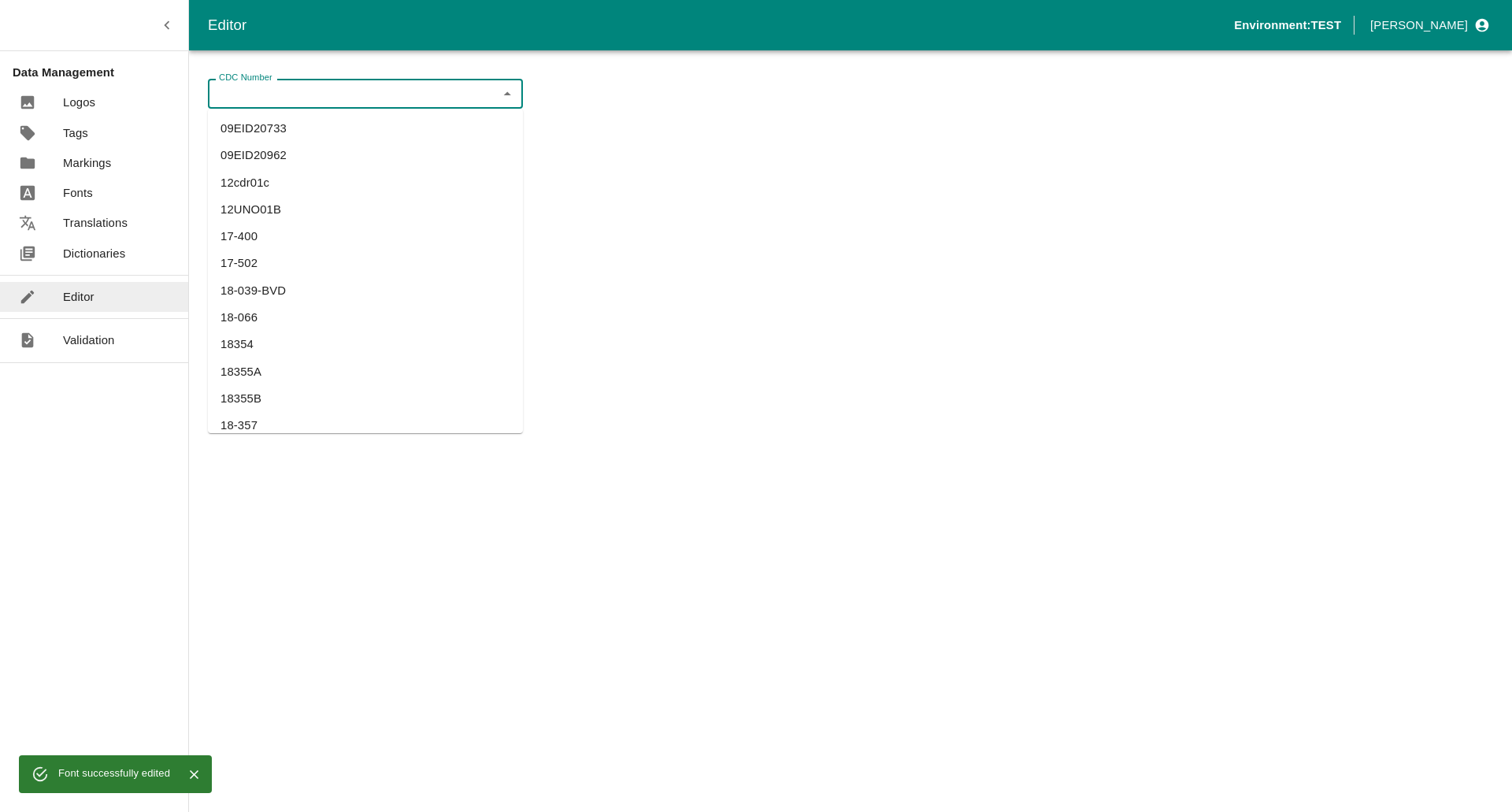
click at [285, 94] on input "CDC Number" at bounding box center [352, 94] width 280 height 20
paste input "UK Cattle Official Replacement Test"
type input "UK Cattle Official Replacement Test"
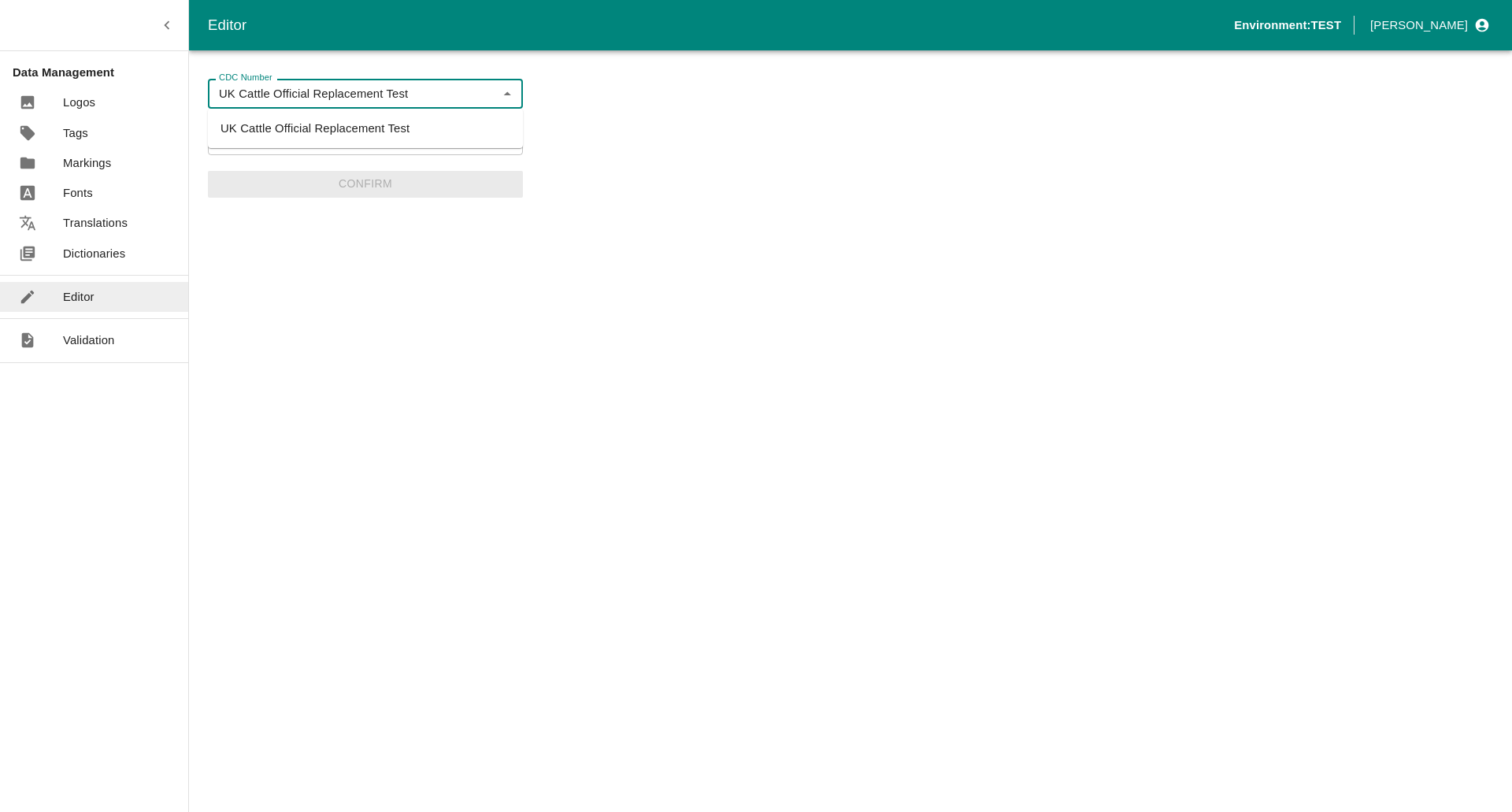
click at [286, 127] on li "UK Cattle Official Replacement Test" at bounding box center [365, 128] width 315 height 27
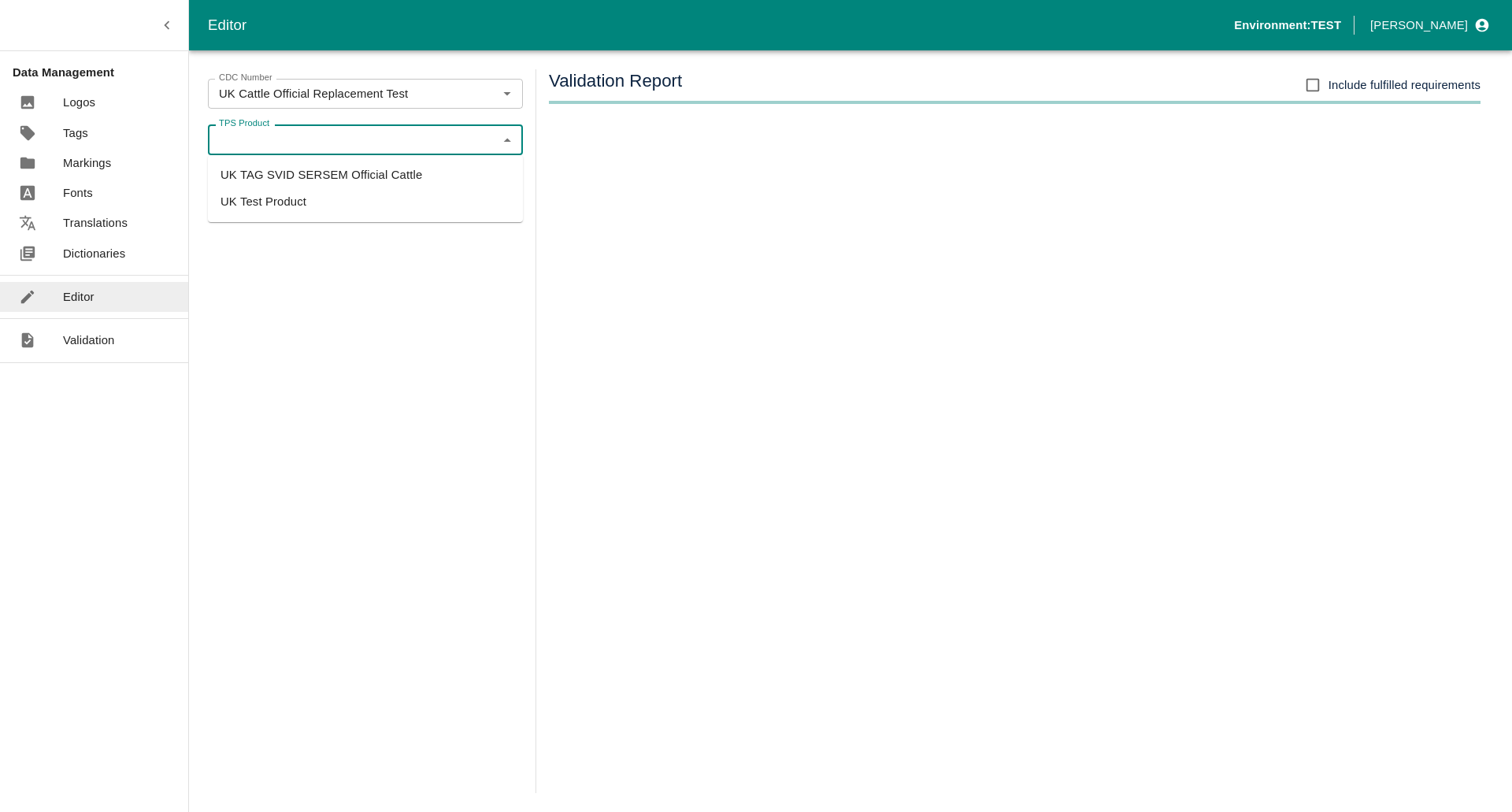
click at [280, 147] on input "TPS Product" at bounding box center [352, 139] width 280 height 20
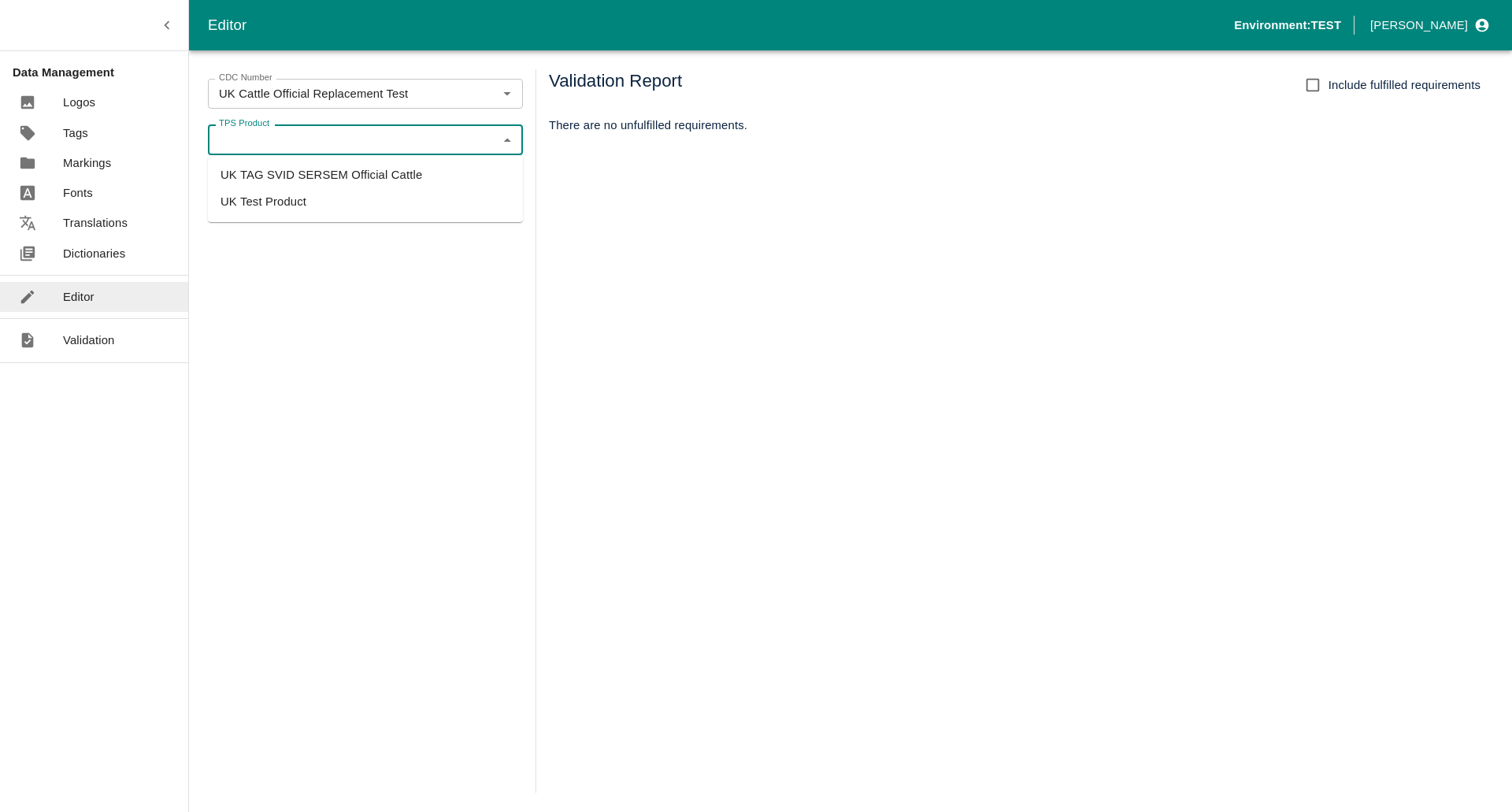
click at [282, 176] on li "UK TAG SVID SERSEM Official Cattle" at bounding box center [365, 174] width 315 height 27
type input "UK TAG SVID SERSEM Official Cattle"
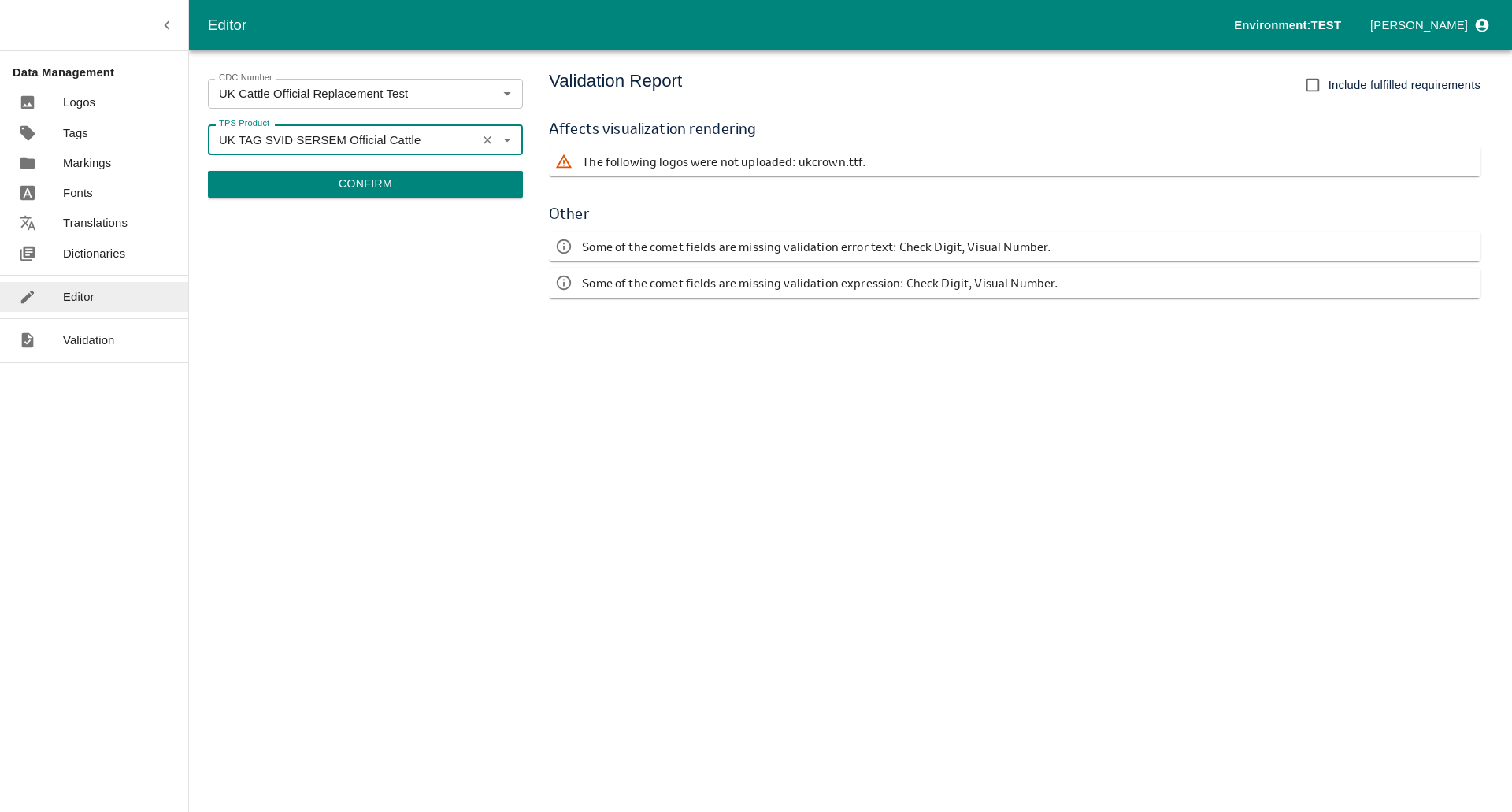
click at [338, 186] on button "Confirm" at bounding box center [365, 184] width 315 height 27
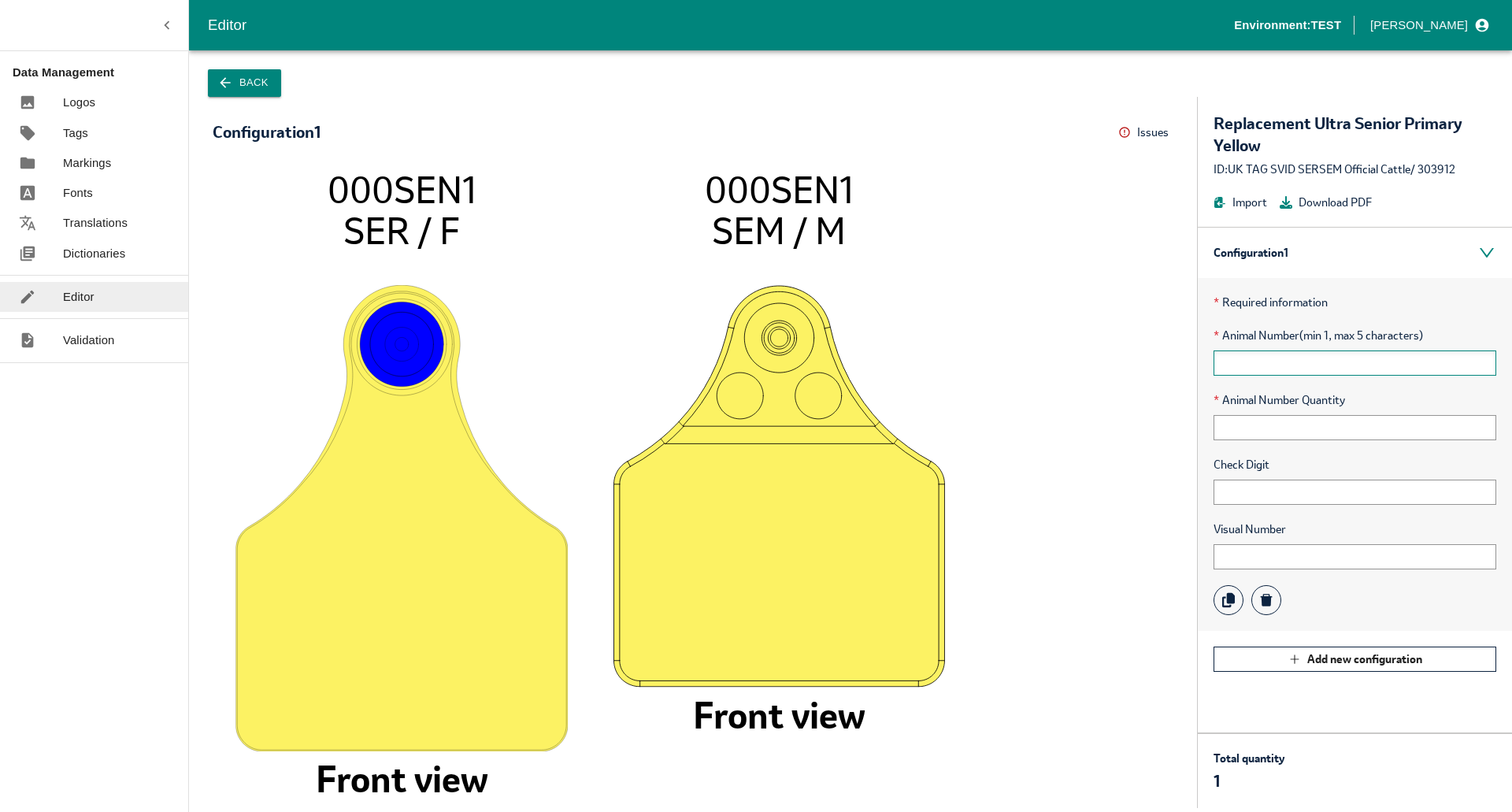
click at [1252, 354] on input "text" at bounding box center [1355, 363] width 283 height 25
type input "+"
type input "12345"
click at [1253, 428] on input "text" at bounding box center [1355, 427] width 283 height 25
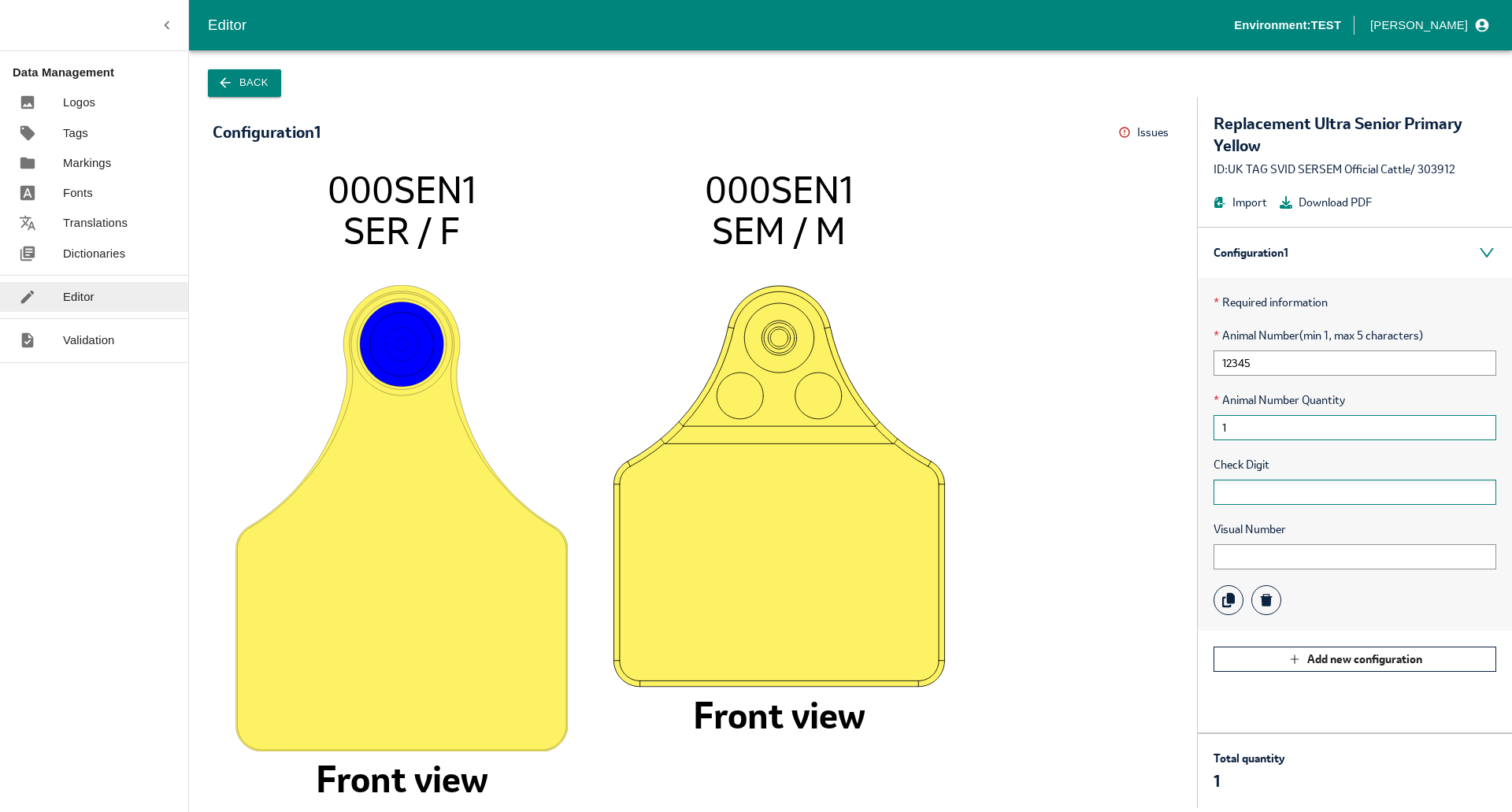
type input "1"
click at [1244, 490] on input "text" at bounding box center [1355, 492] width 283 height 25
type input "111111"
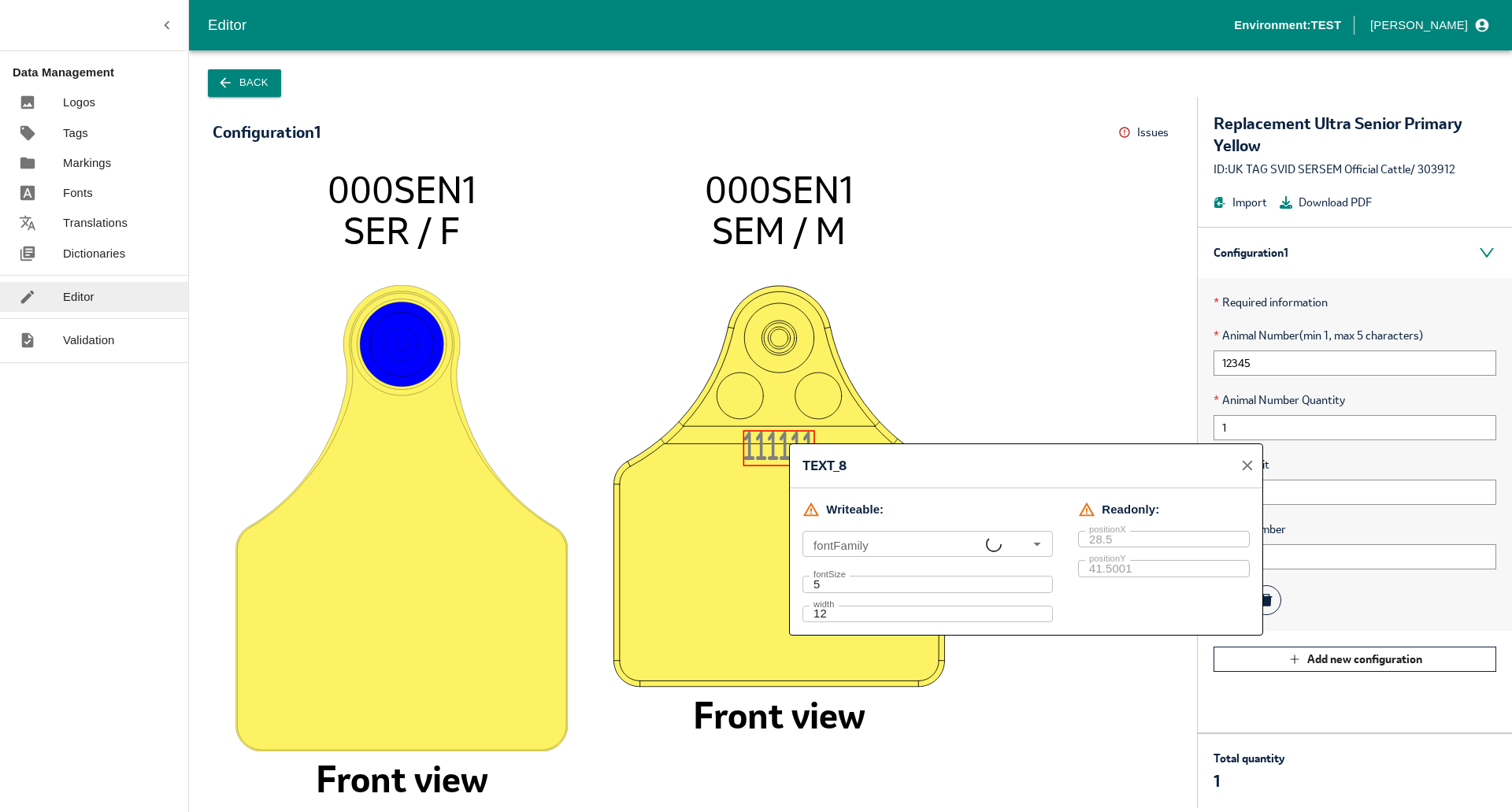
type input "ALLUK.ttf, P070811W3.5_LETTER, Arial"
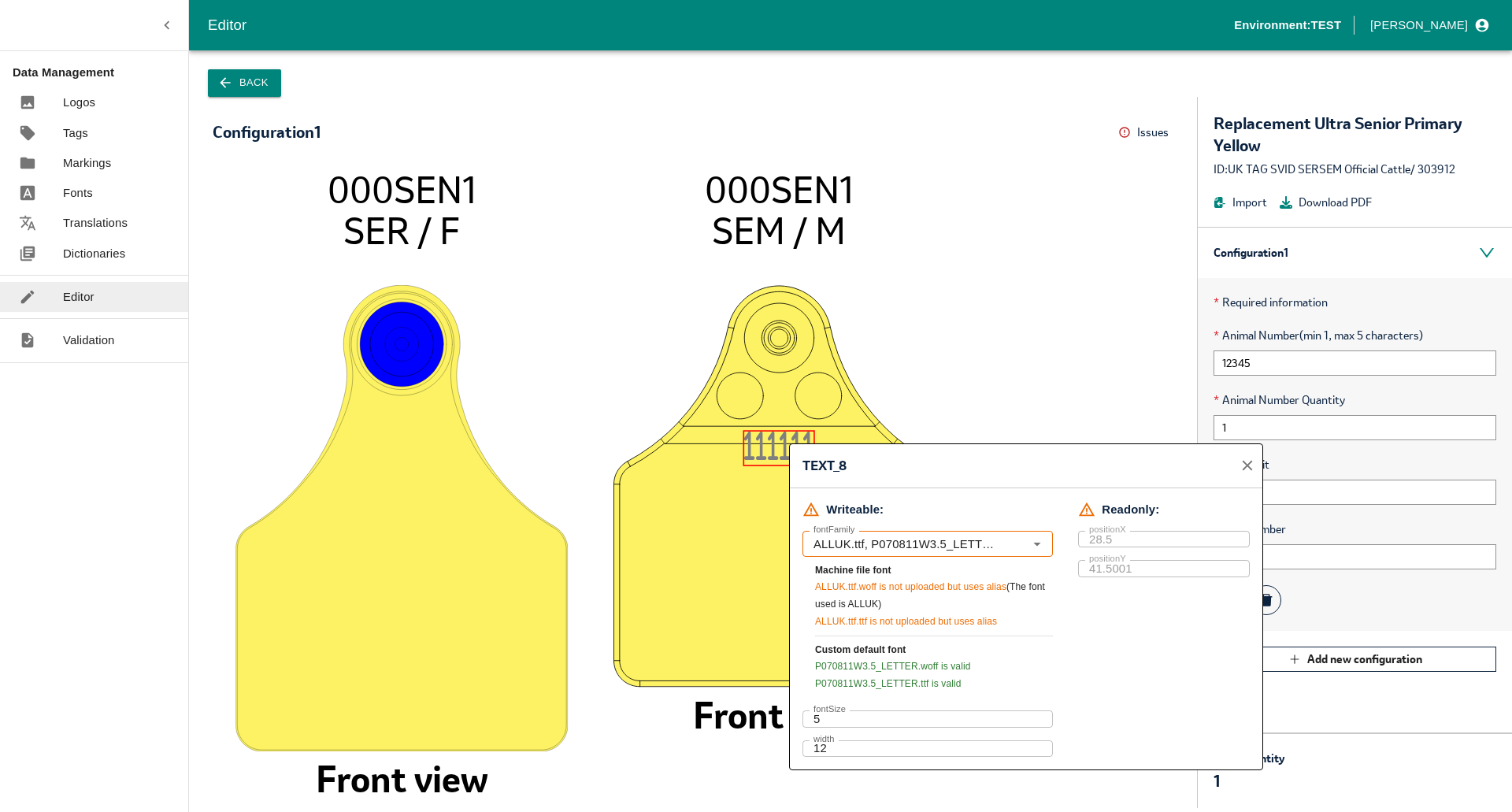
click at [703, 538] on image at bounding box center [780, 486] width 332 height 402
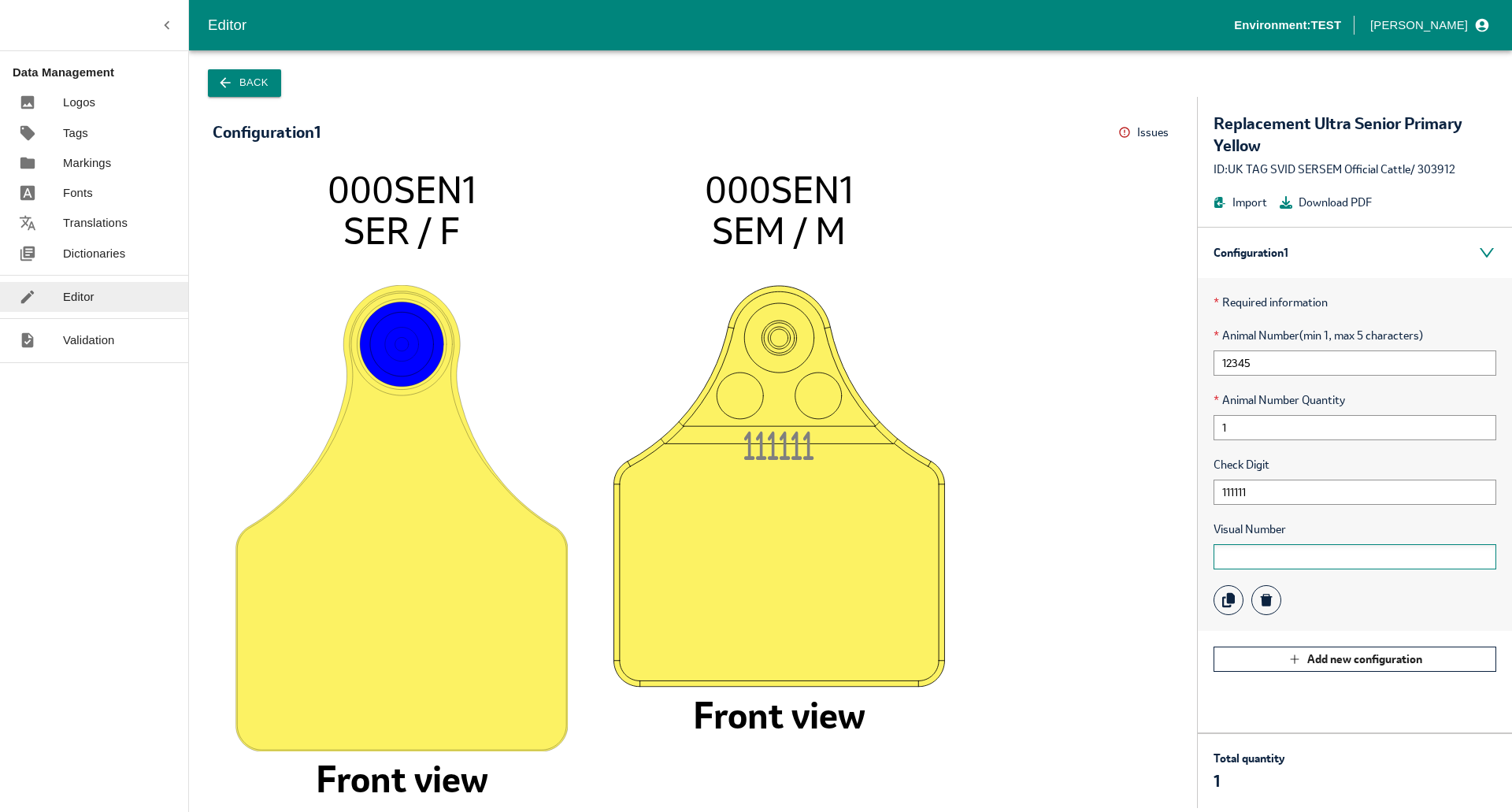
click at [1256, 558] on input "text" at bounding box center [1355, 556] width 283 height 25
type input "1"
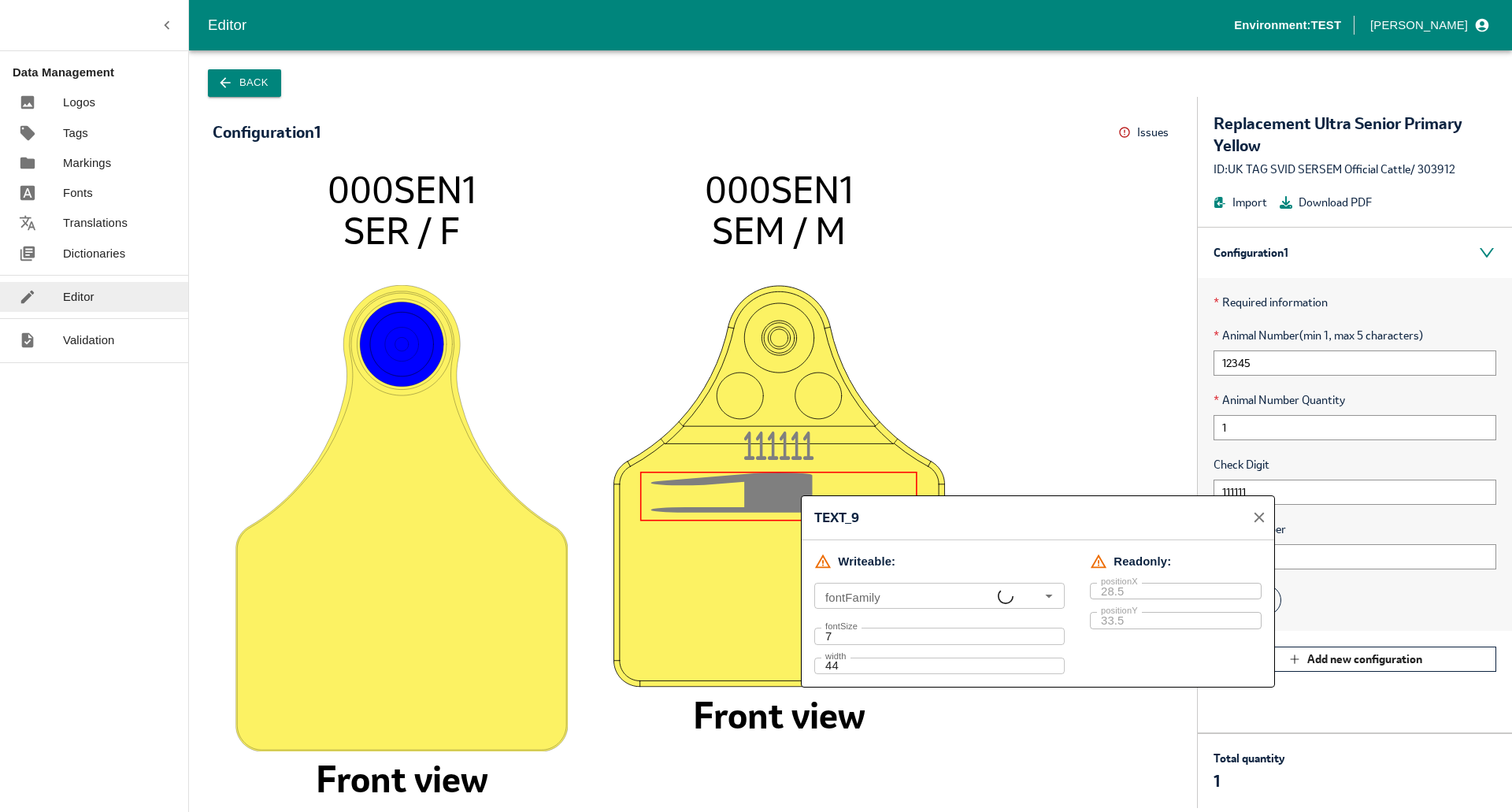
type input "ALLUK.ttf, P070811W3.5_LETTER, Arial"
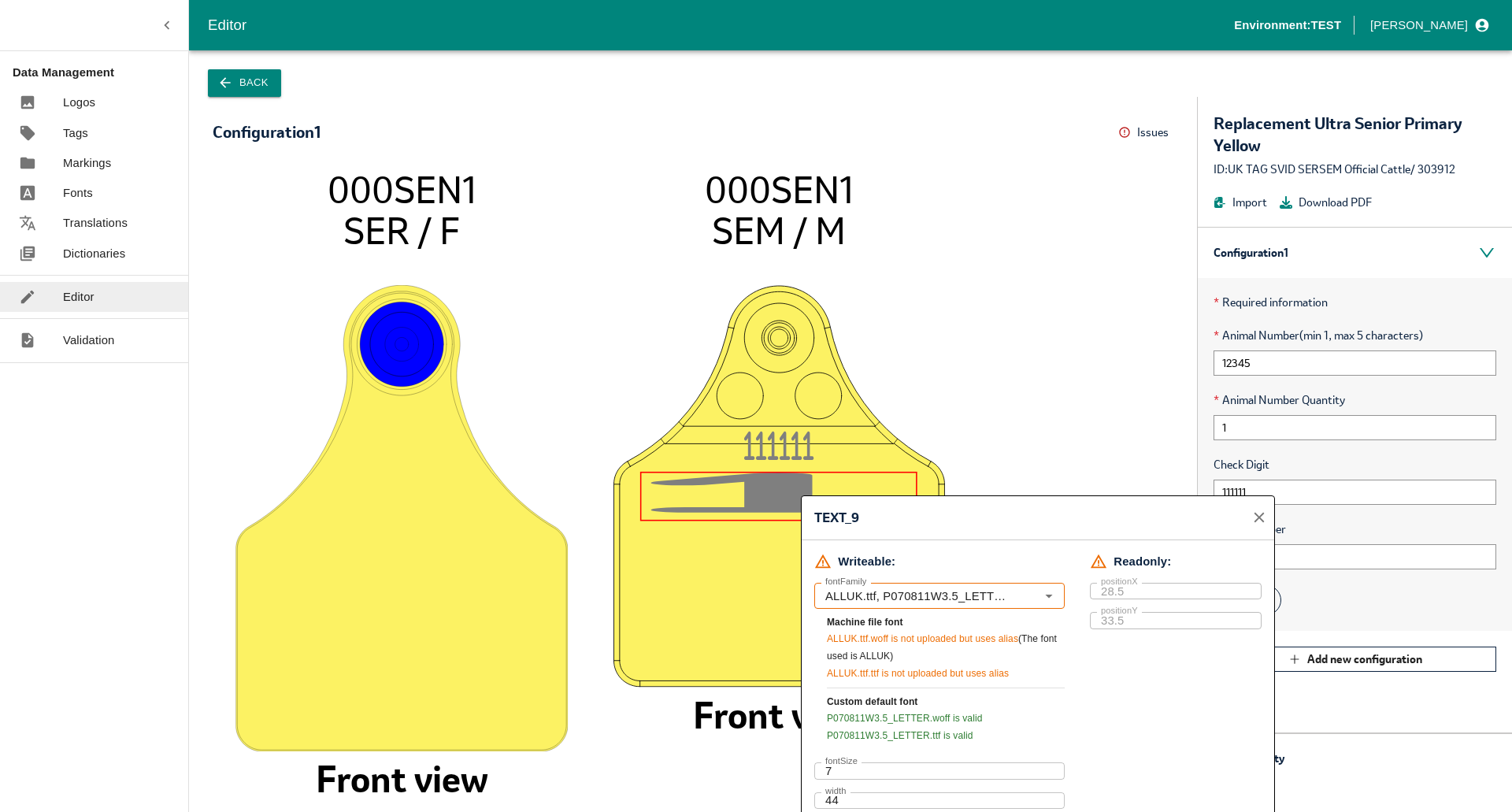
click at [745, 583] on image at bounding box center [780, 486] width 332 height 402
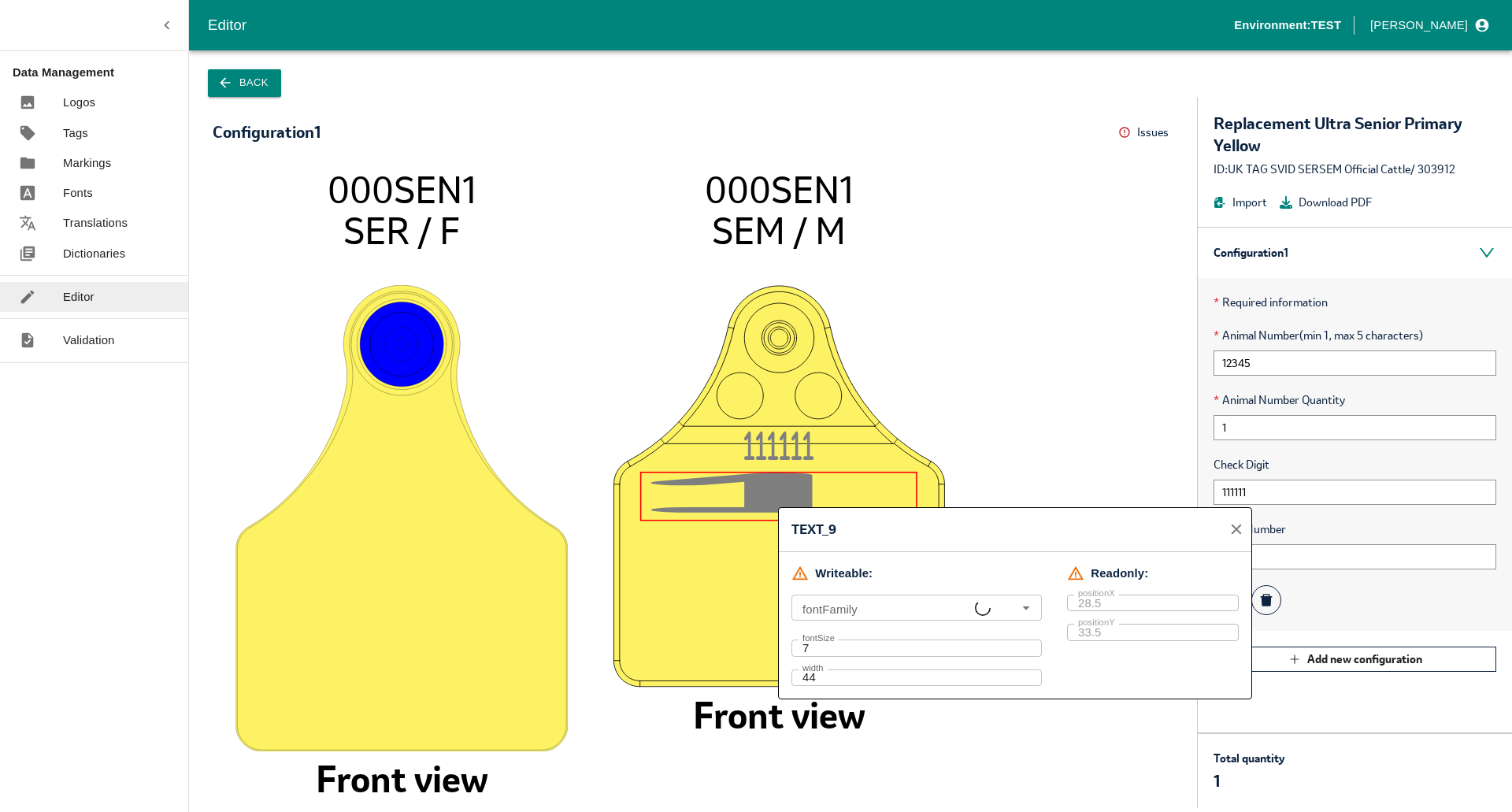
type input "ALLUK.ttf, P070811W3.5_LETTER, Arial"
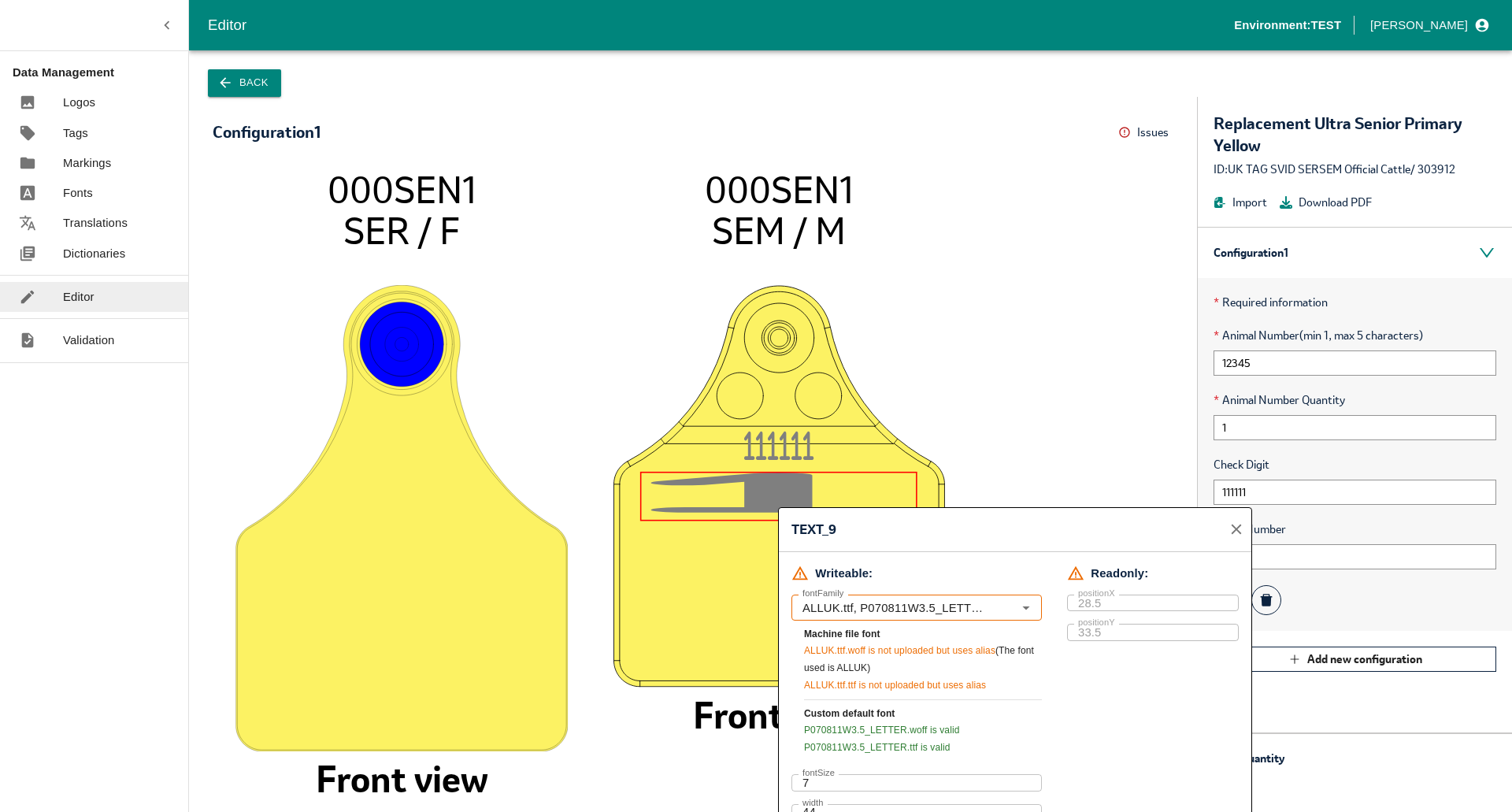
click at [744, 548] on image at bounding box center [780, 486] width 332 height 402
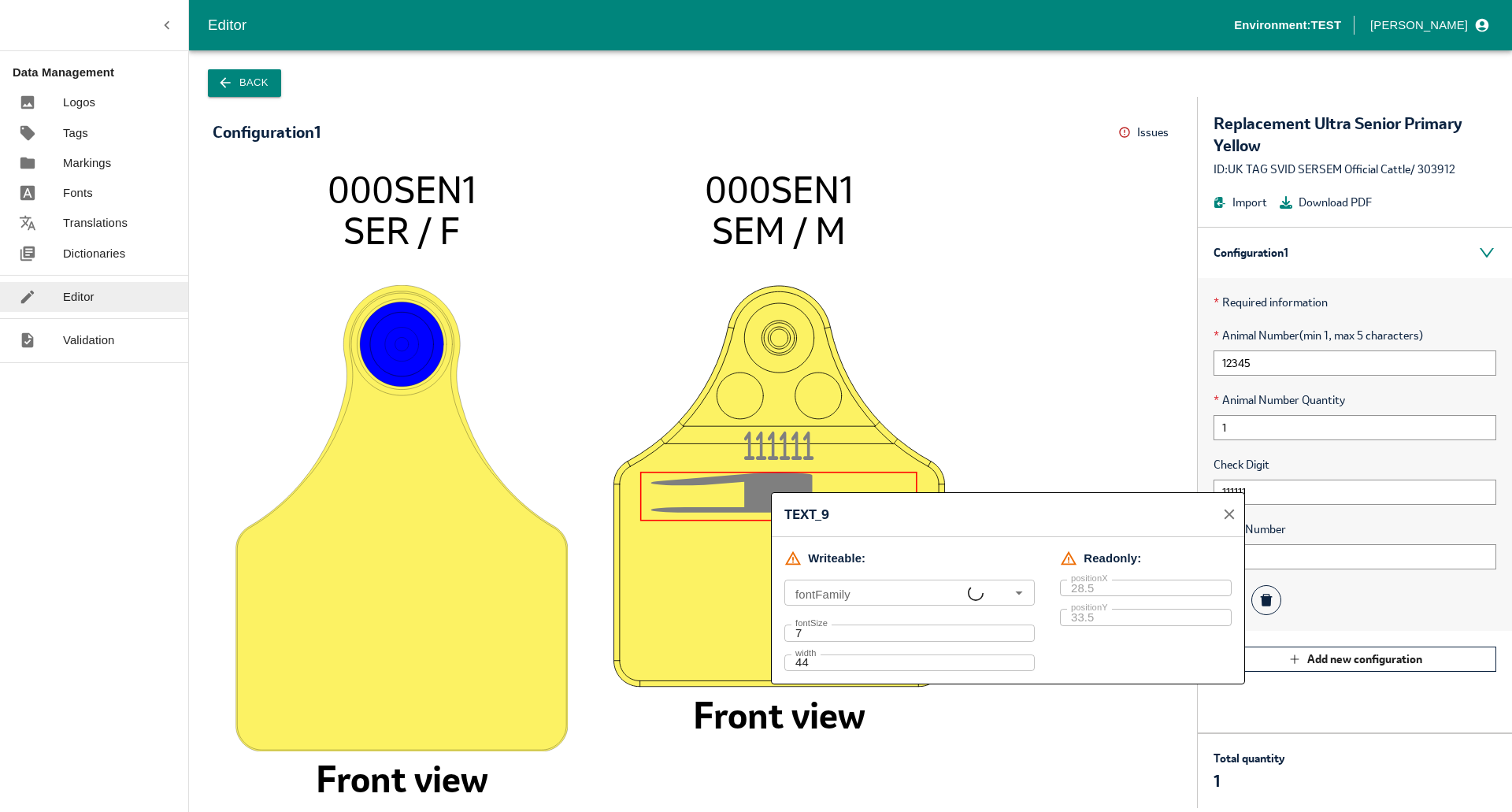
type input "ALLUK.ttf, P070811W3.5_LETTER, Arial"
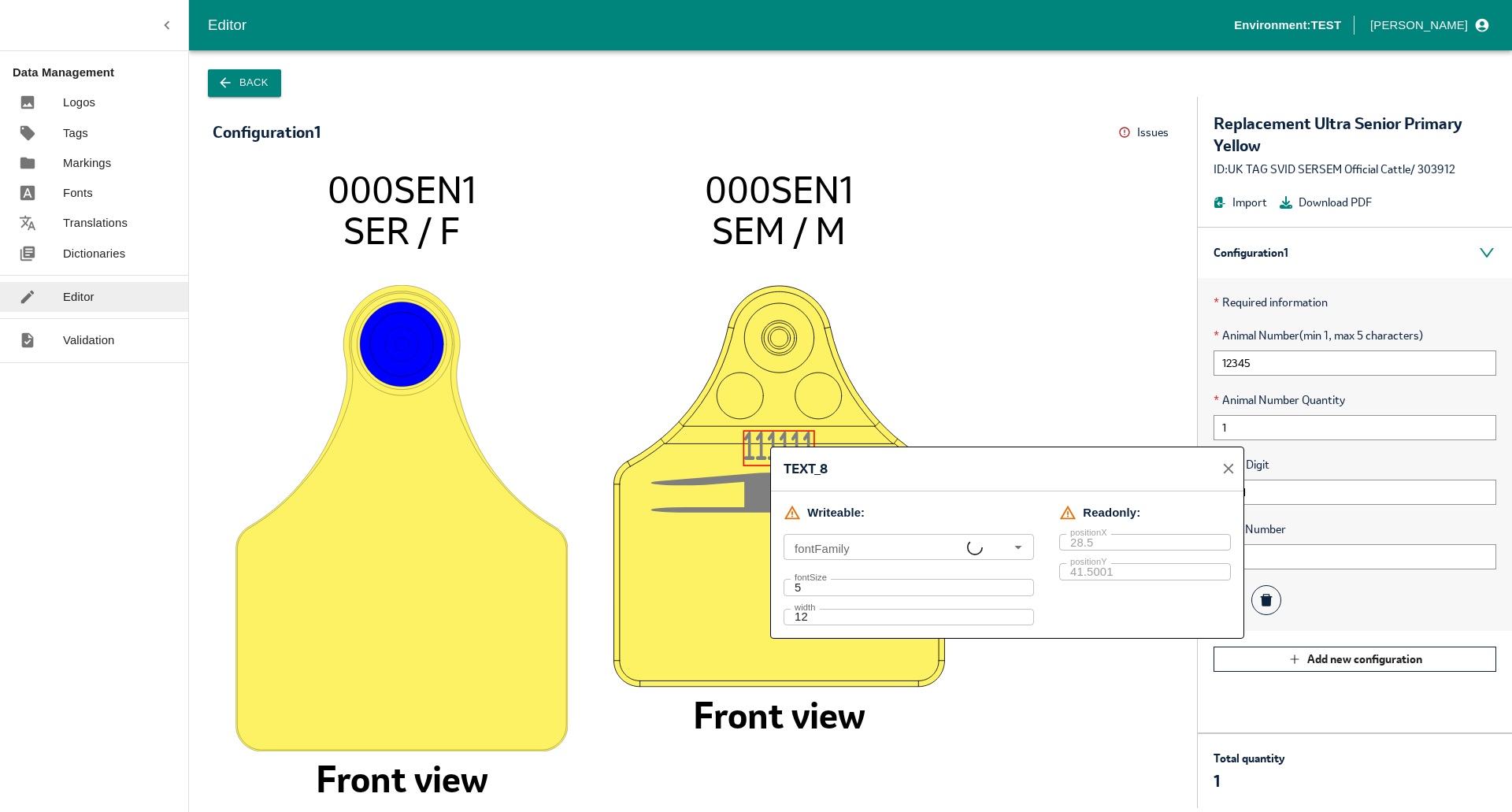
type input "ALLUK.ttf, P070811W3.5_LETTER, Arial"
click at [730, 542] on image at bounding box center [780, 486] width 332 height 402
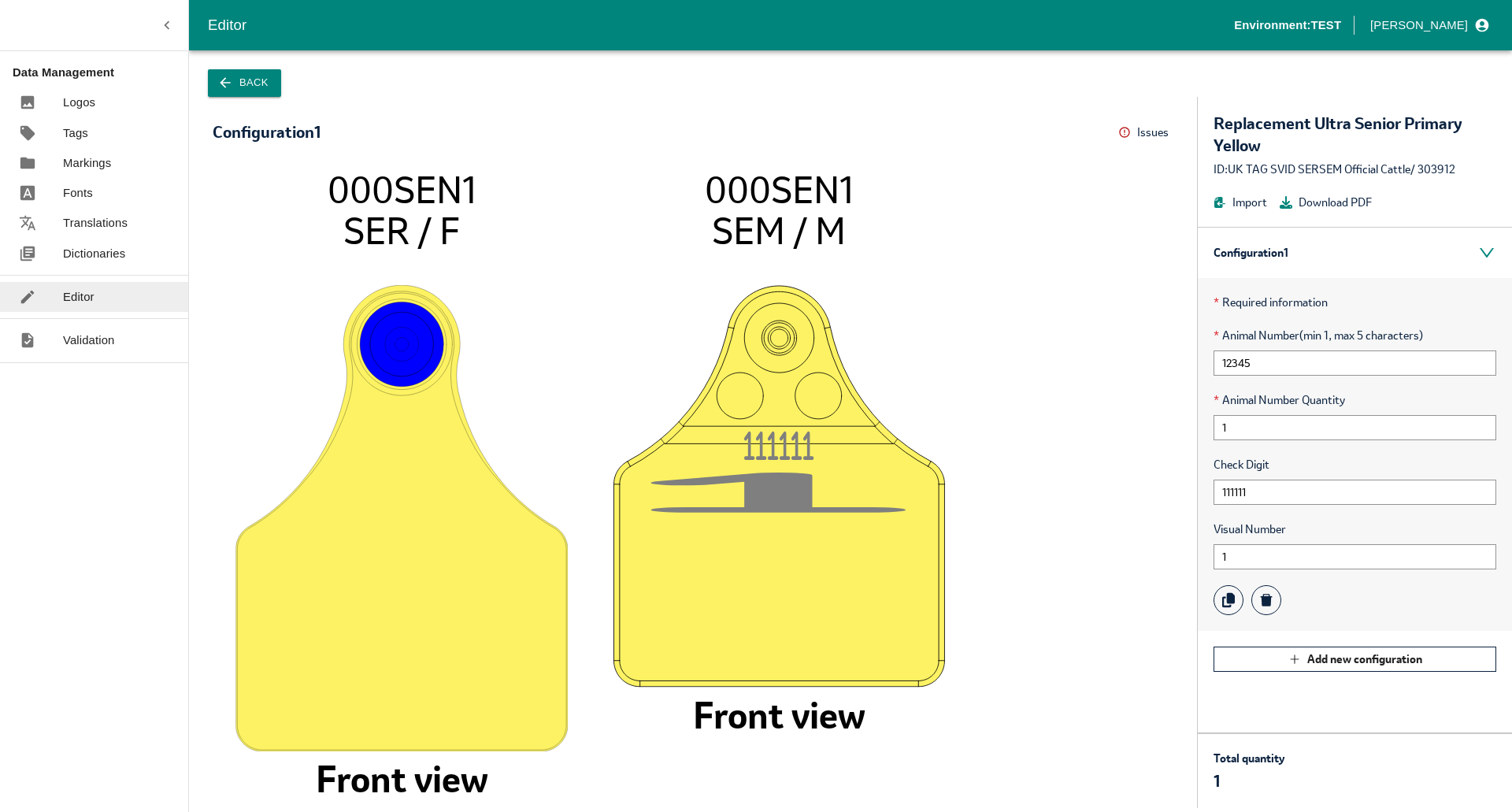
click at [786, 495] on tspan "1" at bounding box center [774, 496] width 267 height 48
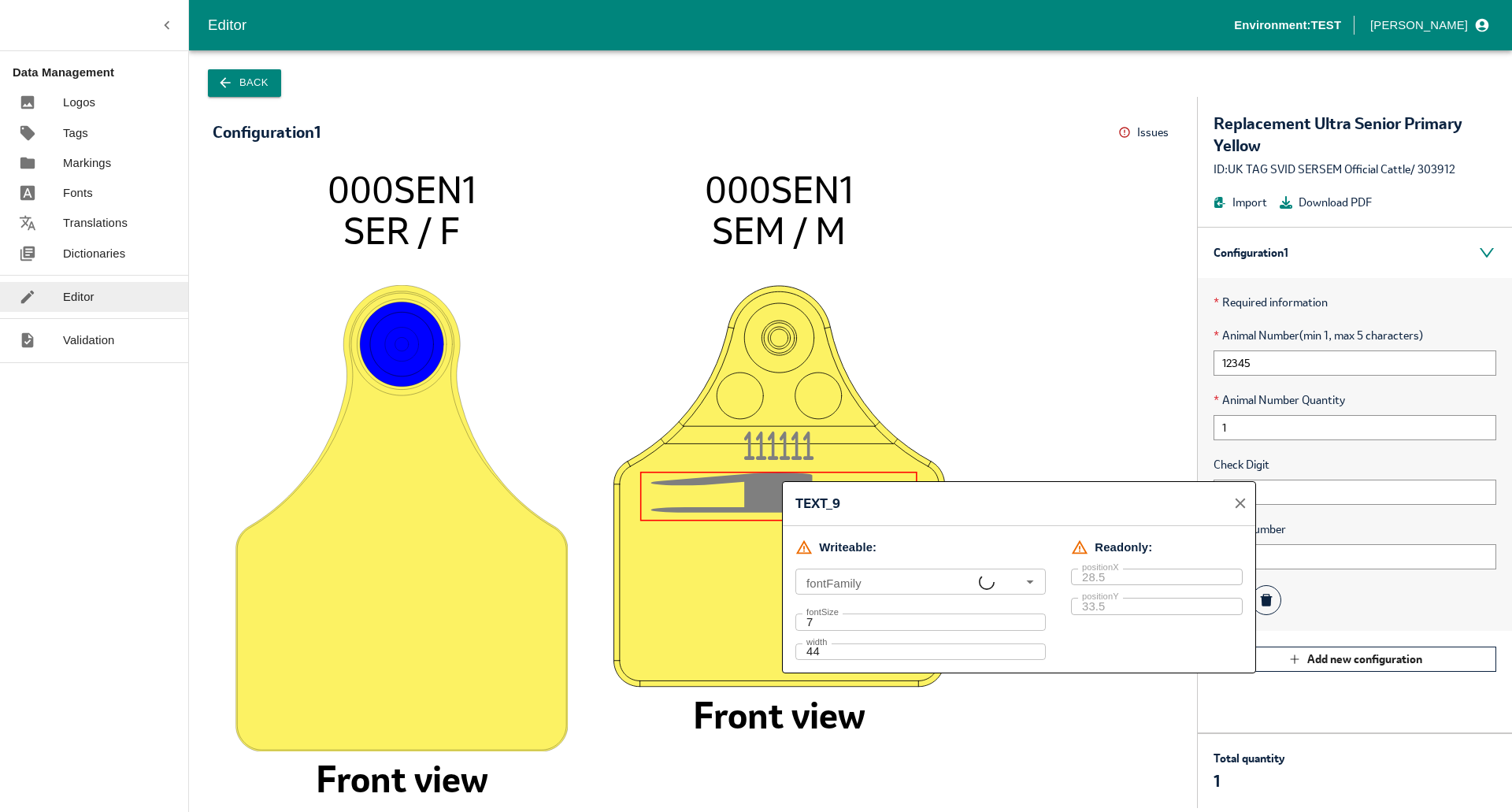
click at [750, 577] on image at bounding box center [780, 486] width 332 height 402
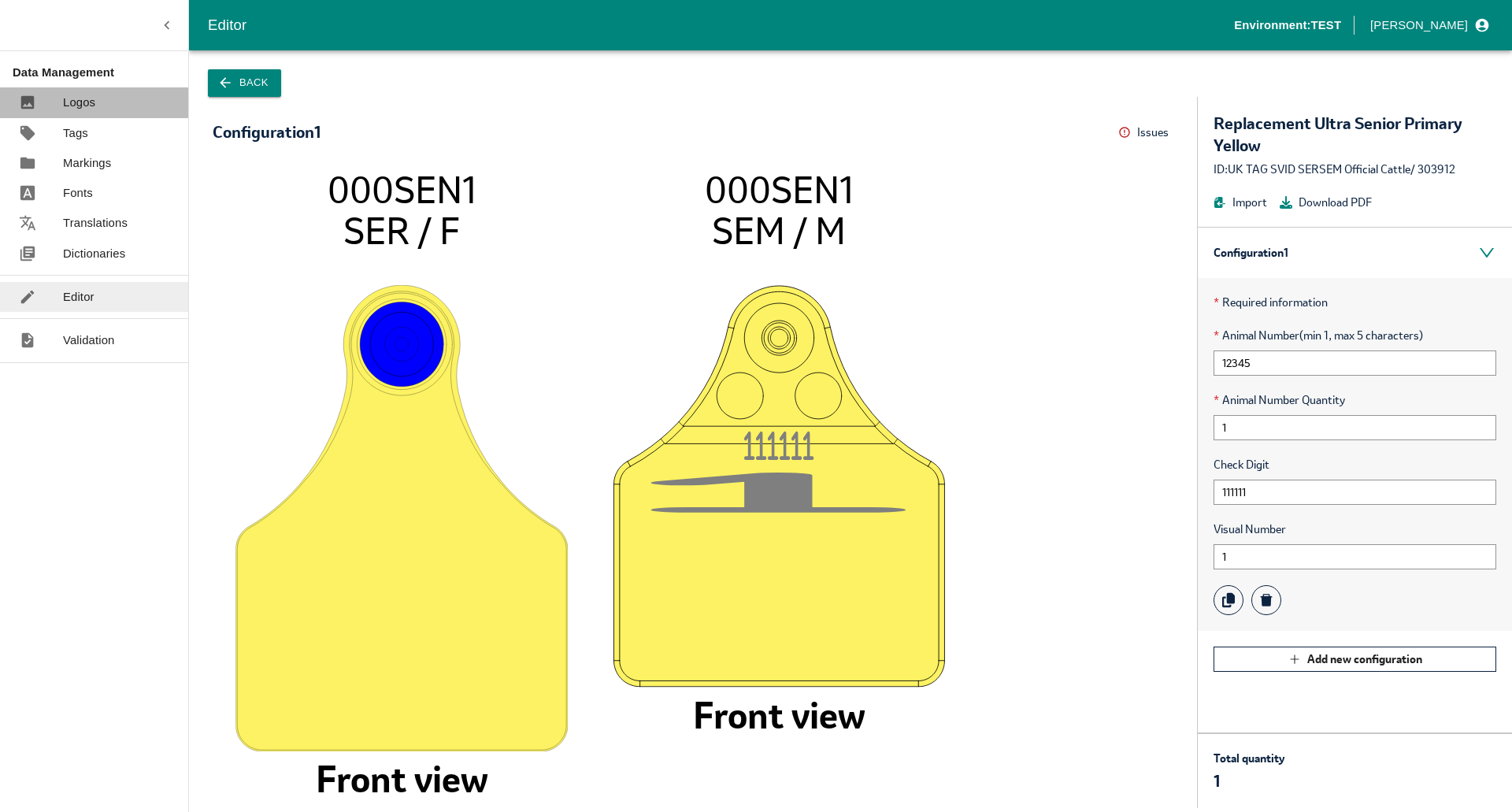
click at [88, 108] on p "Logos" at bounding box center [79, 102] width 32 height 17
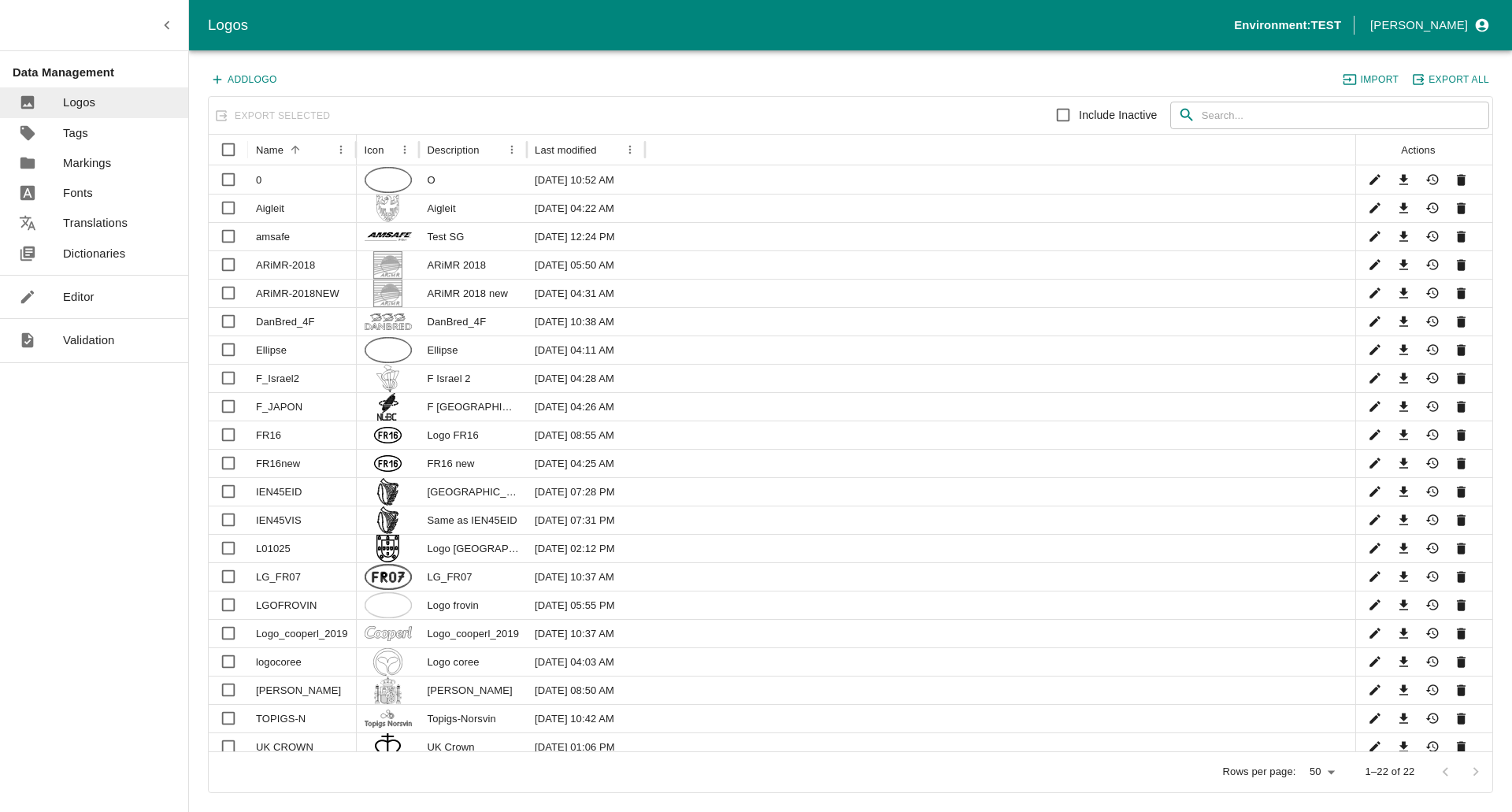
click at [1238, 115] on input "text" at bounding box center [1345, 115] width 287 height 28
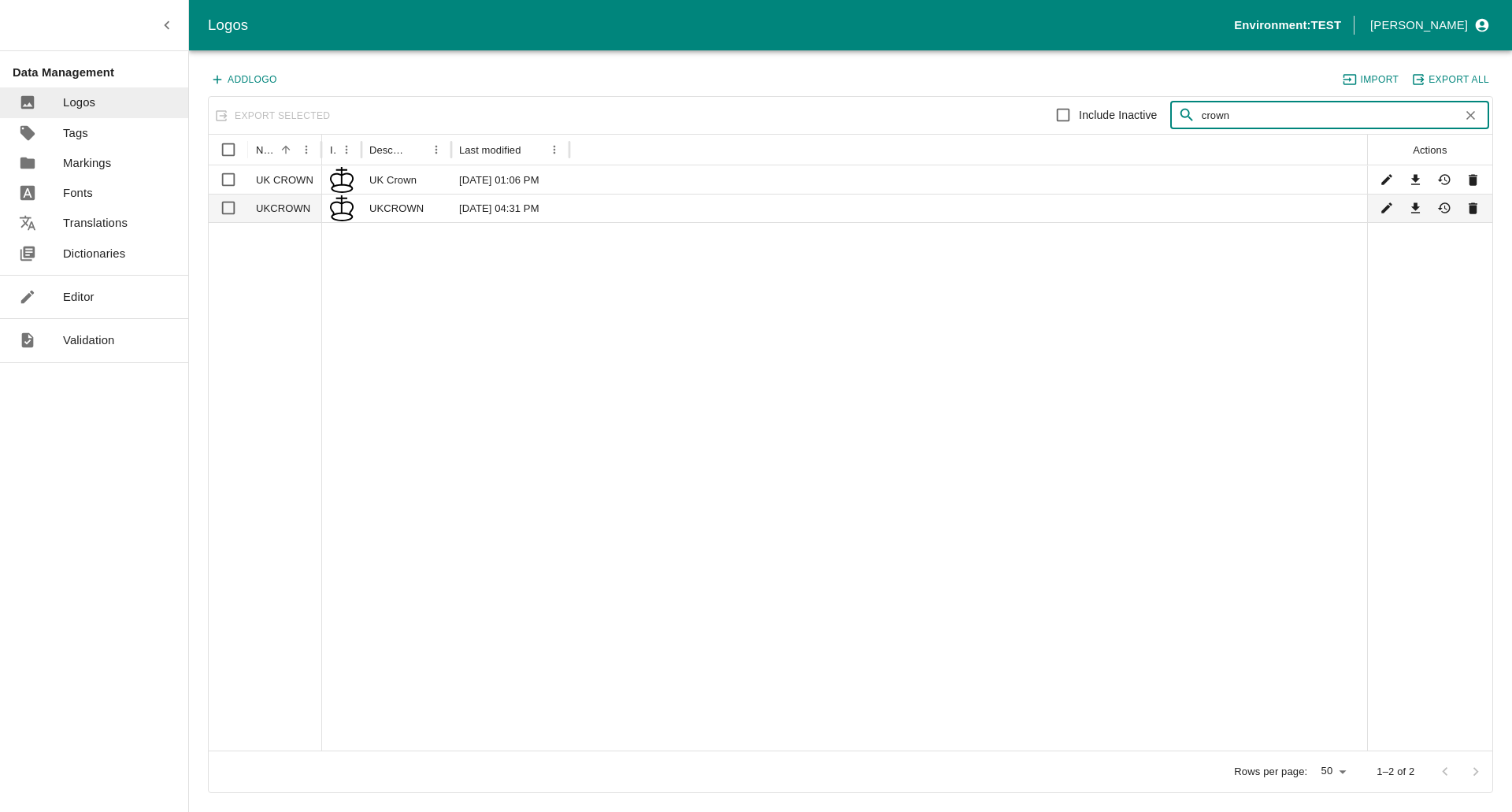
type input "crown"
click at [469, 208] on div "[DATE] 04:31 PM" at bounding box center [510, 207] width 118 height 28
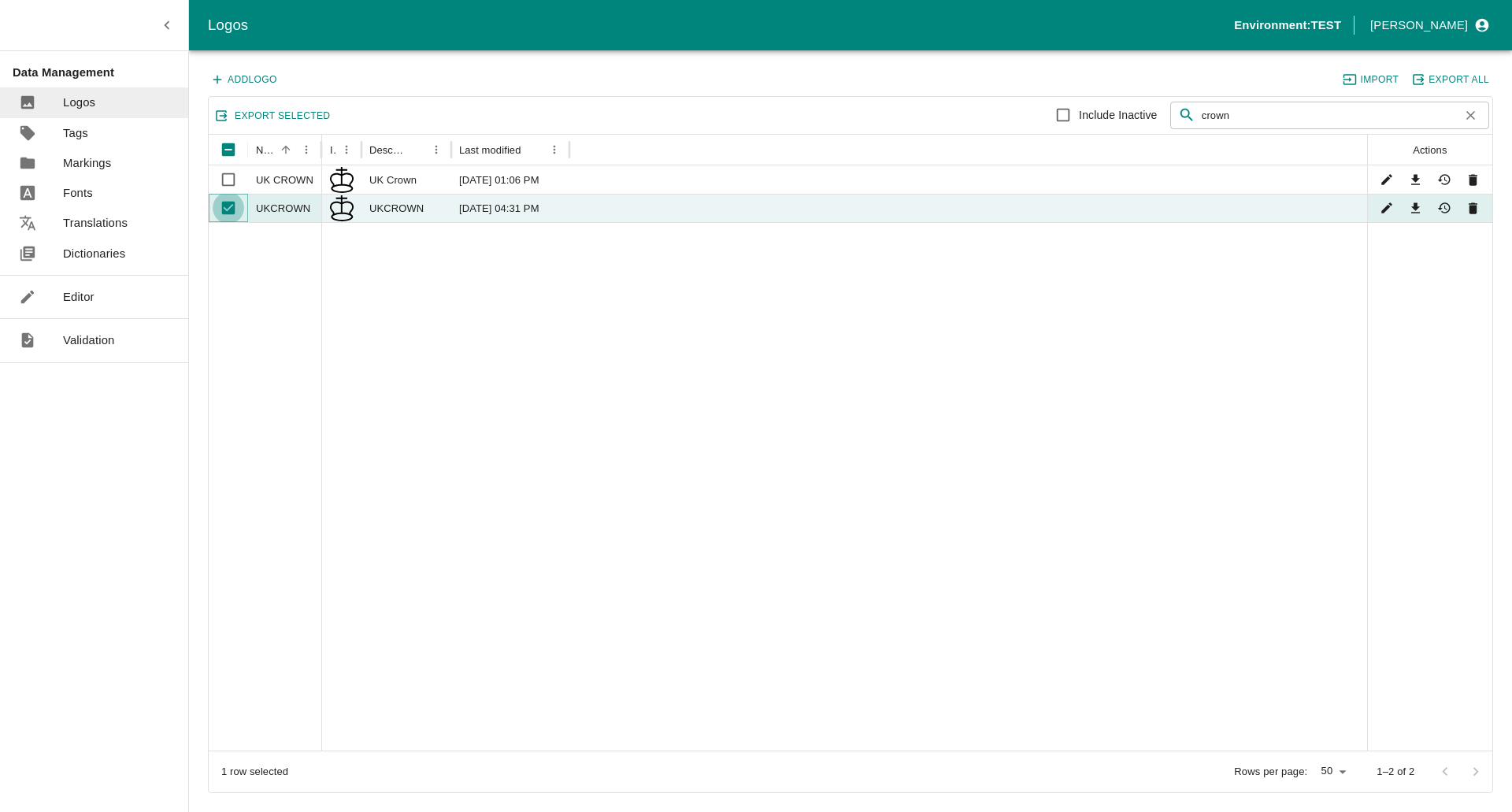
click at [219, 208] on input "Unselect row" at bounding box center [228, 207] width 31 height 31
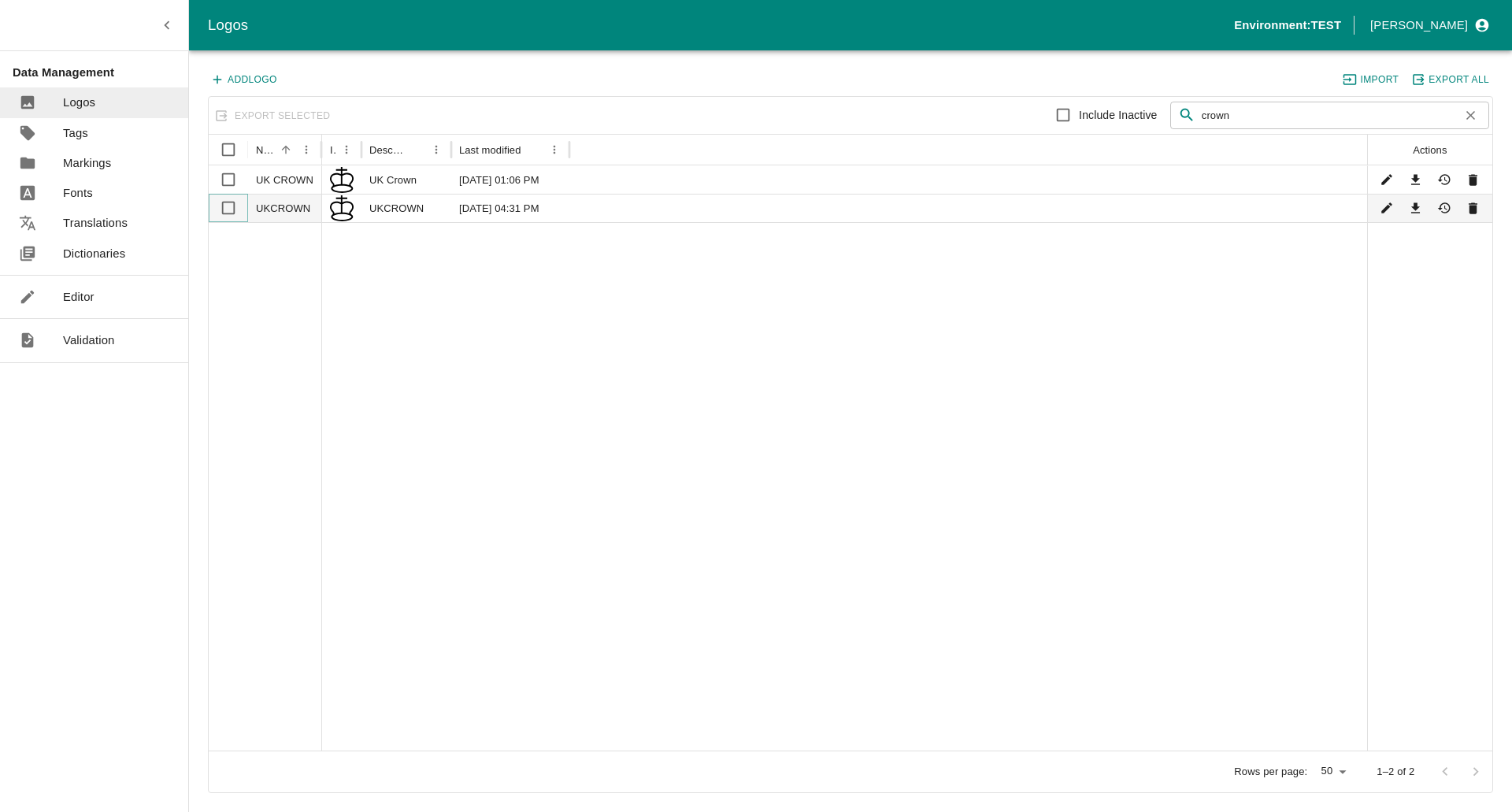
click at [227, 209] on input "Select row" at bounding box center [228, 207] width 31 height 31
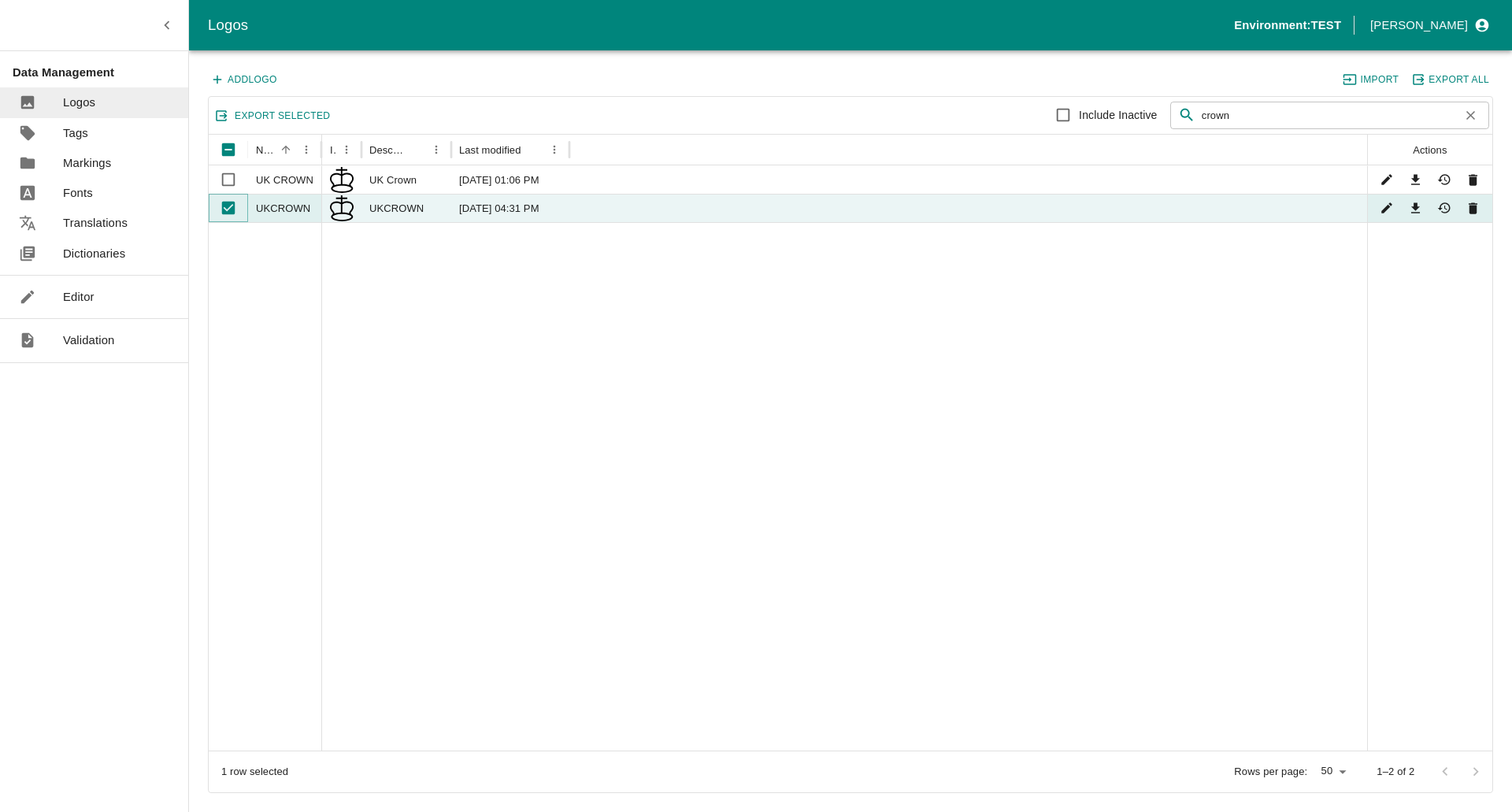
click at [233, 208] on input "Unselect row" at bounding box center [228, 207] width 31 height 31
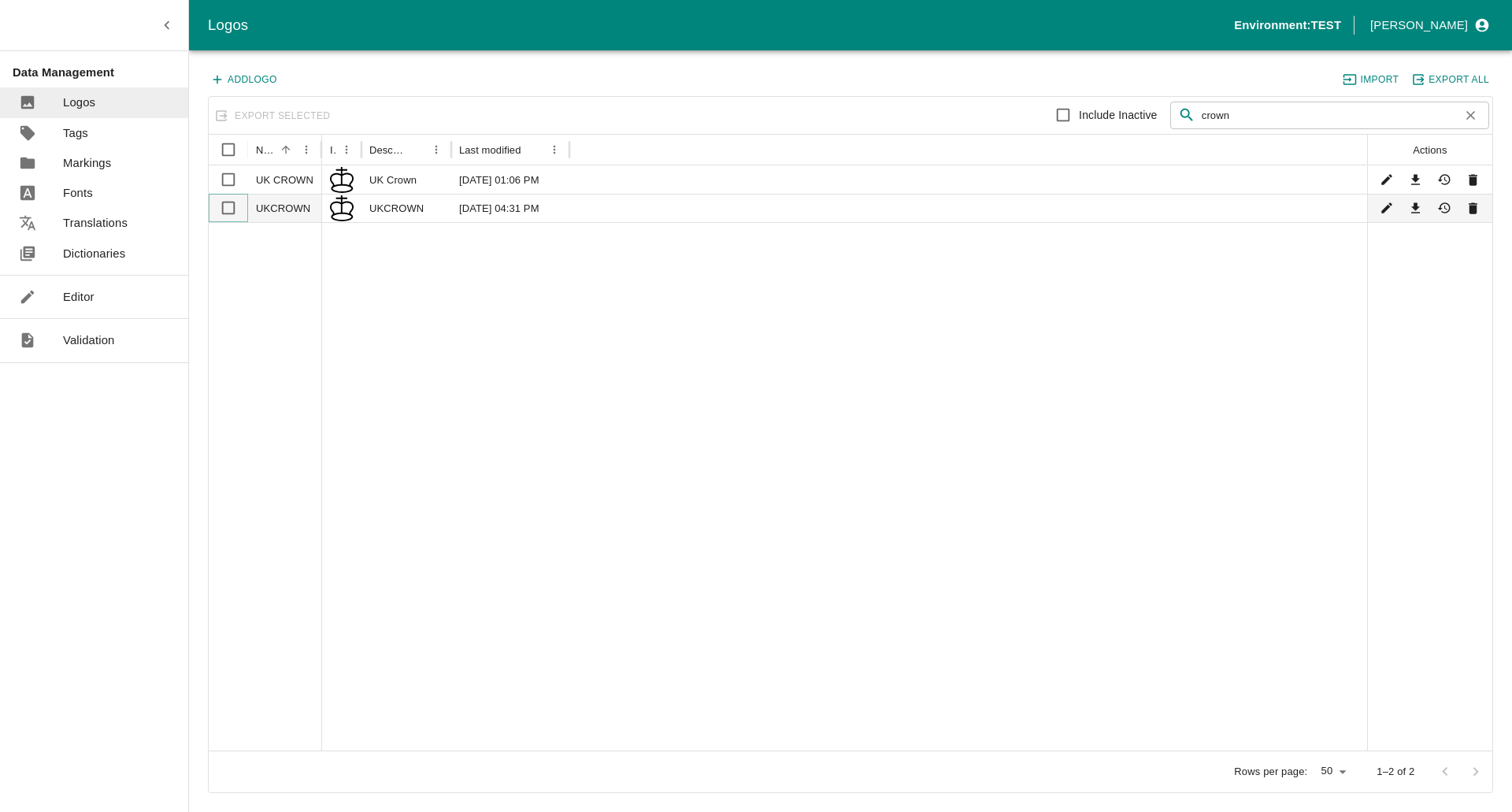
click at [232, 210] on input "Select row" at bounding box center [228, 207] width 31 height 31
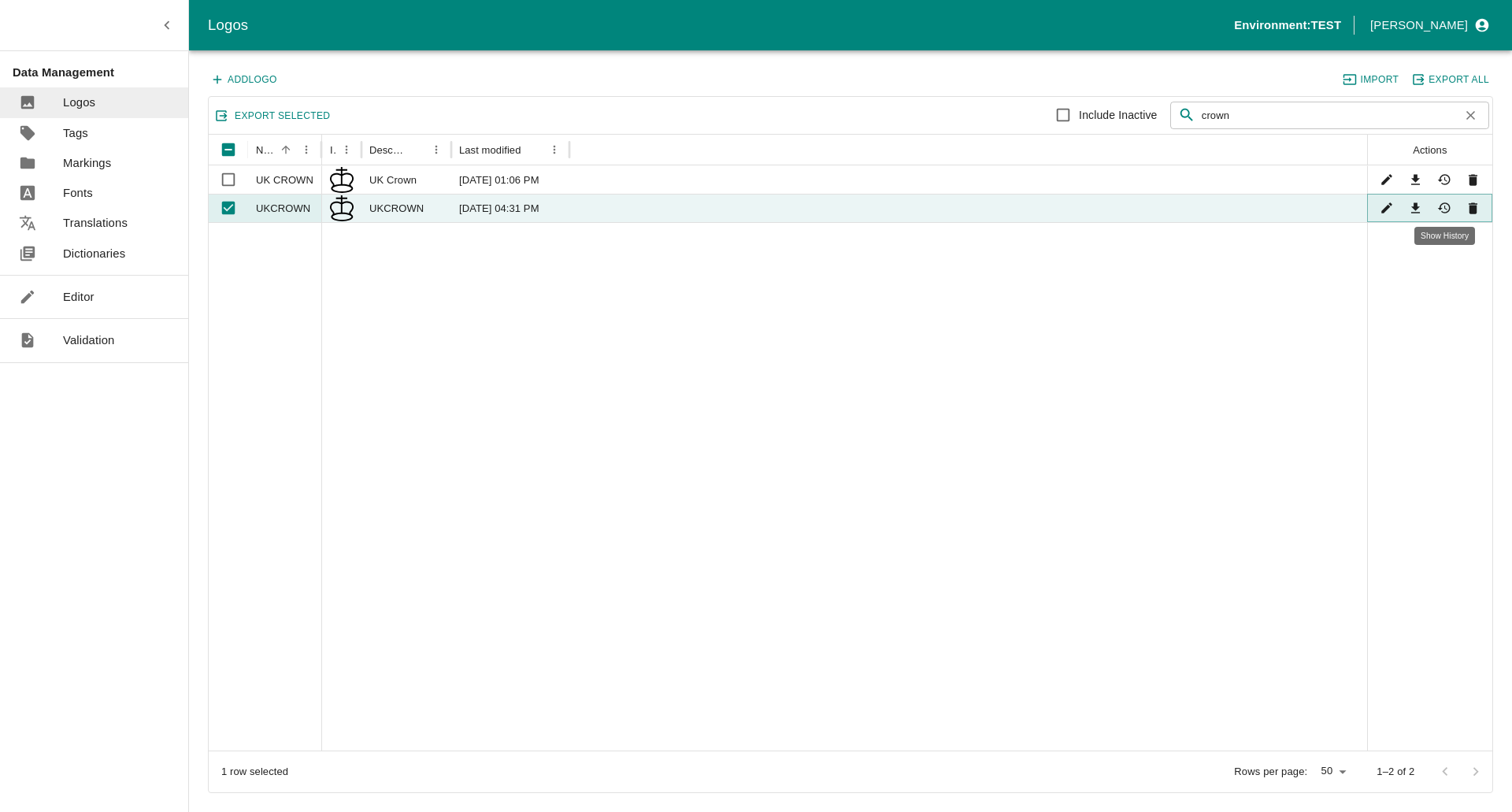
click at [1441, 206] on icon "Show History" at bounding box center [1444, 209] width 13 height 11
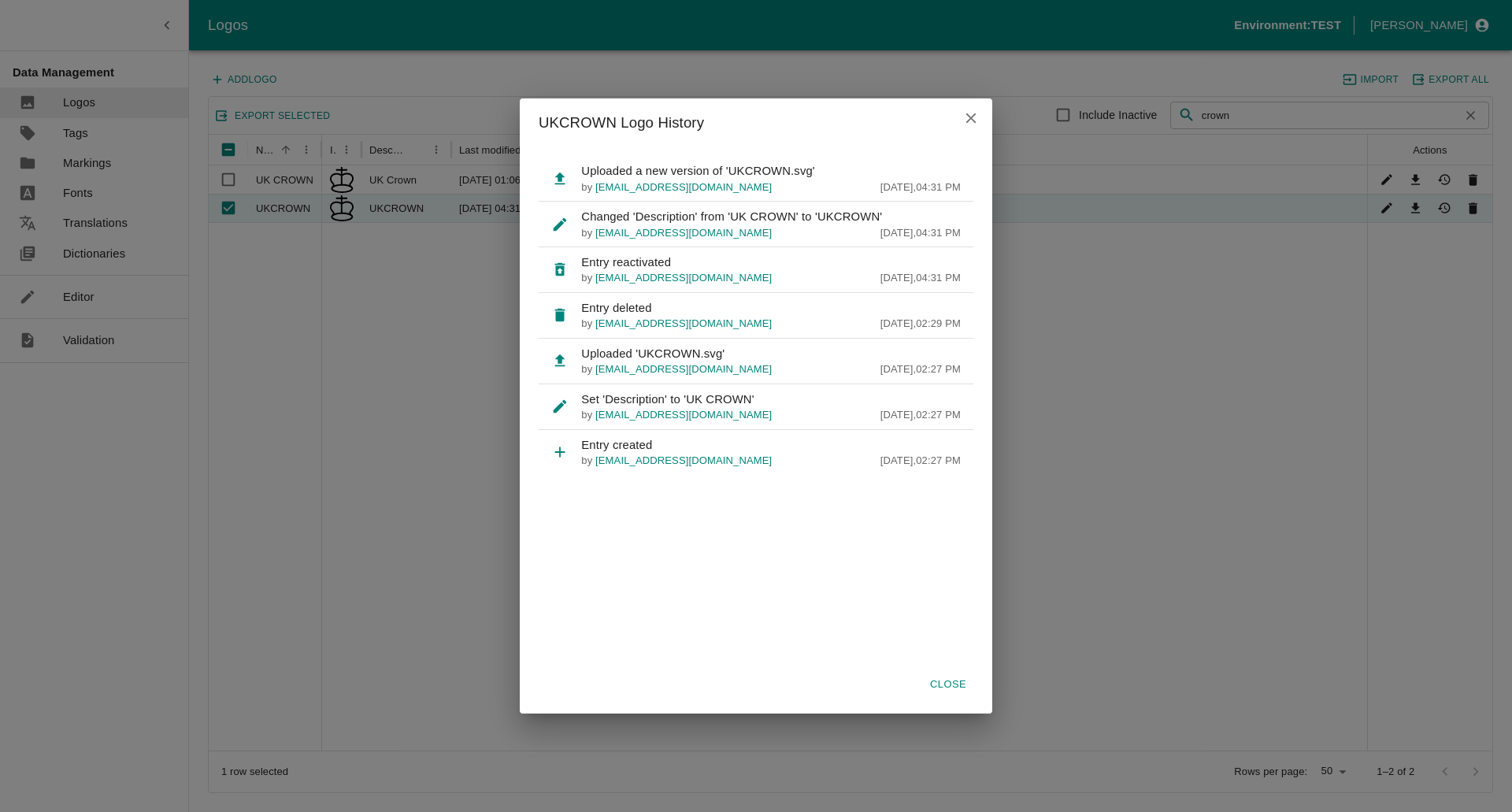
click at [970, 119] on icon "close" at bounding box center [970, 118] width 10 height 10
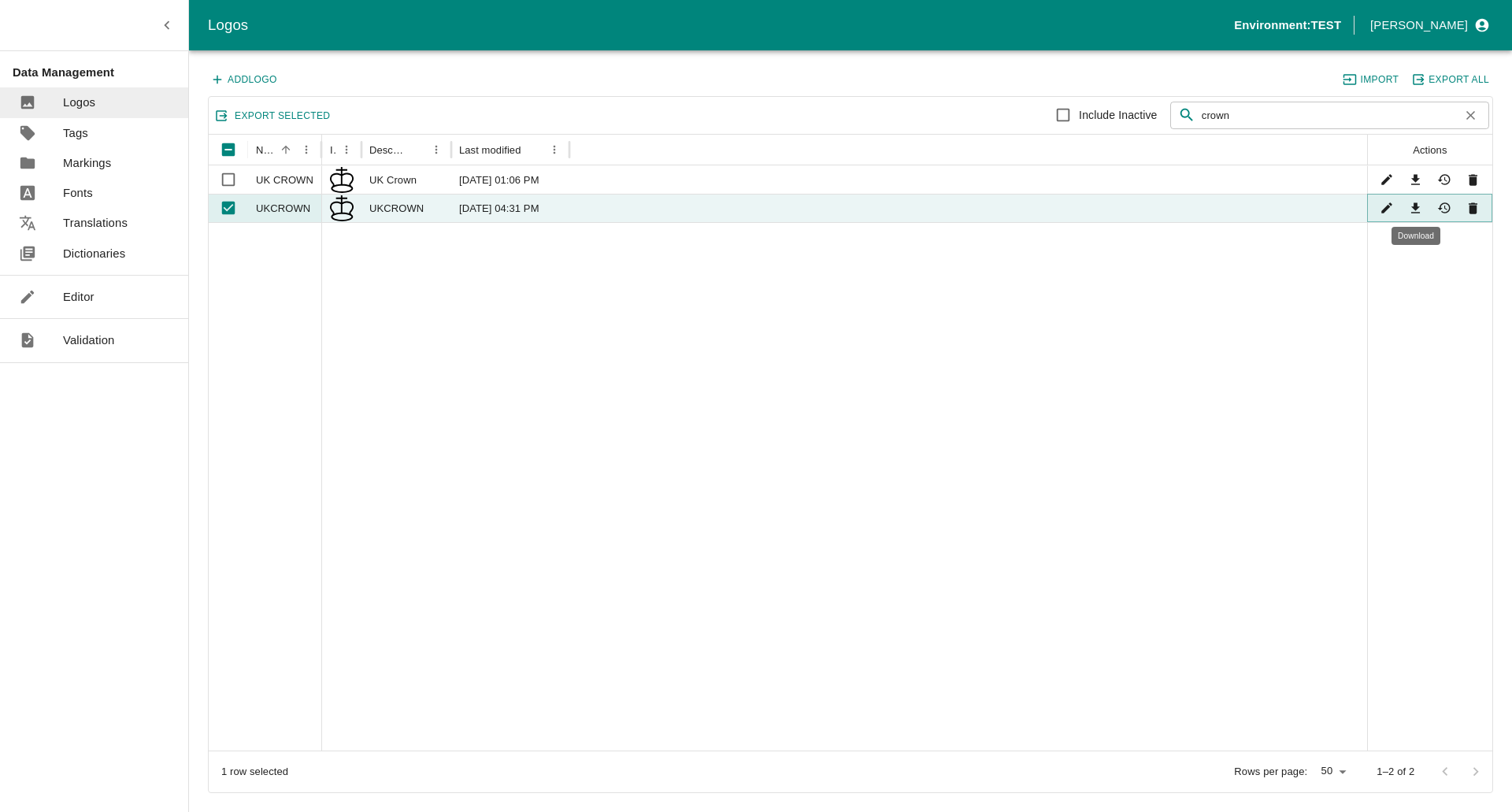
click at [1418, 209] on icon "Download" at bounding box center [1415, 208] width 15 height 15
click at [235, 207] on input "Unselect row" at bounding box center [228, 207] width 31 height 31
checkbox input "false"
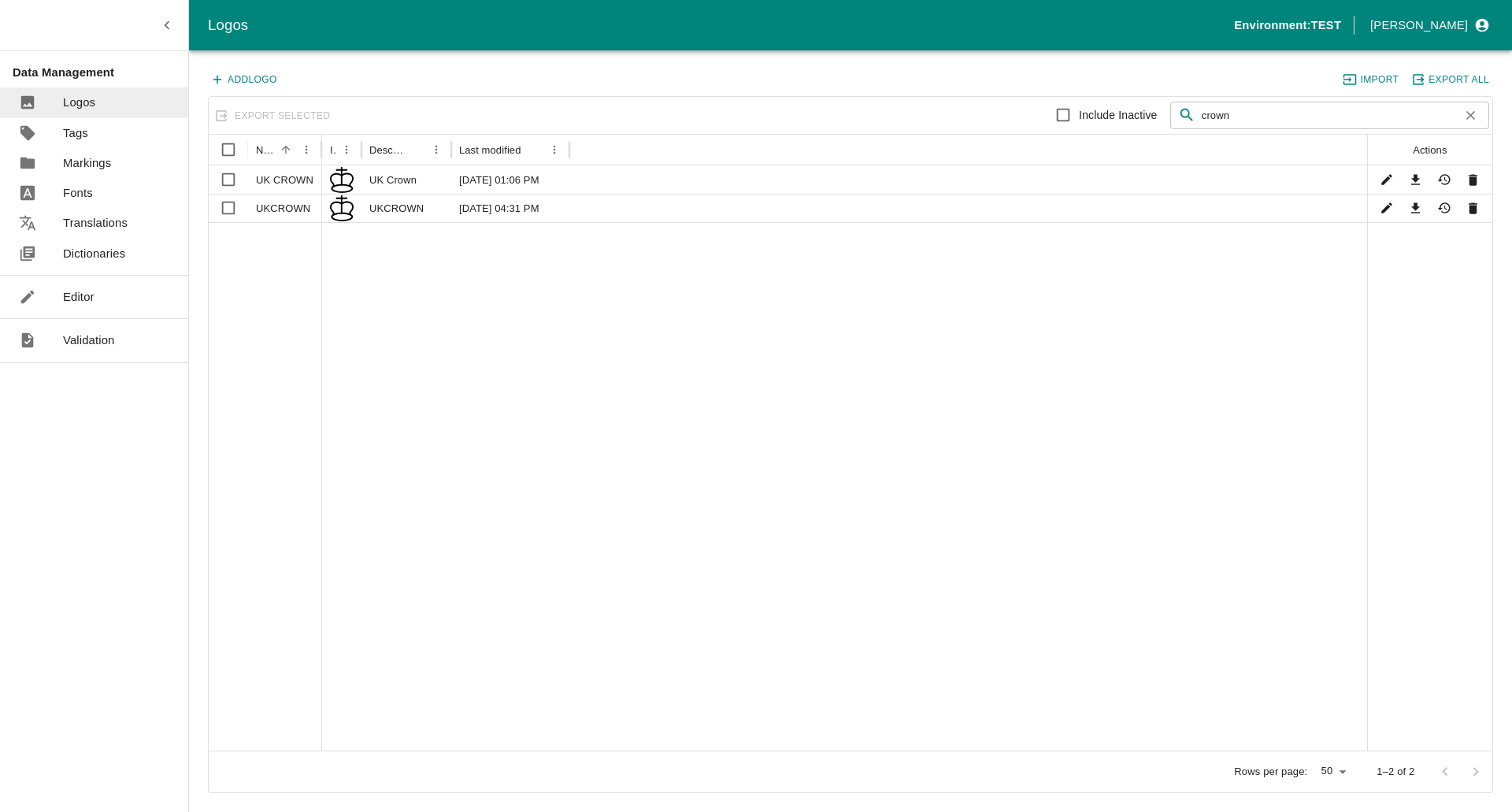
click at [255, 79] on button "Add Logo" at bounding box center [244, 79] width 73 height 20
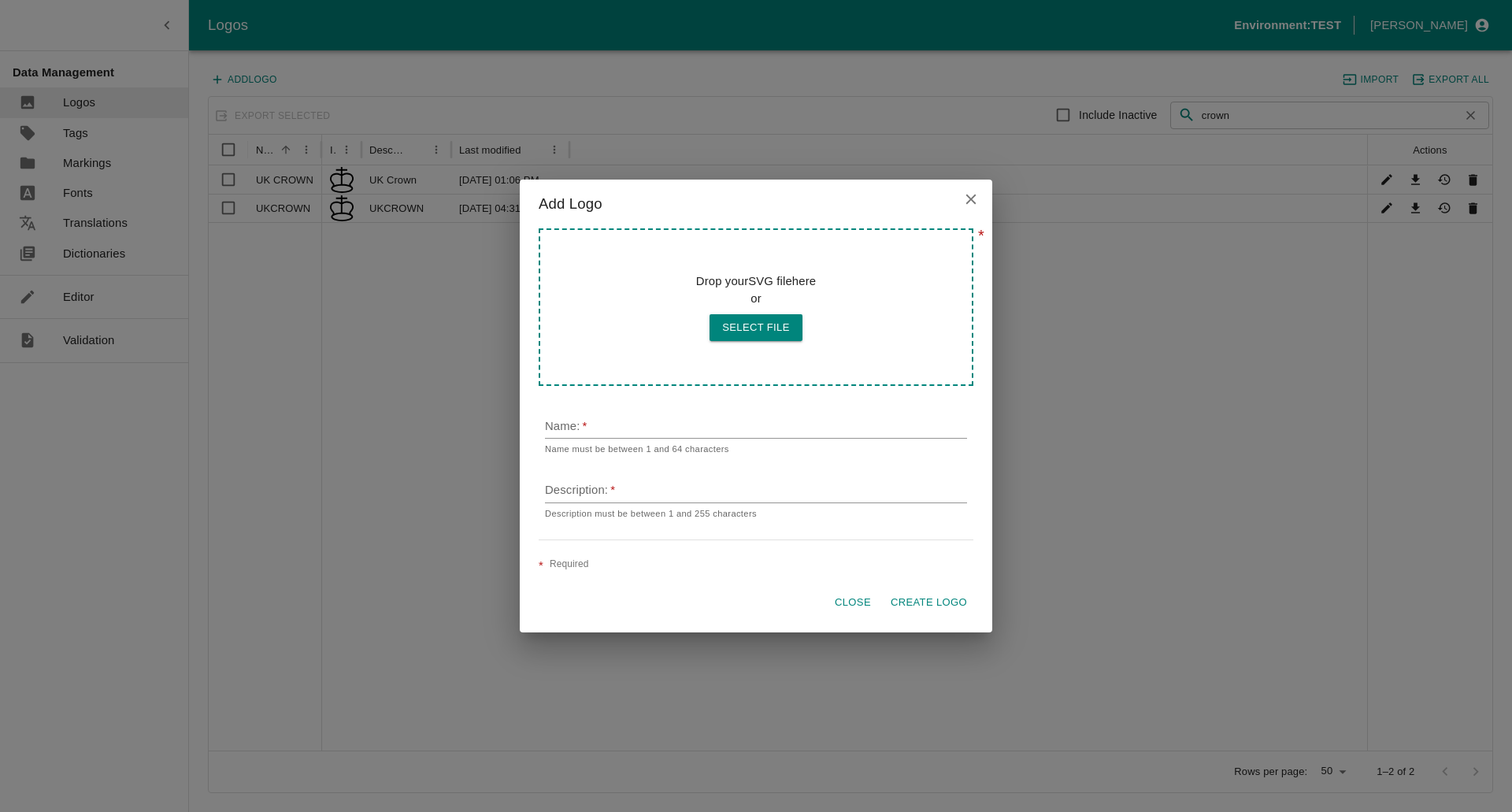
click at [756, 339] on button "Select file" at bounding box center [756, 328] width 93 height 27
type input "C:\fakepath\UKCROWN.ttf.svg"
type input "UKCROWN.ttf"
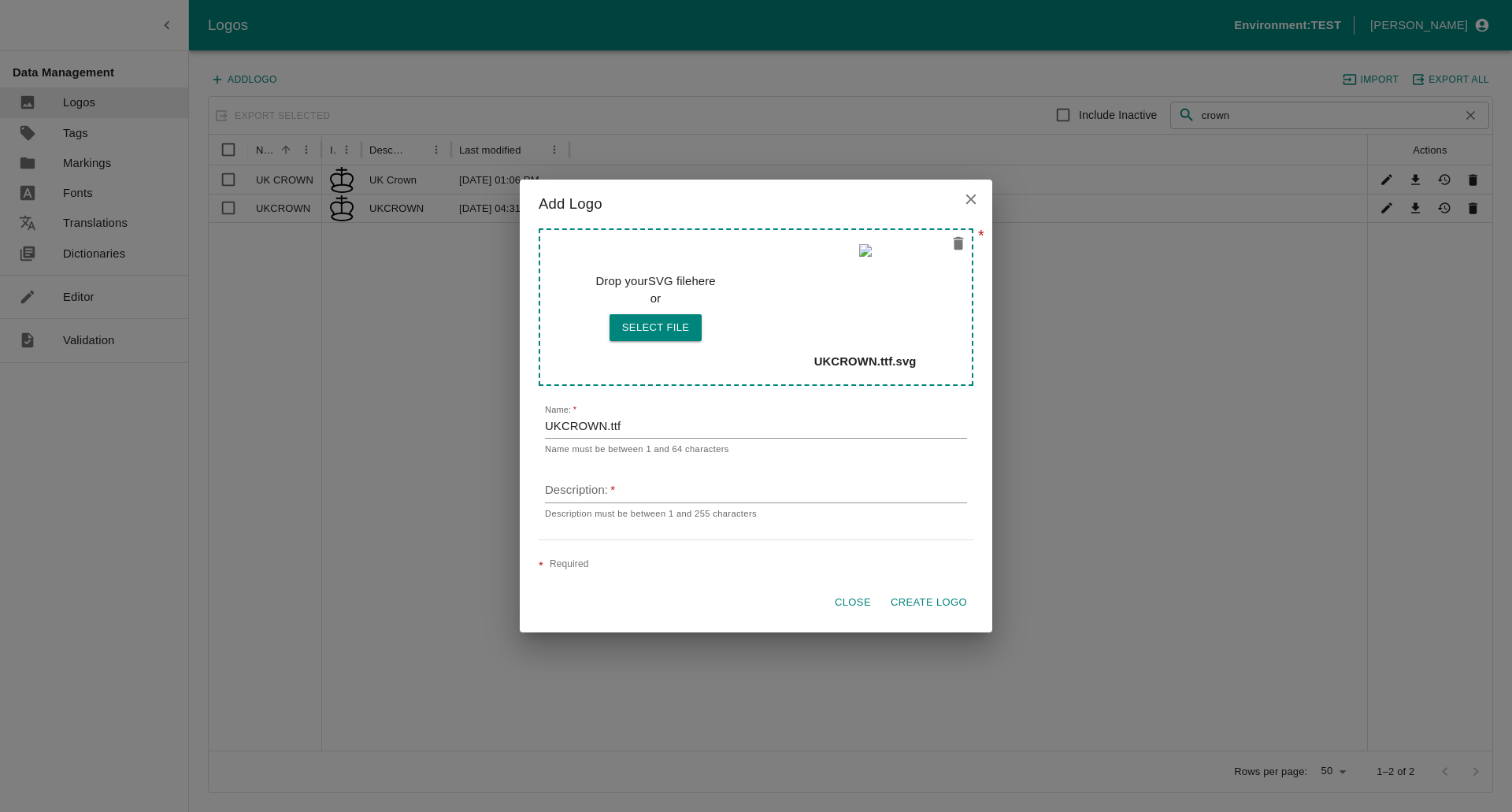
click at [590, 481] on div "Description:   * Description must be between 1 and 255 characters" at bounding box center [756, 494] width 422 height 52
type input "UKCROWN.ttf"
click at [573, 572] on p "Required" at bounding box center [569, 564] width 40 height 16
click at [933, 606] on button "Create Logo" at bounding box center [929, 602] width 89 height 27
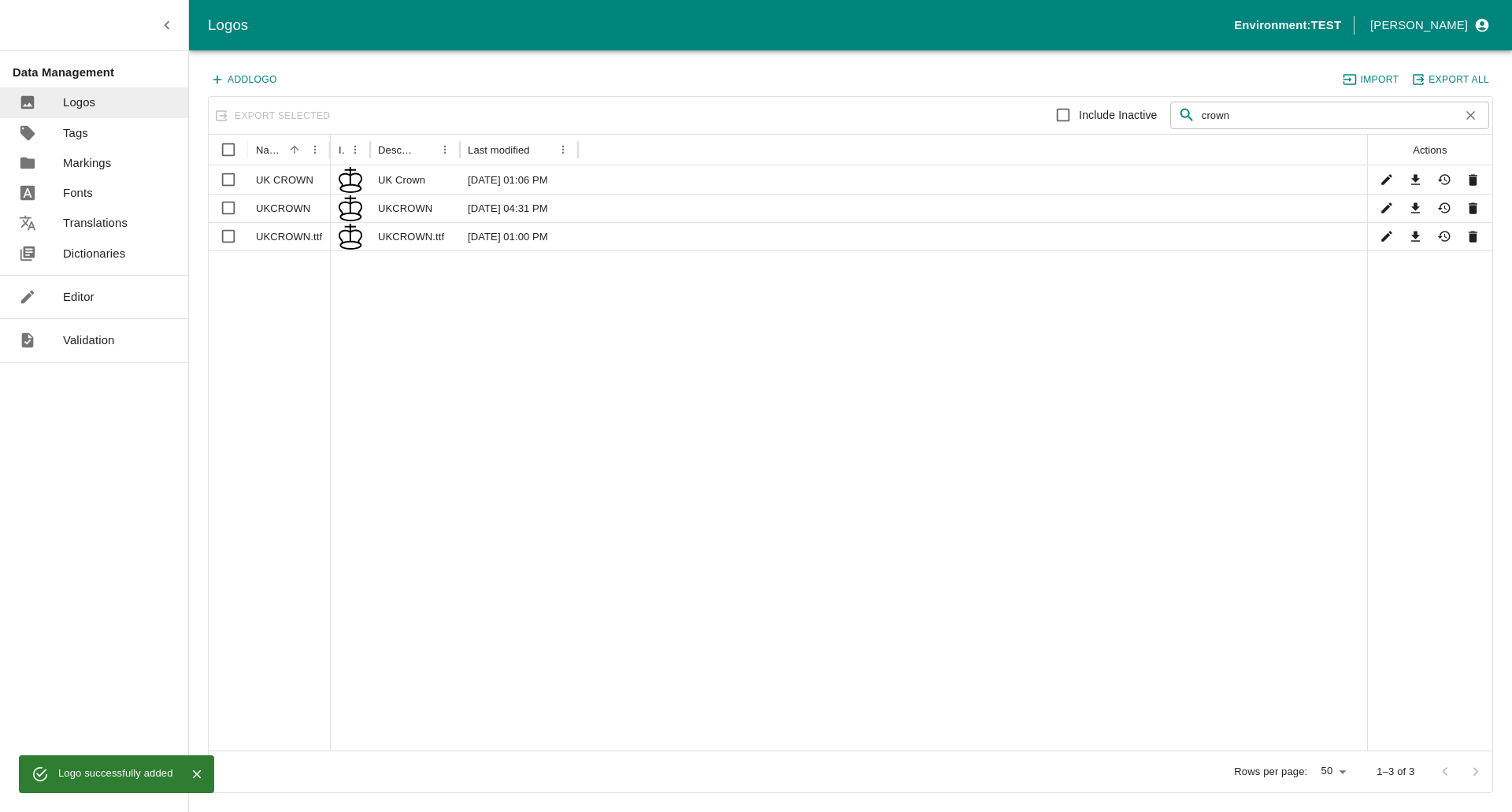
click at [94, 291] on link "Editor" at bounding box center [94, 297] width 188 height 30
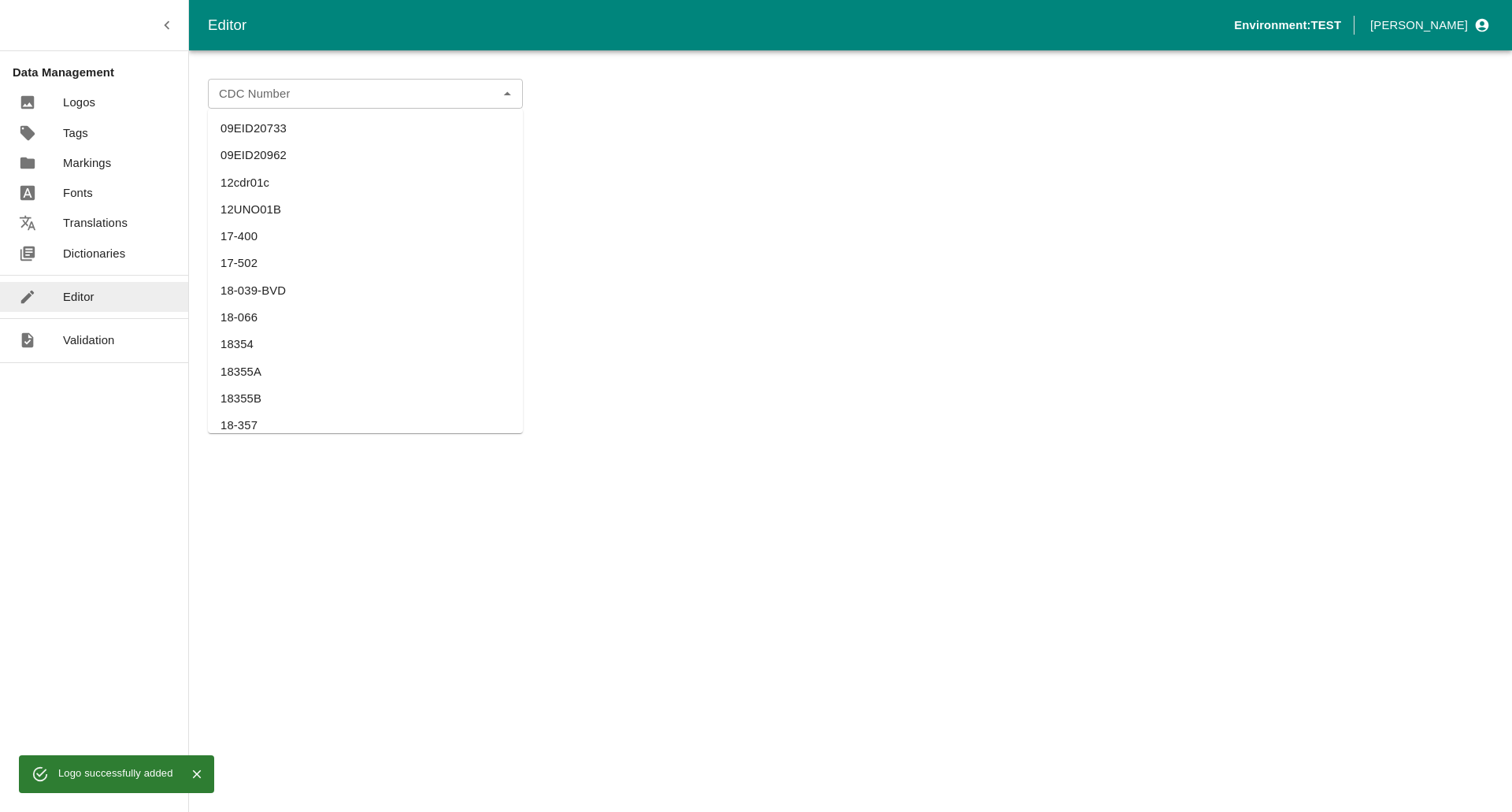
click at [391, 108] on div "CDC Number" at bounding box center [365, 94] width 315 height 30
paste input "UK Cattle Official Replacement Test"
type input "UK Cattle Official Replacement Test"
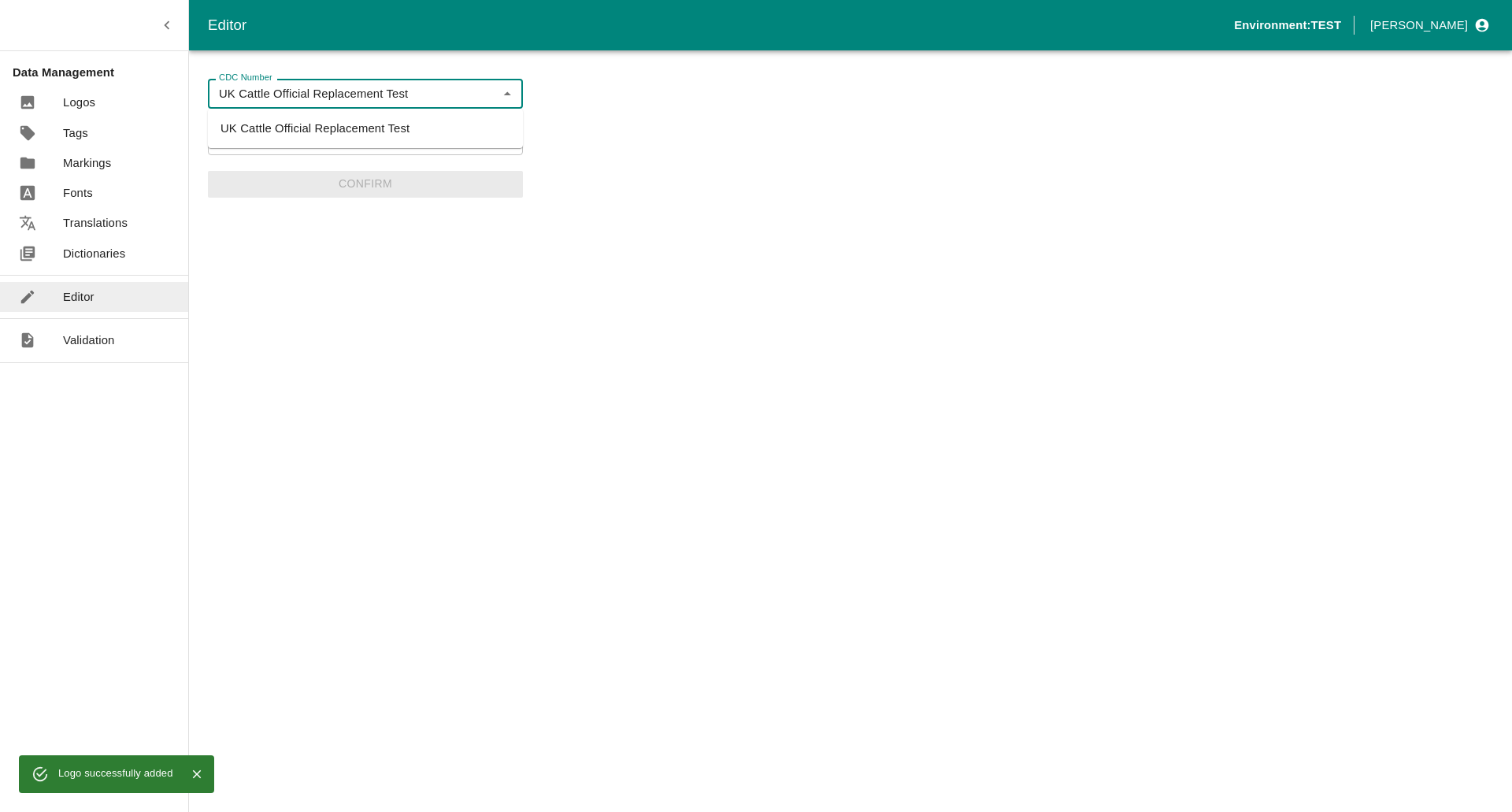
click at [352, 133] on li "UK Cattle Official Replacement Test" at bounding box center [365, 128] width 315 height 27
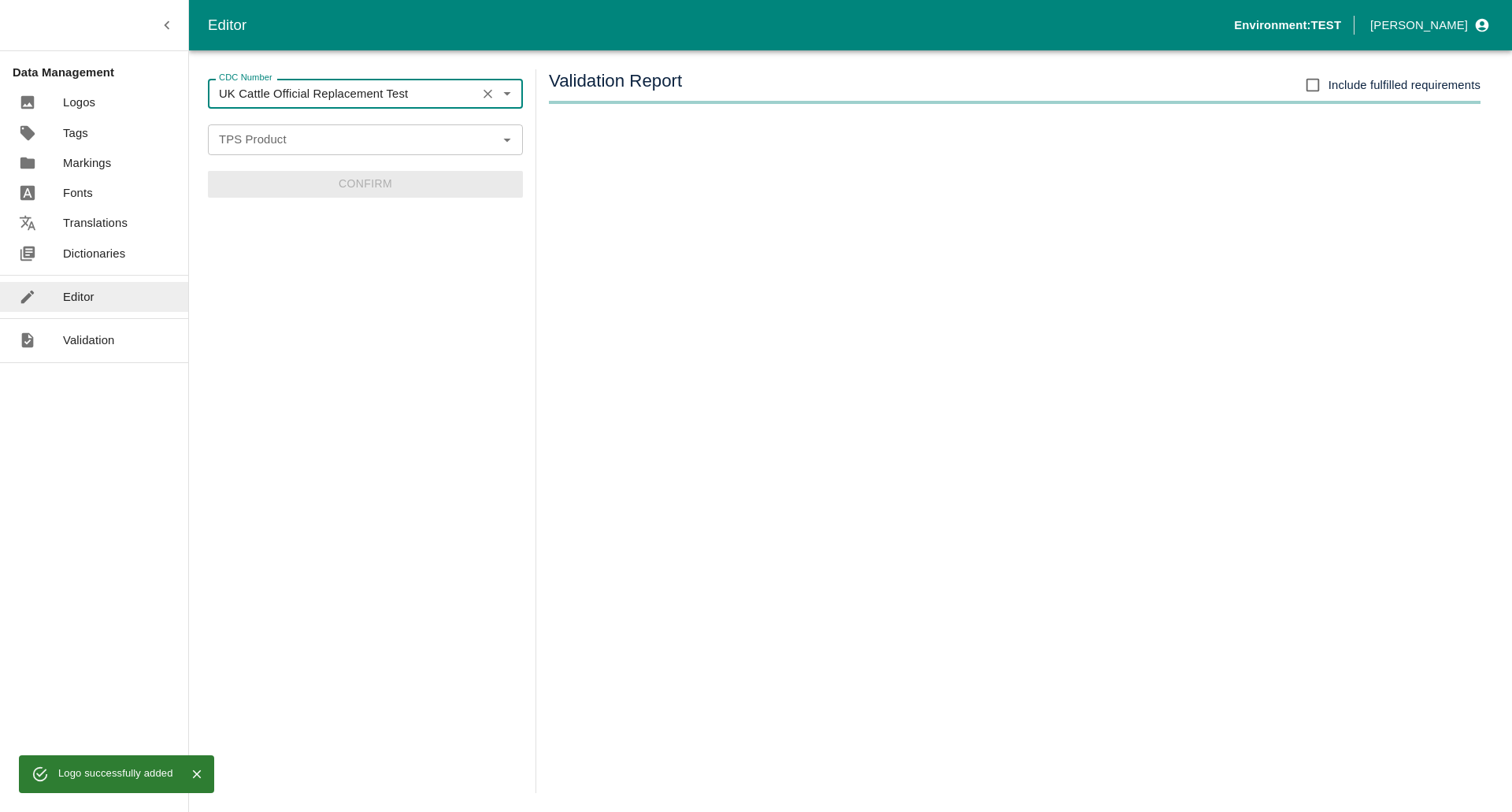
click at [344, 144] on input "TPS Product" at bounding box center [352, 139] width 280 height 20
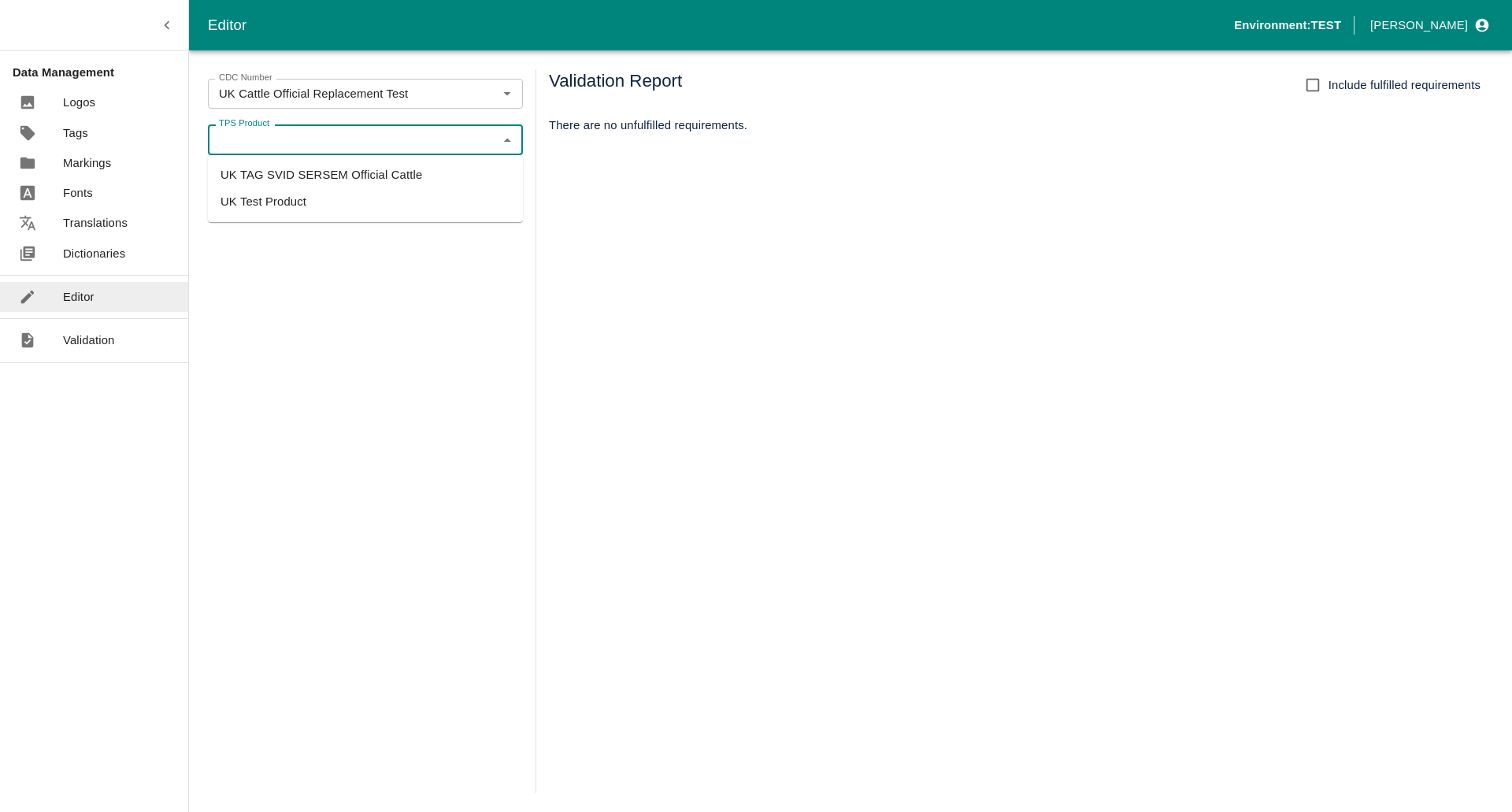
click at [316, 177] on li "UK TAG SVID SERSEM Official Cattle" at bounding box center [365, 174] width 315 height 27
type input "UK TAG SVID SERSEM Official Cattle"
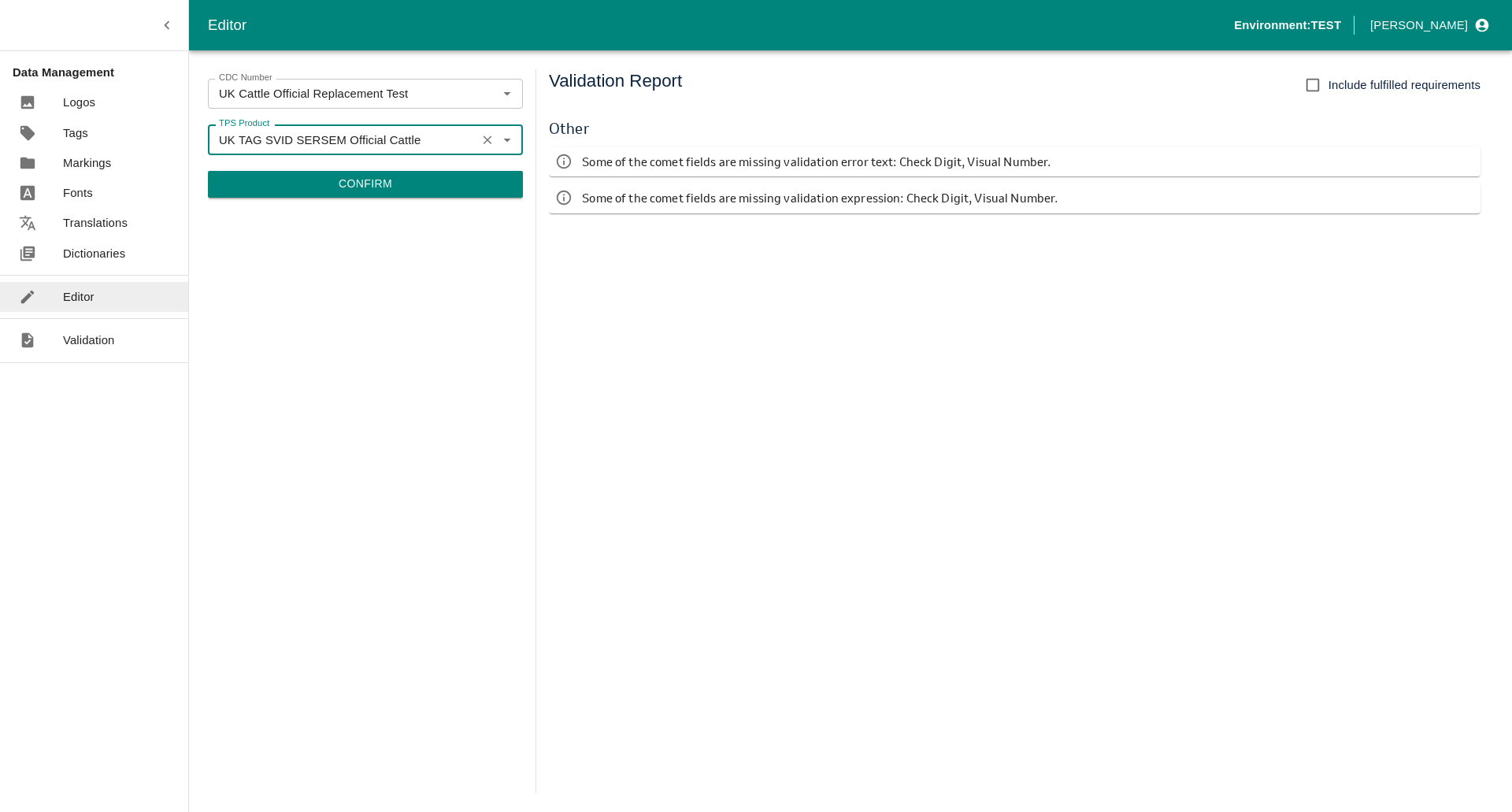
click at [387, 181] on button "Confirm" at bounding box center [365, 184] width 315 height 27
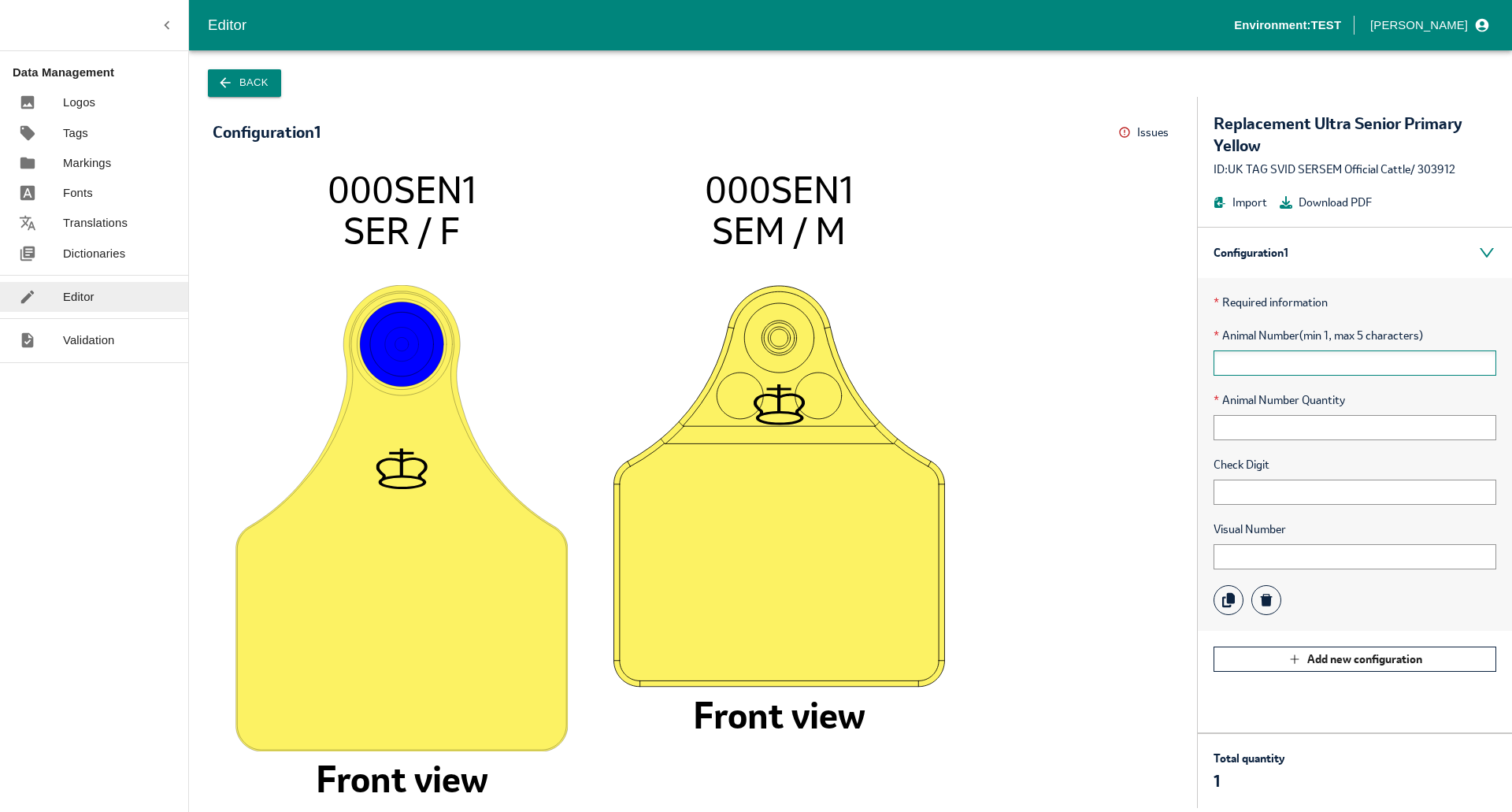
click at [1258, 355] on input "text" at bounding box center [1355, 363] width 283 height 25
type input "+"
type input "11111"
type input "1"
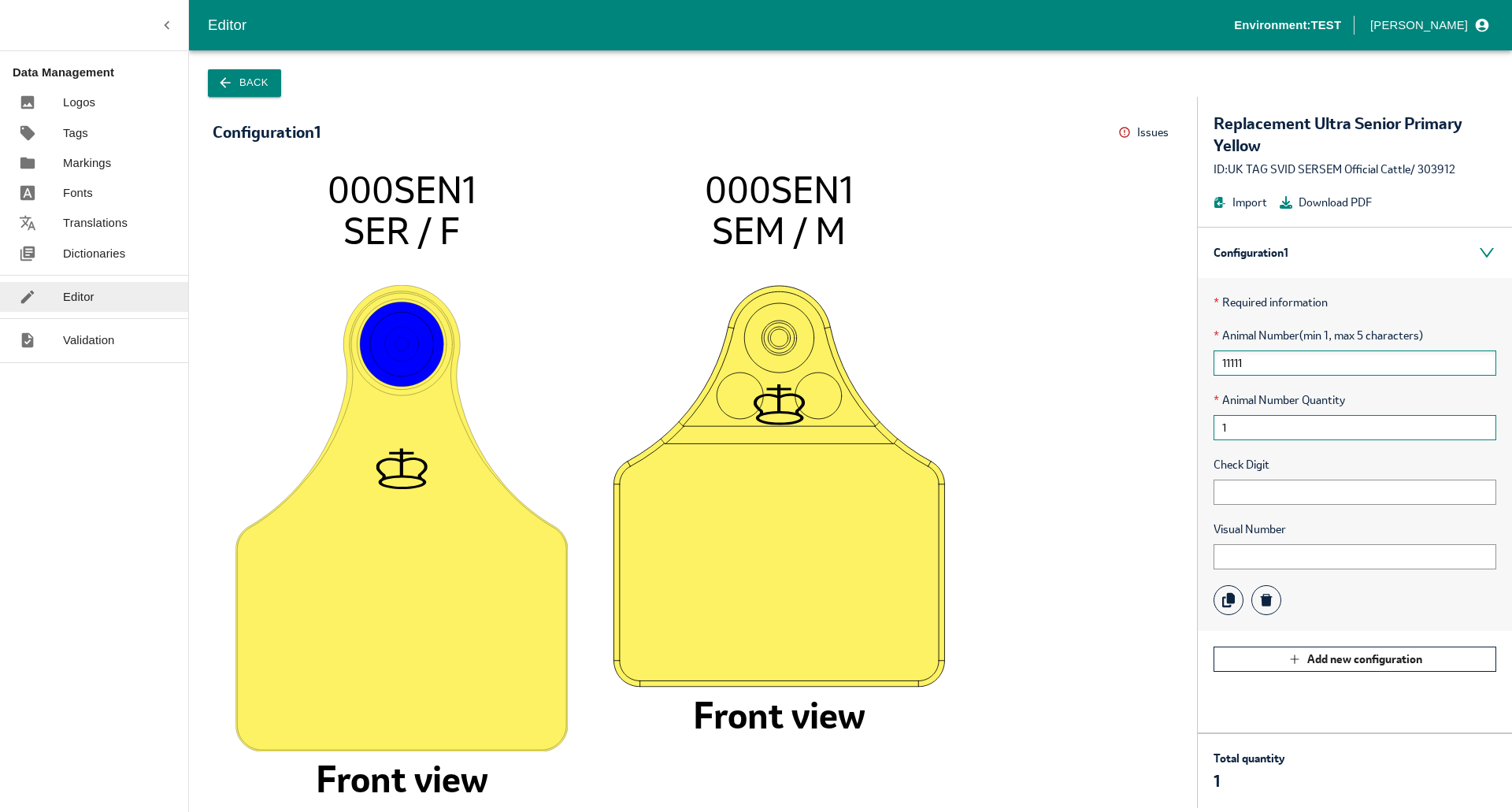
type input "1"
type input "1111"
type input "11111"
click at [246, 95] on button "Back" at bounding box center [244, 83] width 73 height 27
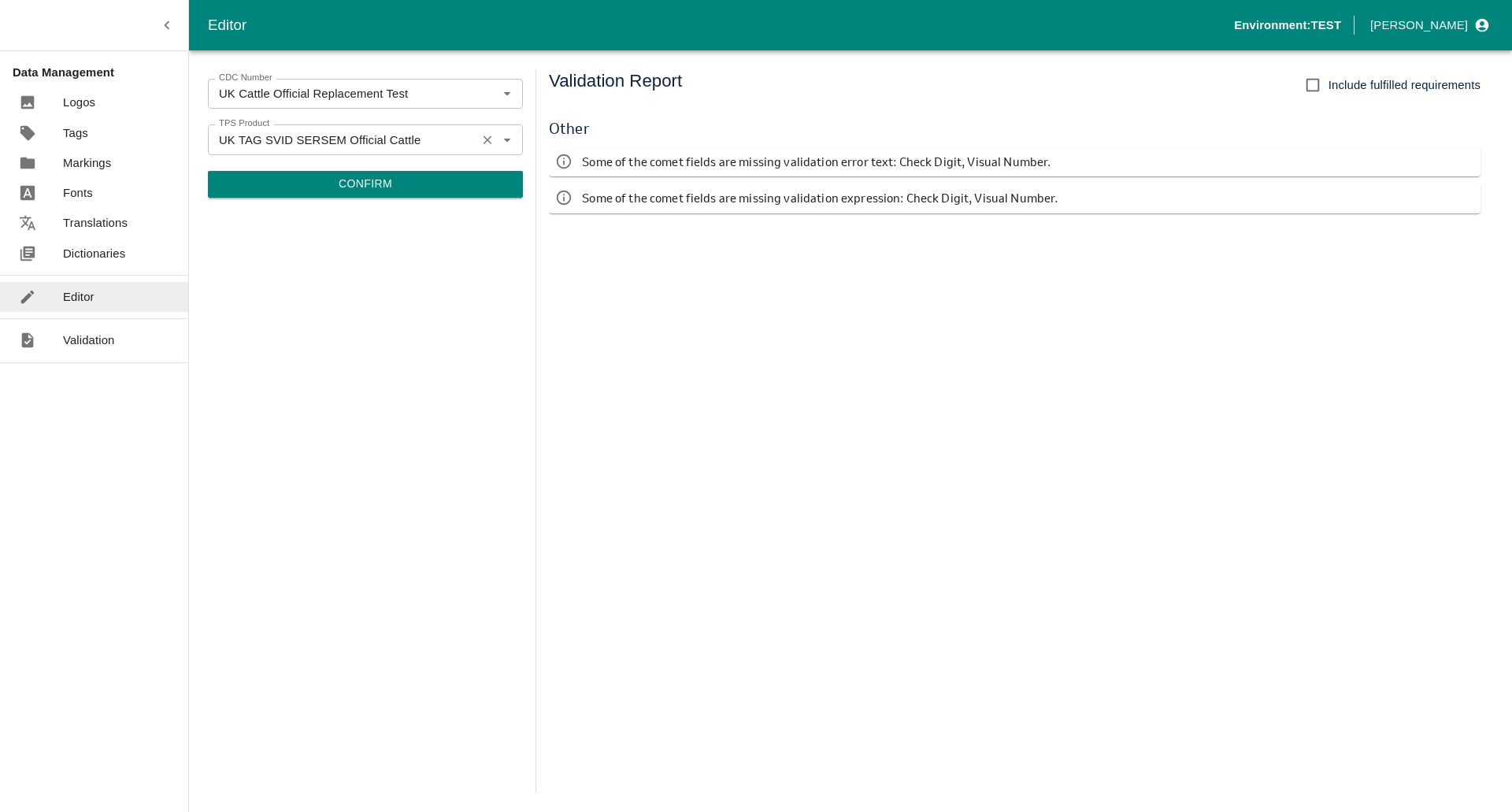
click at [493, 143] on icon "Clear" at bounding box center [488, 139] width 15 height 15
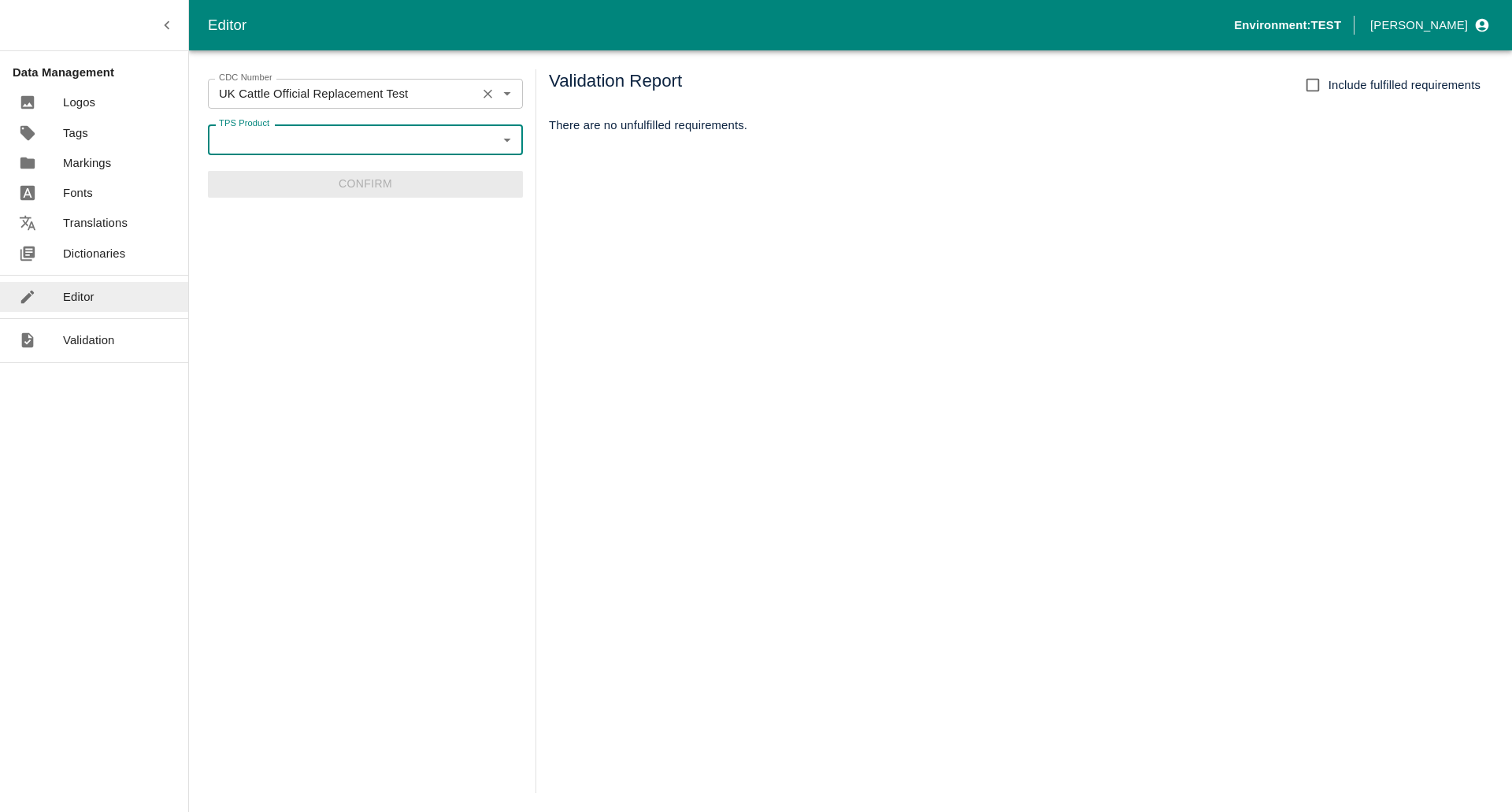
click at [424, 88] on input "UK Cattle Official Replacement Test" at bounding box center [342, 94] width 259 height 20
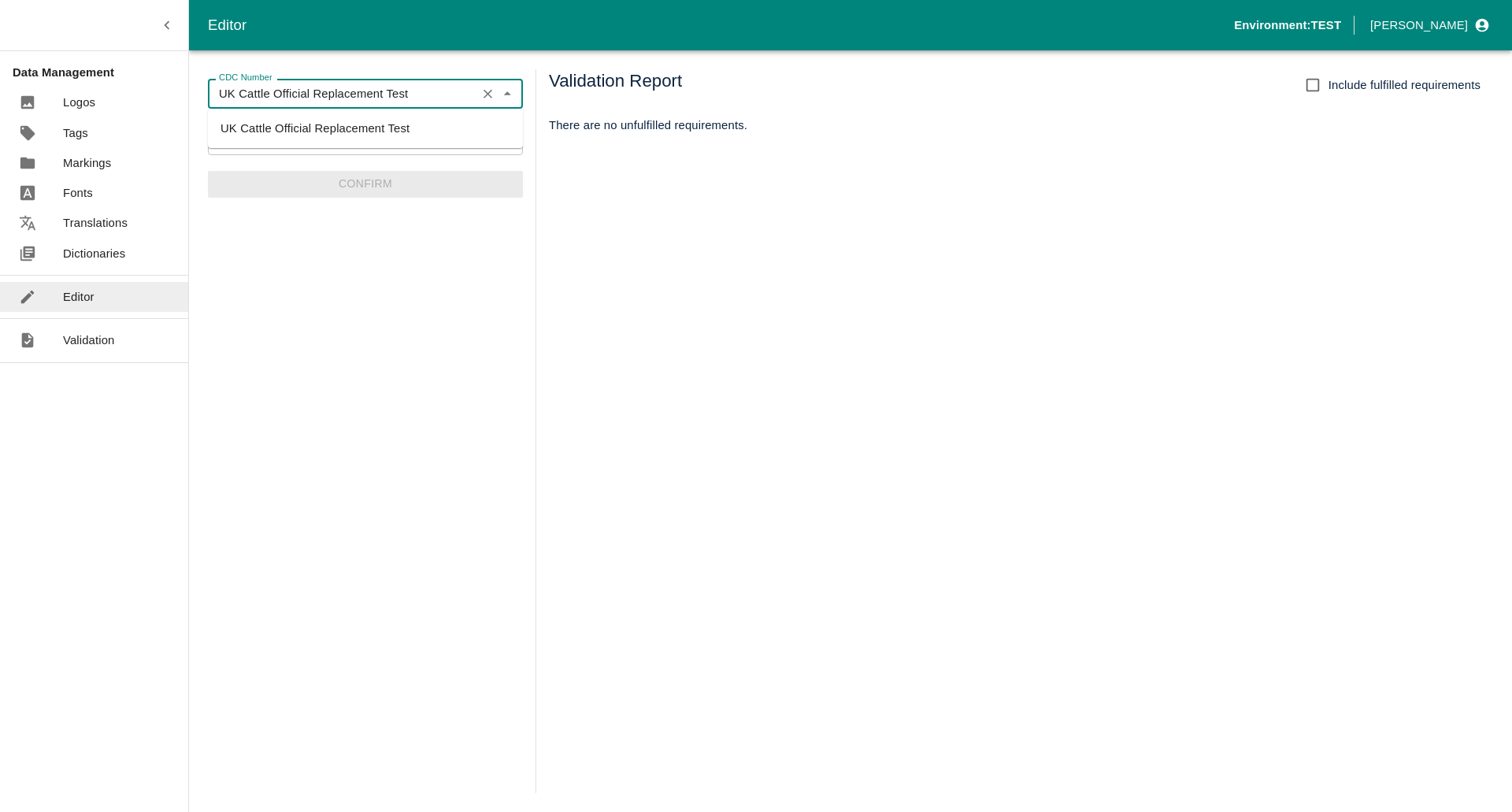
click at [495, 94] on button "Clear" at bounding box center [488, 94] width 21 height 21
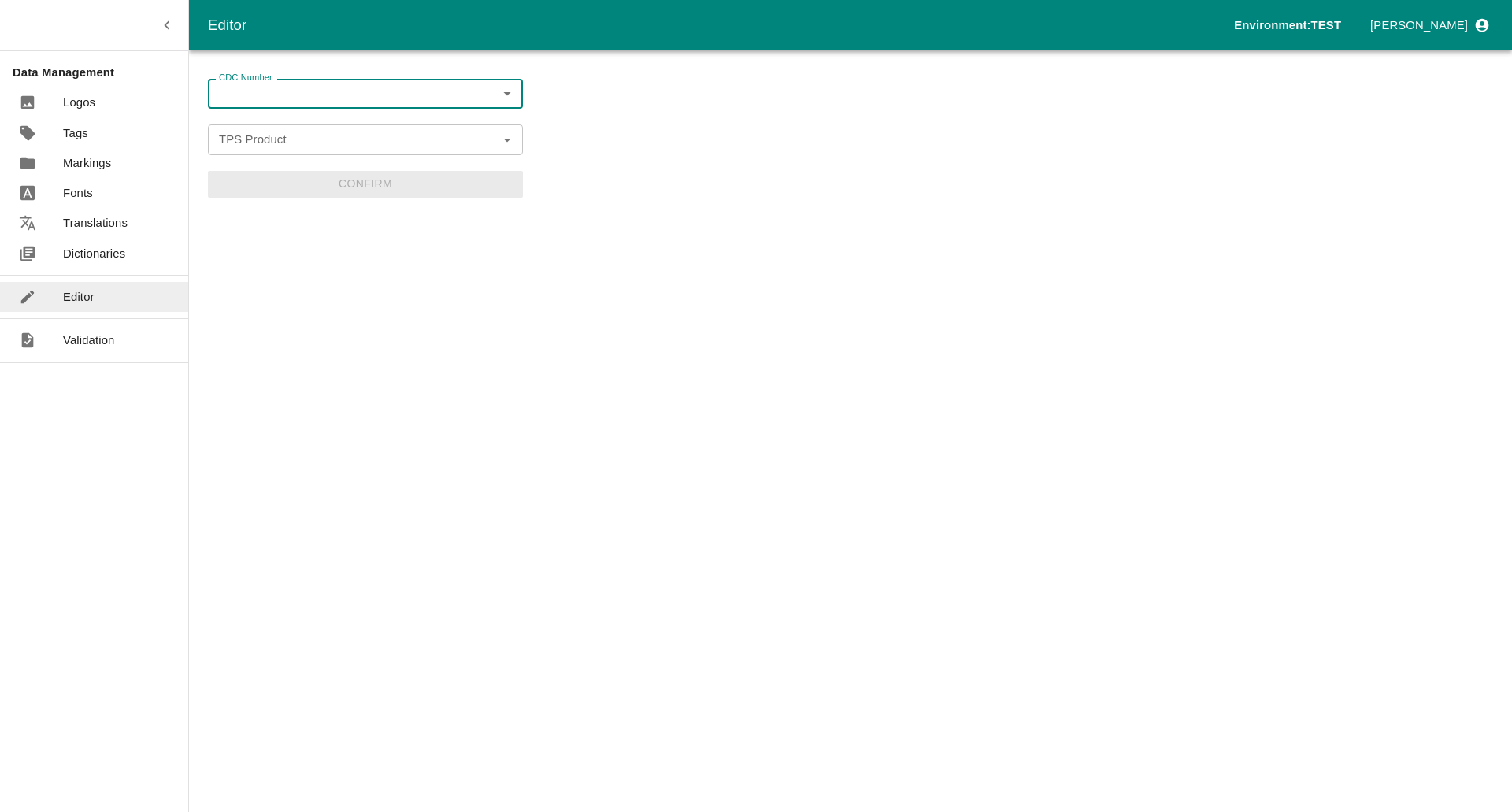
click at [432, 98] on input "CDC Number" at bounding box center [352, 94] width 280 height 20
paste input "BRDI0040"
type input "BRDI0040"
click at [310, 132] on li "BRDI0040" at bounding box center [365, 128] width 315 height 27
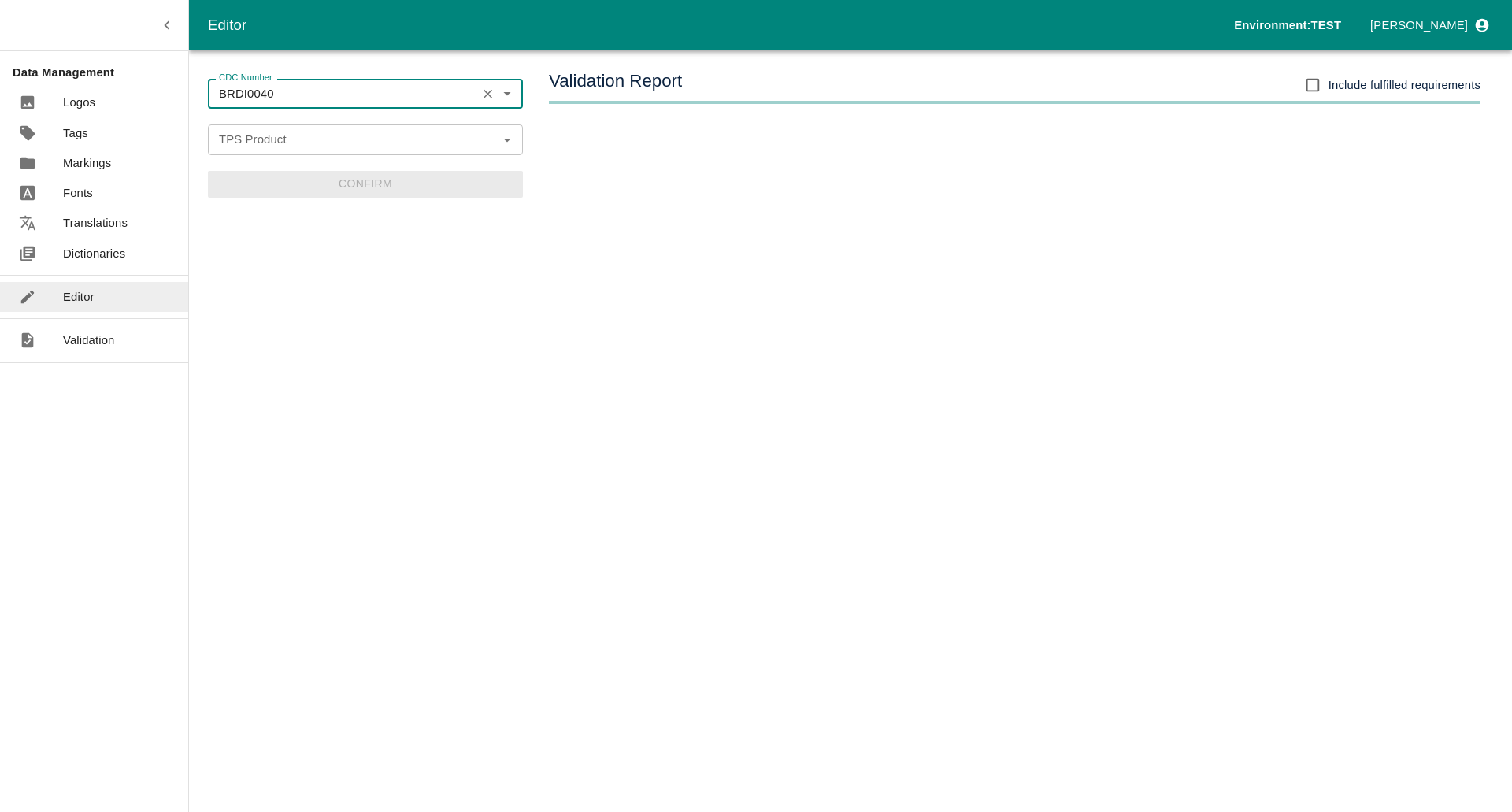
click at [294, 142] on input "TPS Product" at bounding box center [352, 139] width 280 height 20
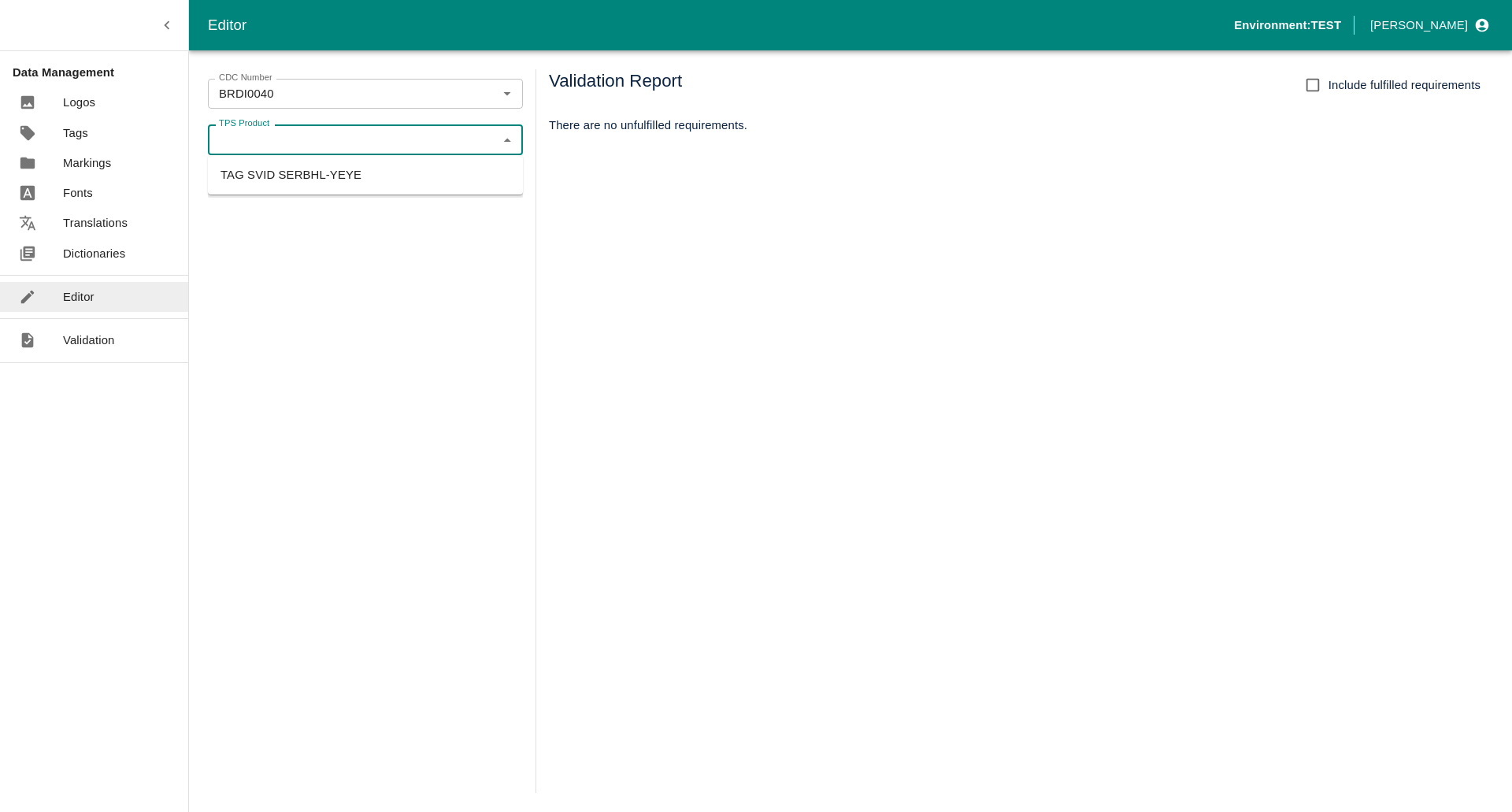
click at [273, 177] on li "TAG SVID SERBHL-YEYE" at bounding box center [365, 174] width 315 height 27
type input "TAG SVID SERBHL-YEYE"
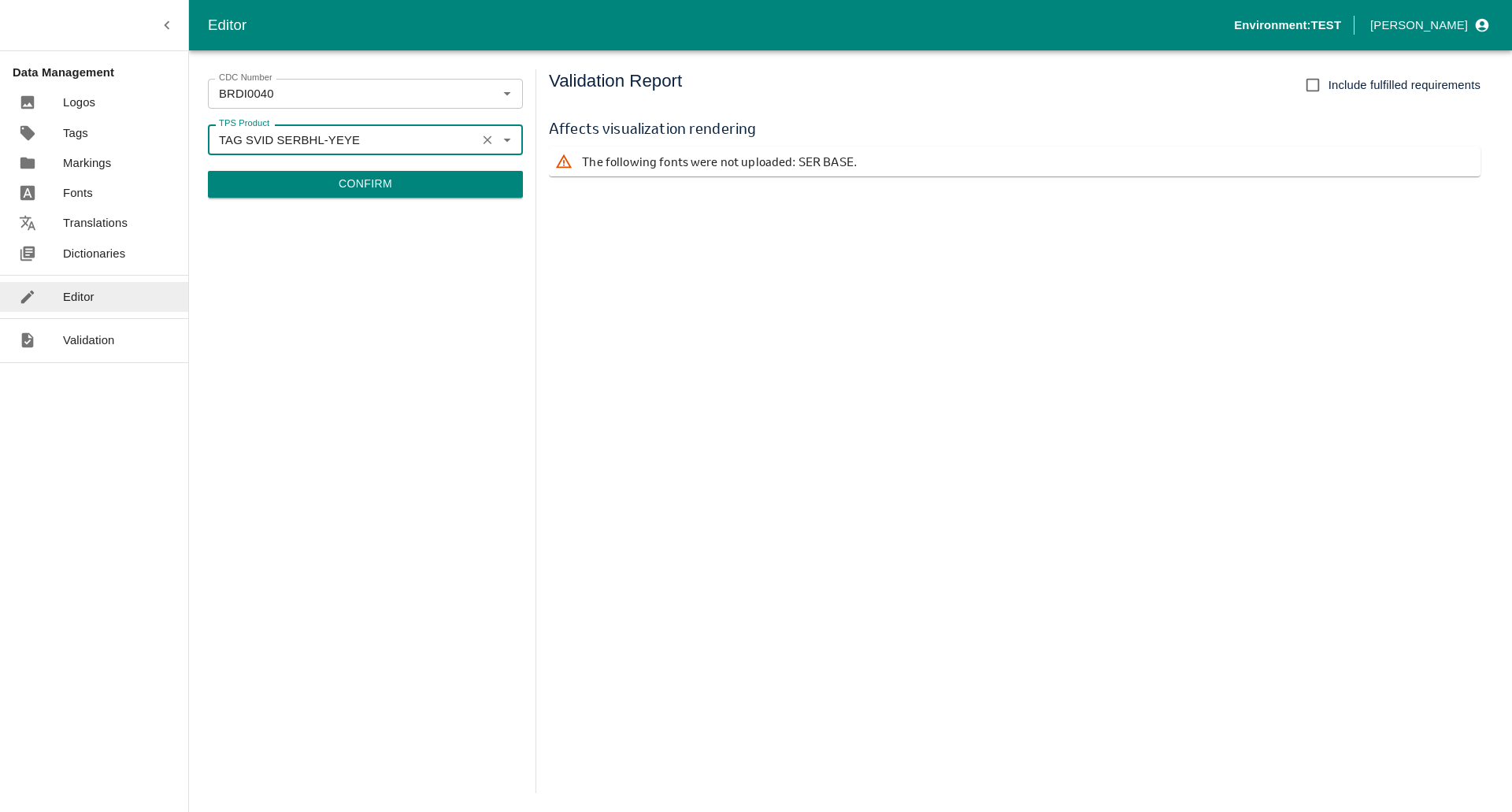
click at [92, 157] on p "Markings" at bounding box center [87, 162] width 48 height 17
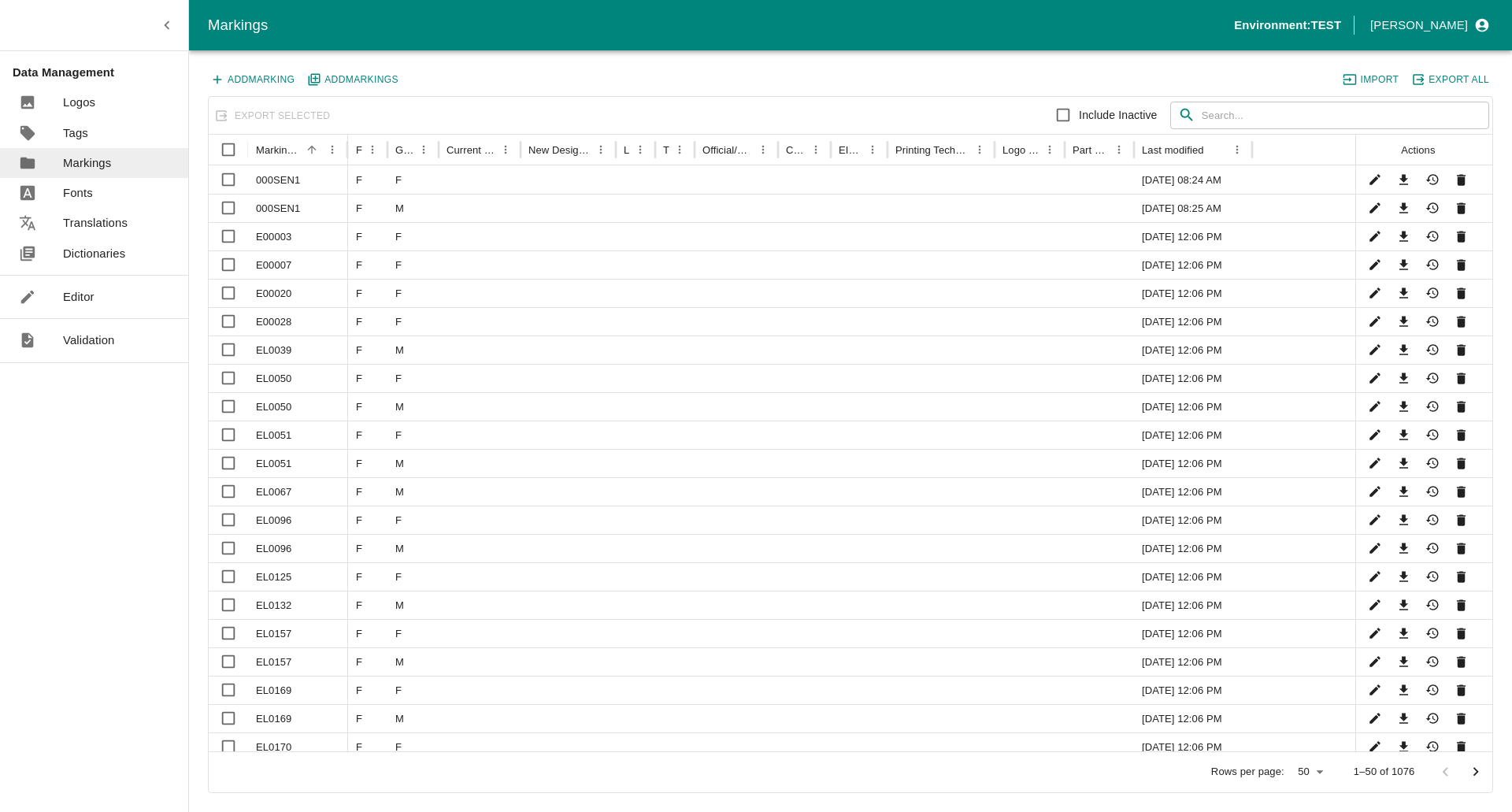
click at [1239, 119] on input "text" at bounding box center [1345, 115] width 287 height 28
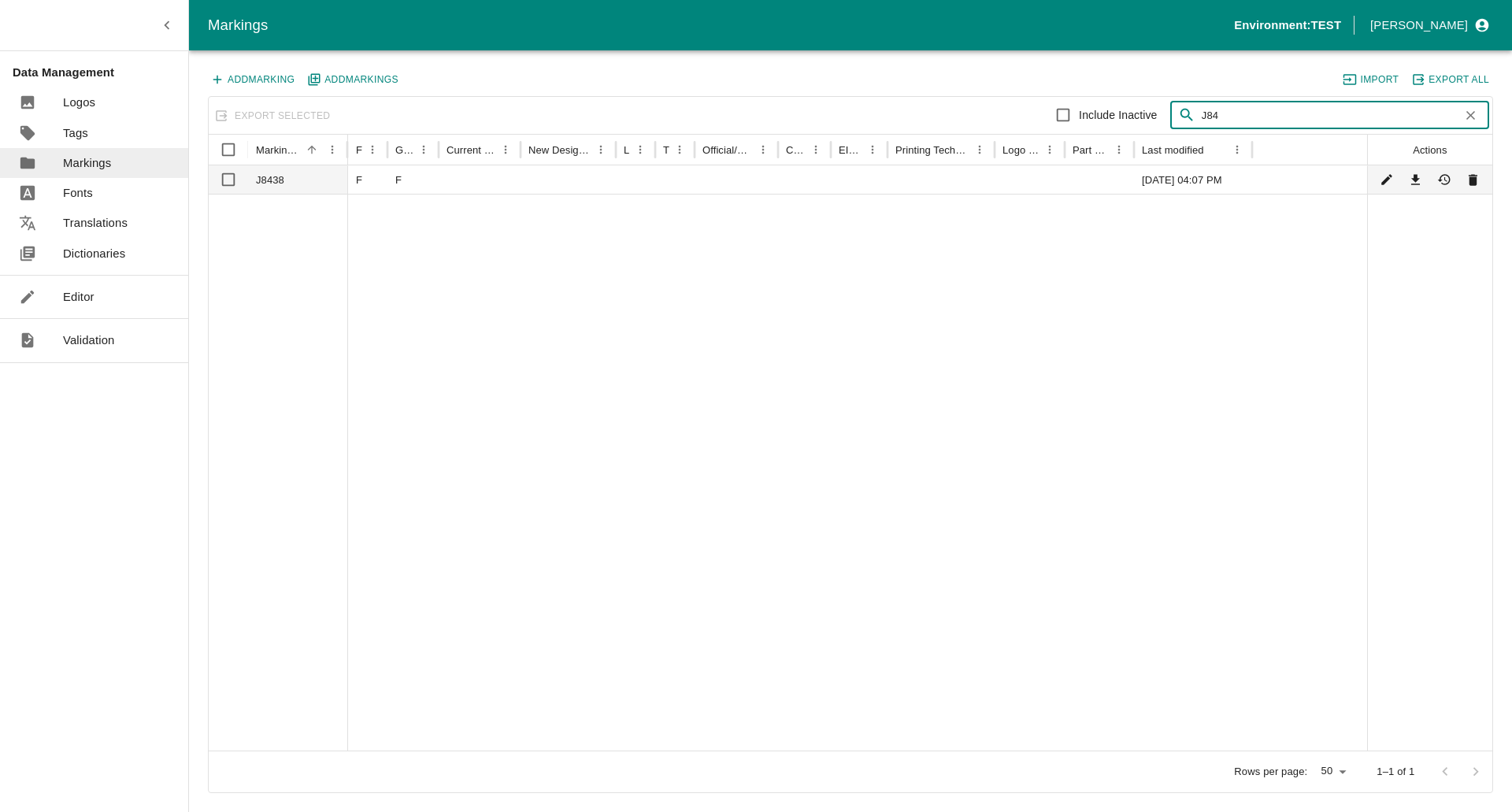
type input "J84"
click at [1414, 187] on button "Download" at bounding box center [1415, 180] width 23 height 23
